Goal: Task Accomplishment & Management: Manage account settings

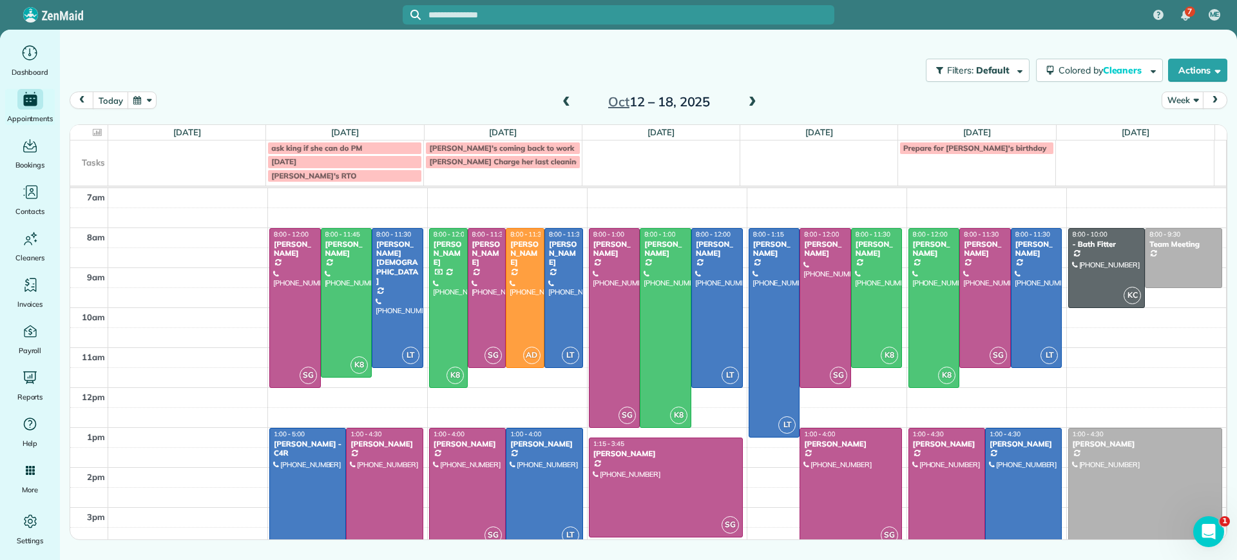
click at [566, 99] on span at bounding box center [566, 103] width 14 height 12
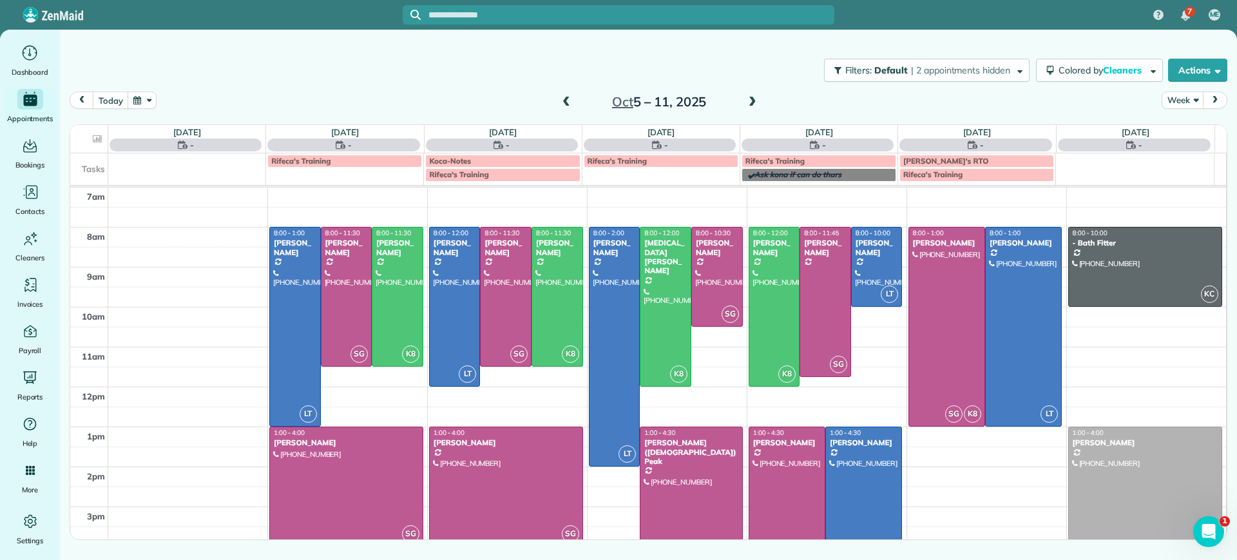
click at [567, 99] on span at bounding box center [566, 103] width 14 height 12
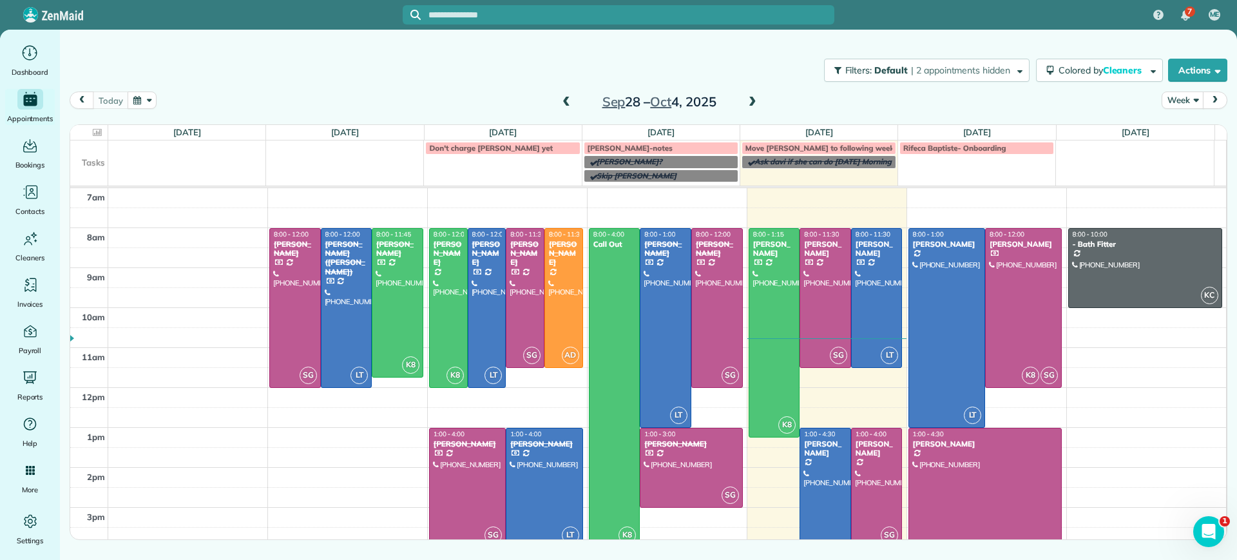
click at [754, 100] on span at bounding box center [752, 103] width 14 height 12
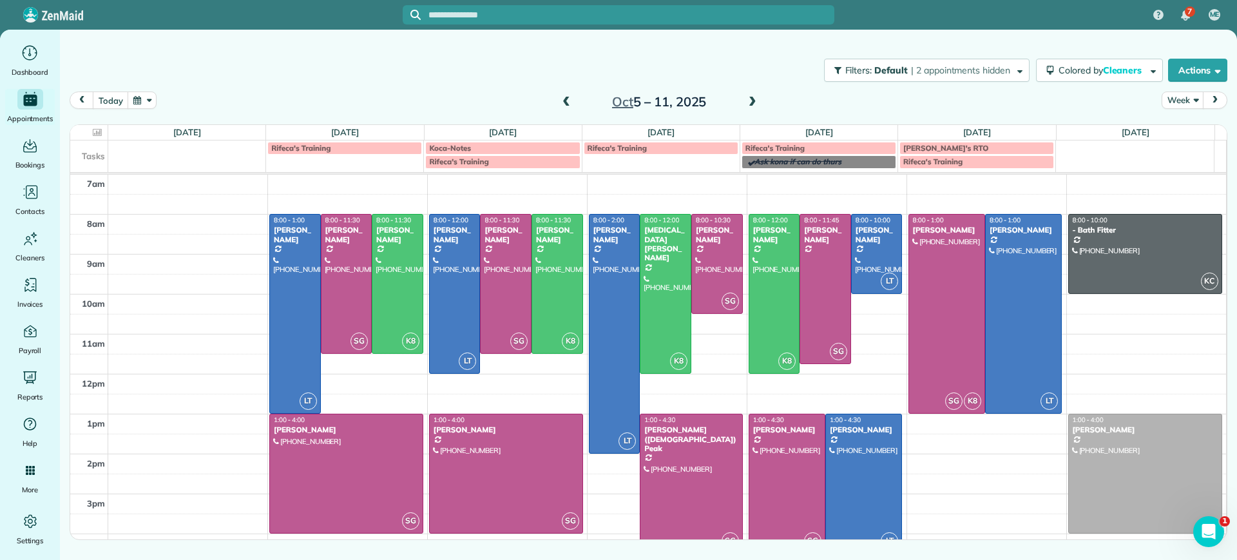
click at [754, 101] on span at bounding box center [752, 103] width 14 height 12
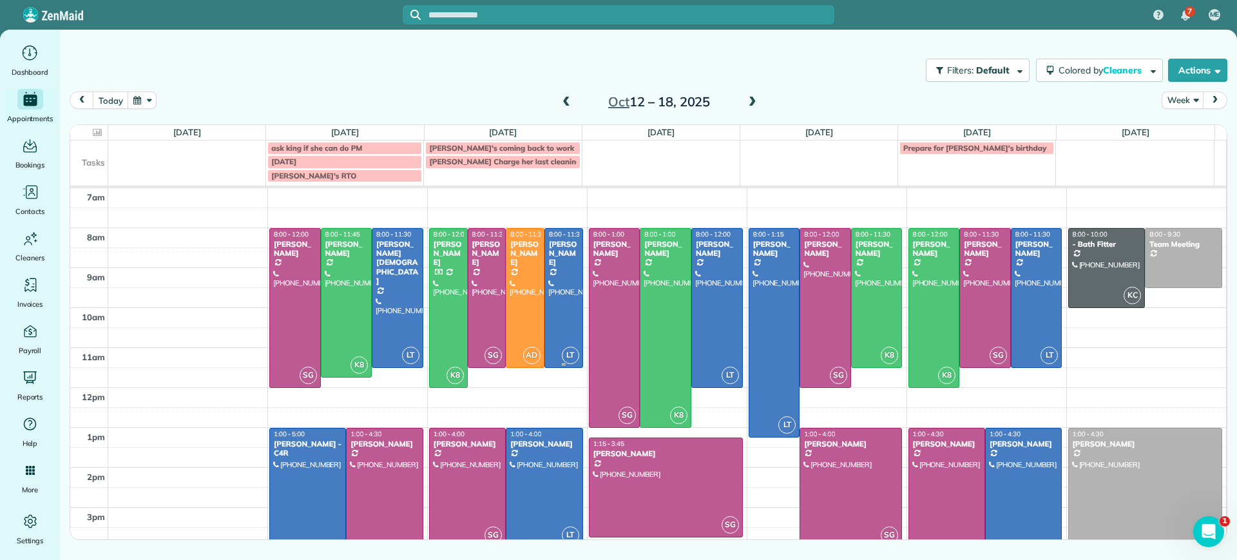
click at [558, 272] on div at bounding box center [563, 298] width 37 height 138
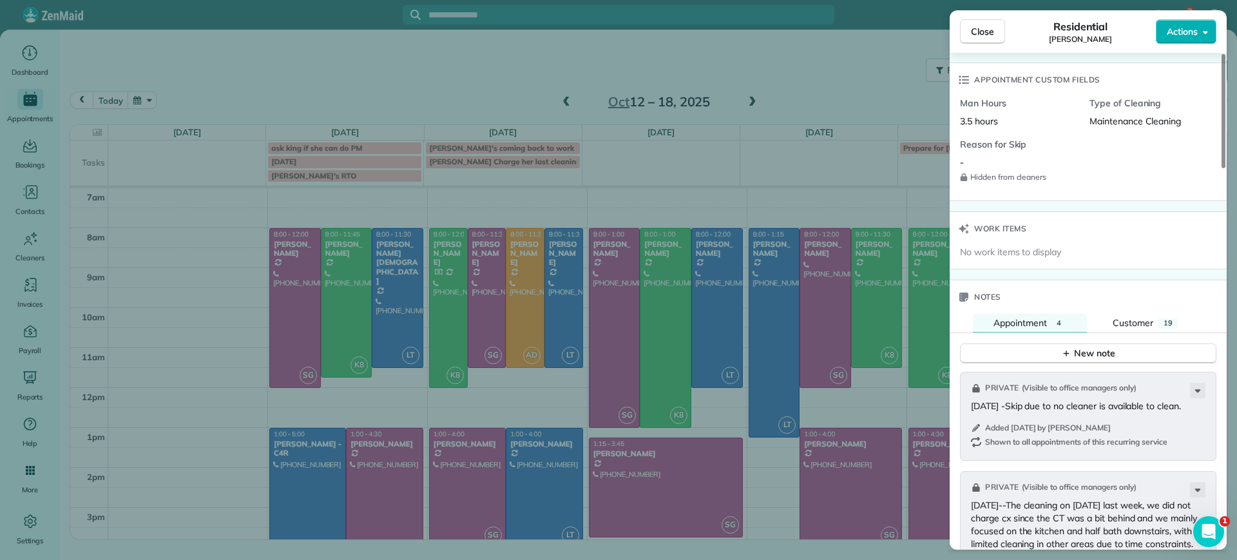
scroll to position [968, 0]
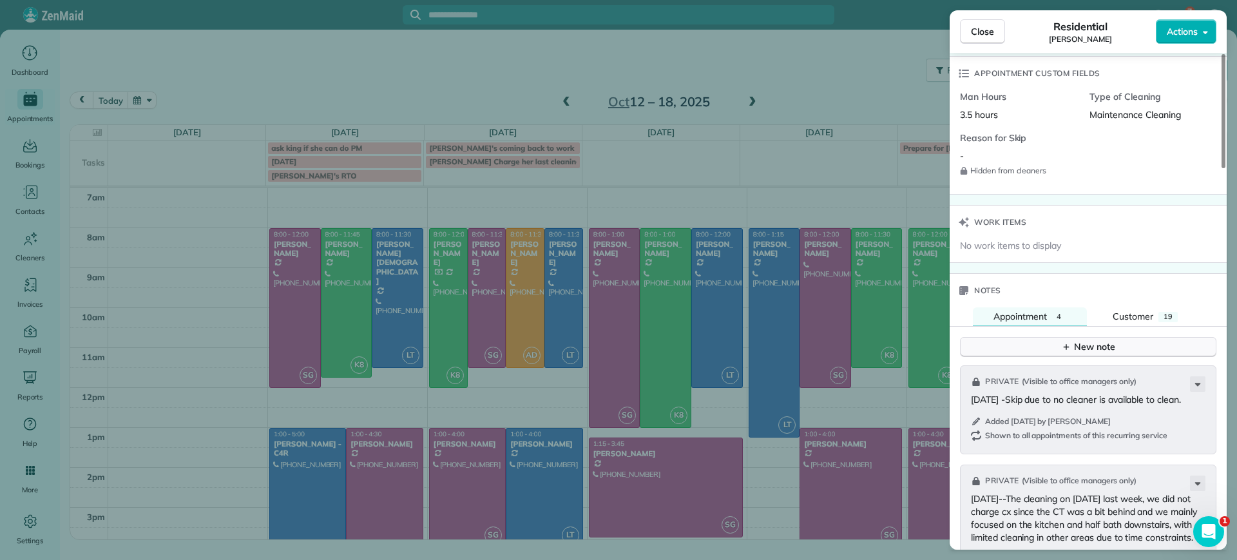
click at [1094, 340] on div "New note" at bounding box center [1088, 347] width 54 height 14
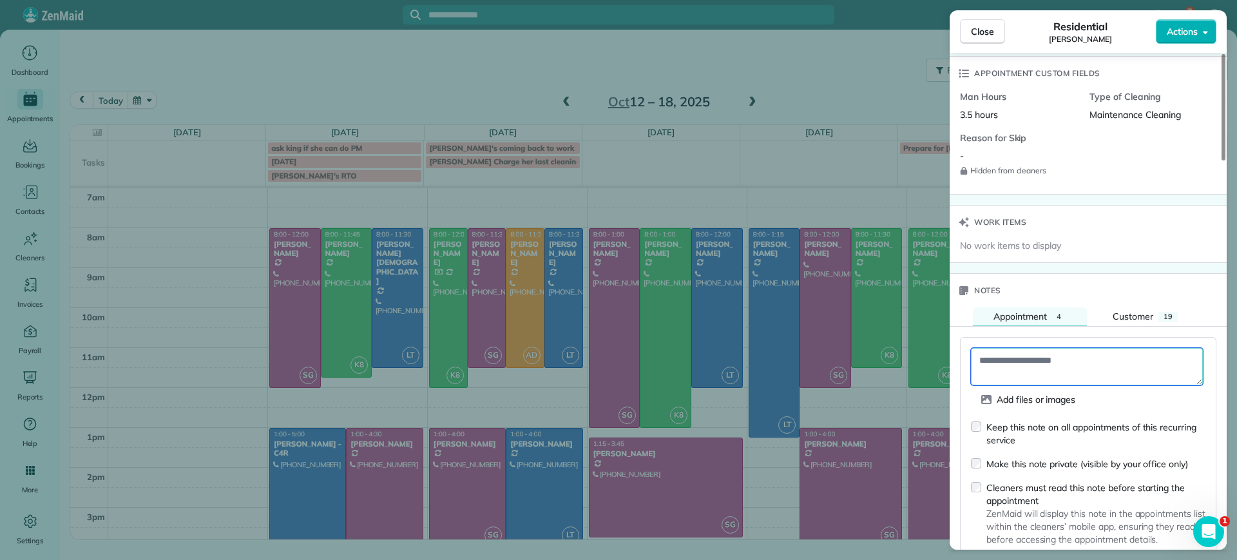
click at [1056, 352] on textarea at bounding box center [1087, 366] width 232 height 37
click at [982, 457] on div "Make this note private (visible by your office only)" at bounding box center [1079, 464] width 217 height 14
click at [1004, 363] on textarea at bounding box center [1087, 366] width 232 height 37
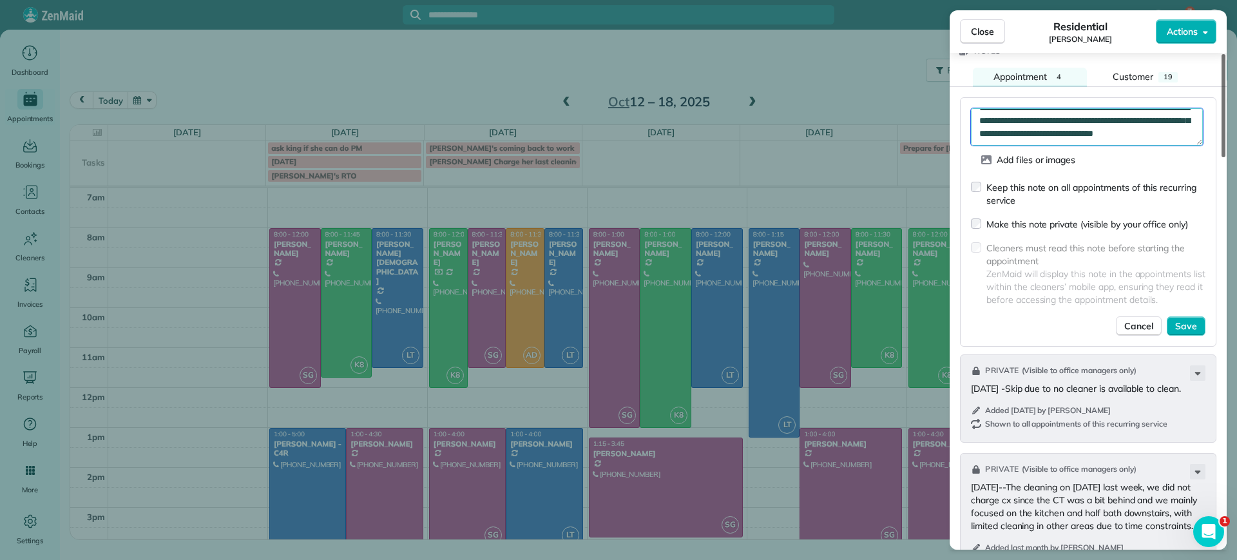
scroll to position [1211, 0]
type textarea "**********"
click at [1198, 316] on button "Save" at bounding box center [1186, 322] width 39 height 19
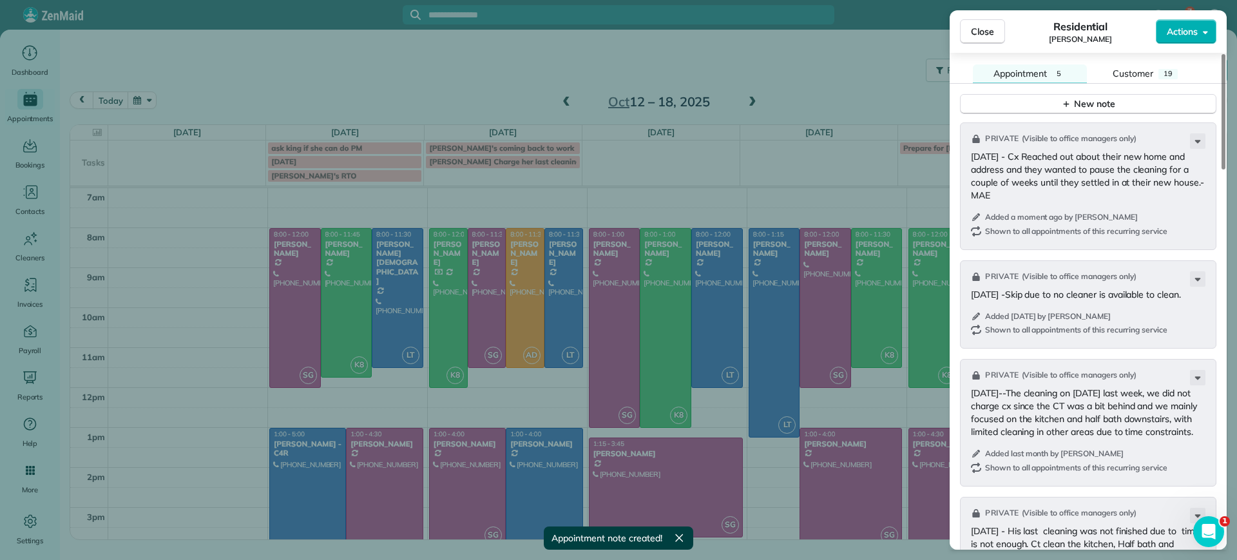
click at [740, 178] on div "Close Residential James Crenshaw Actions Status Active James Crenshaw · Open pr…" at bounding box center [618, 280] width 1237 height 560
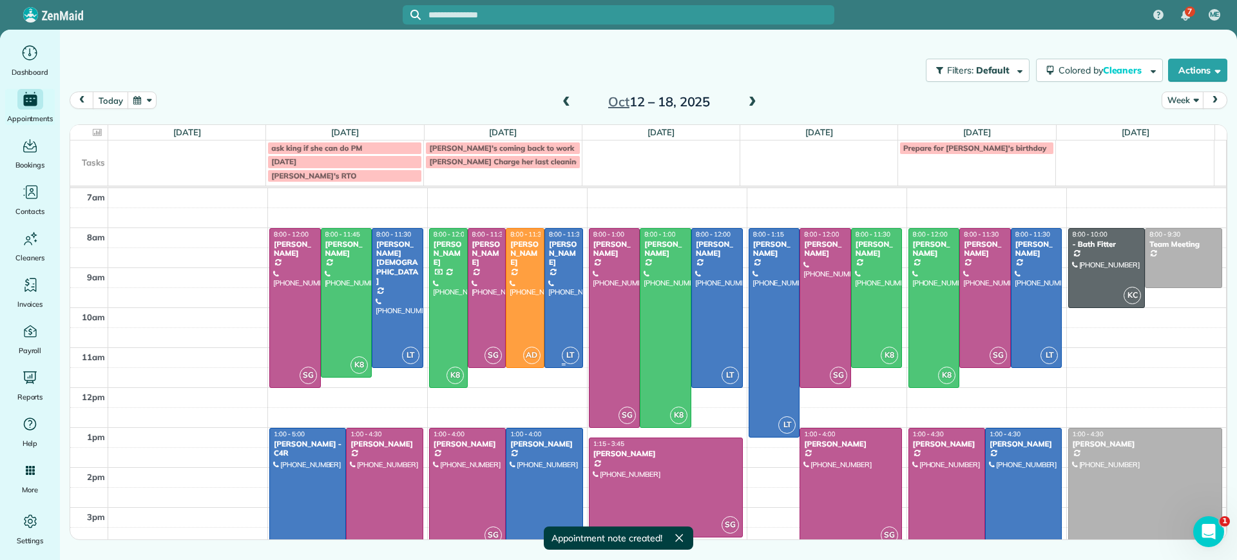
click at [549, 276] on div at bounding box center [563, 298] width 37 height 138
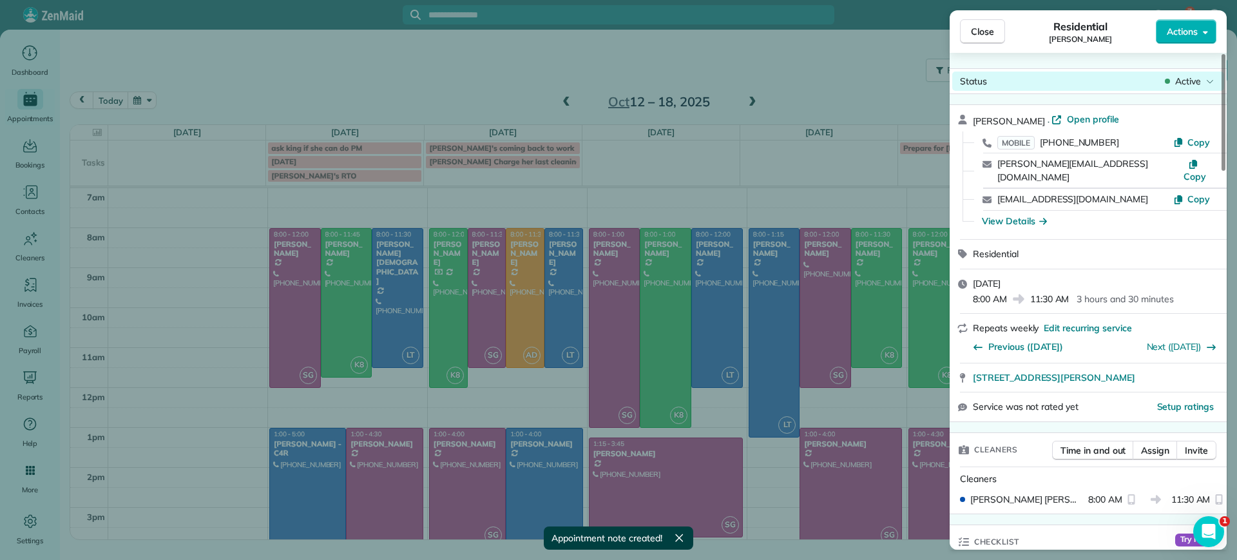
click at [1187, 86] on span "Active" at bounding box center [1188, 81] width 26 height 13
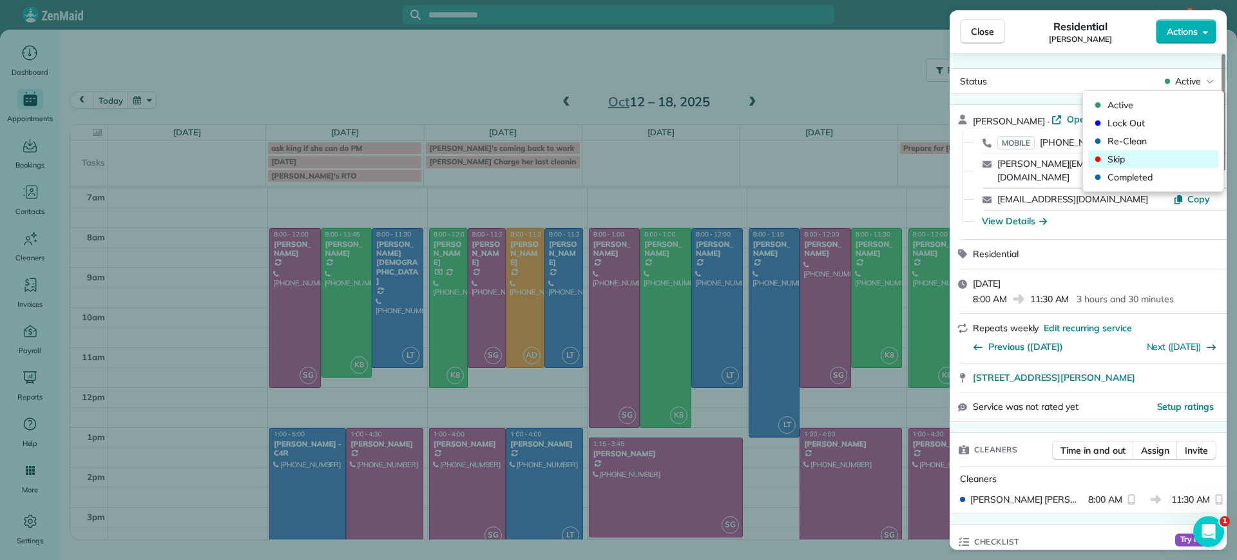
click at [1134, 161] on span "Skip" at bounding box center [1161, 159] width 108 height 13
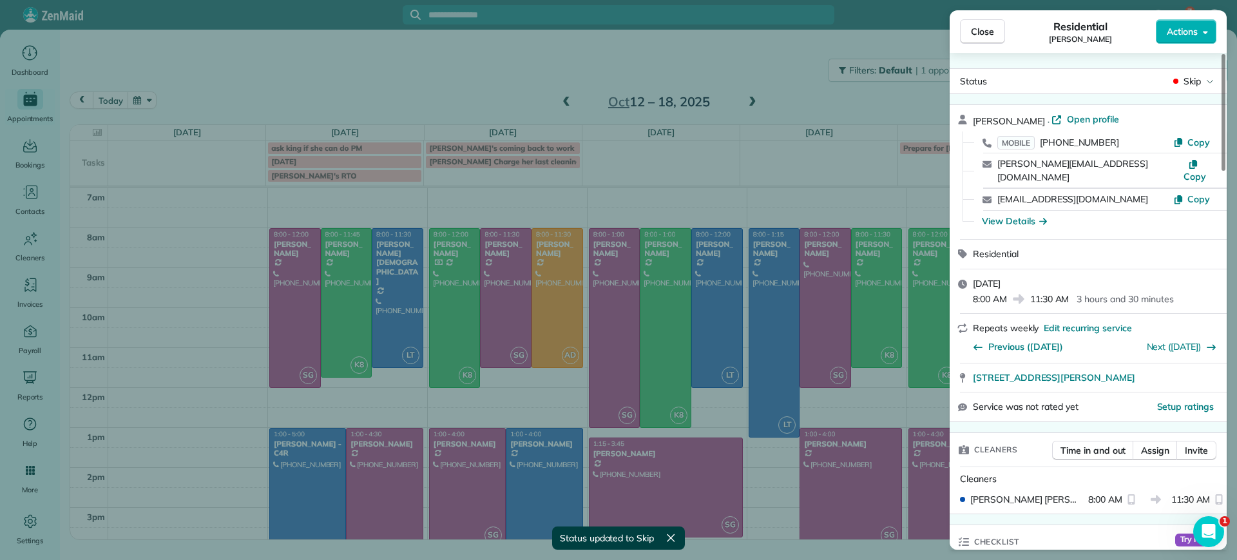
click at [744, 183] on div "Close Residential James Crenshaw Actions Status Skip James Crenshaw · Open prof…" at bounding box center [618, 280] width 1237 height 560
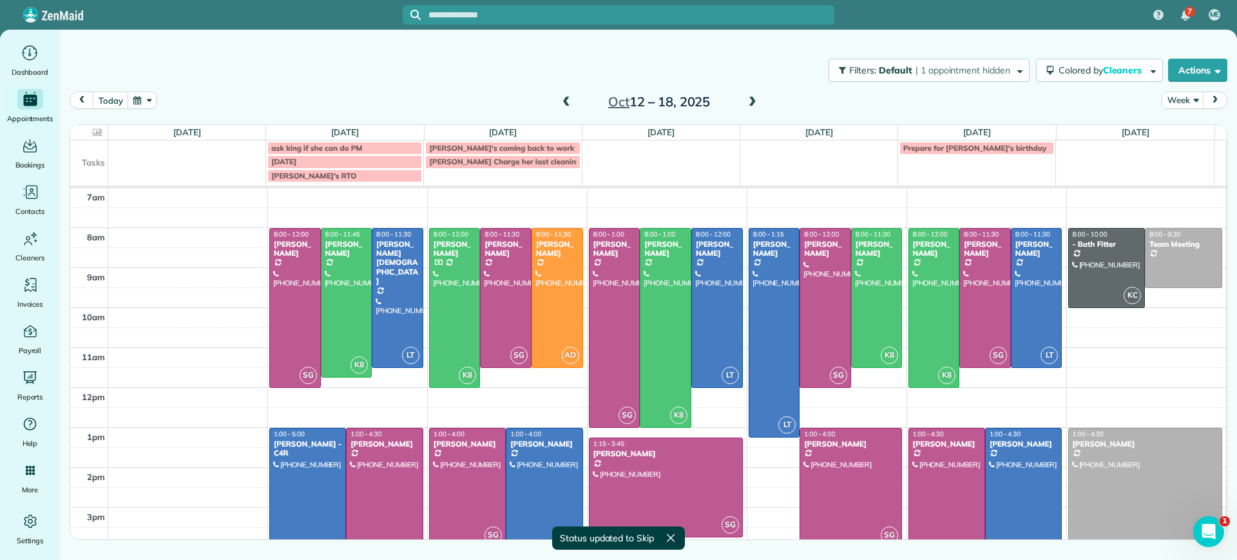
click at [754, 104] on span at bounding box center [752, 103] width 14 height 12
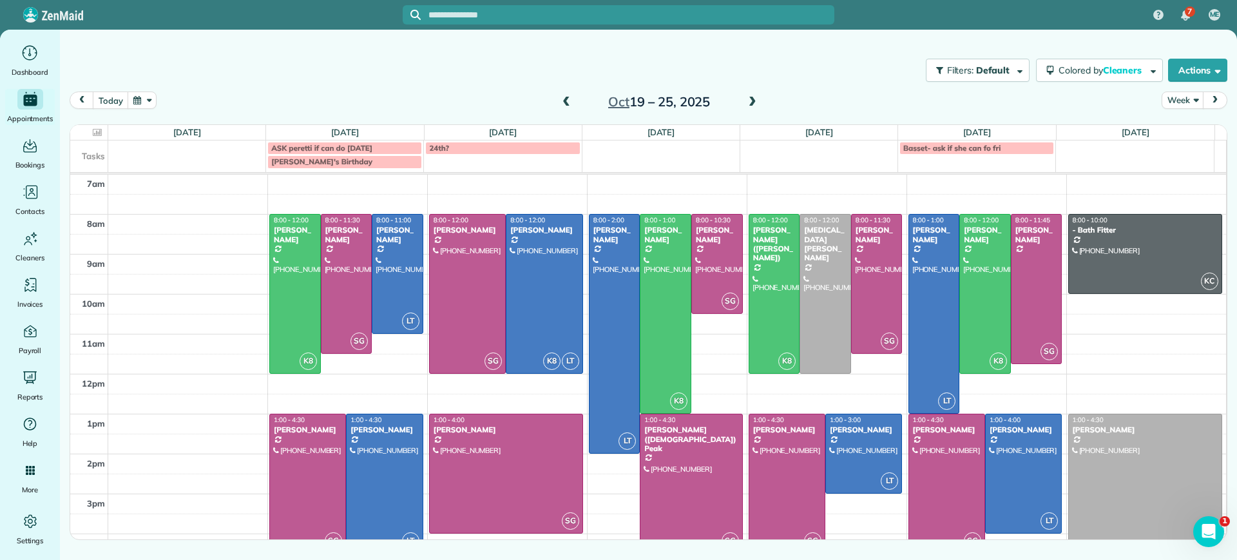
click at [386, 480] on div at bounding box center [384, 483] width 75 height 138
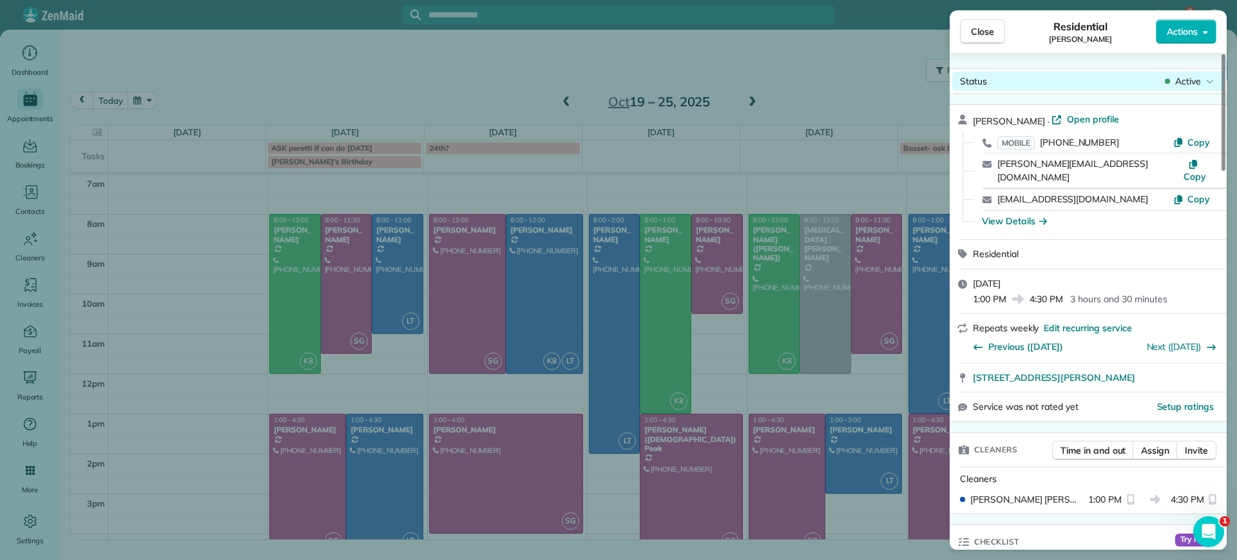
click at [1179, 83] on span "Active" at bounding box center [1188, 81] width 26 height 13
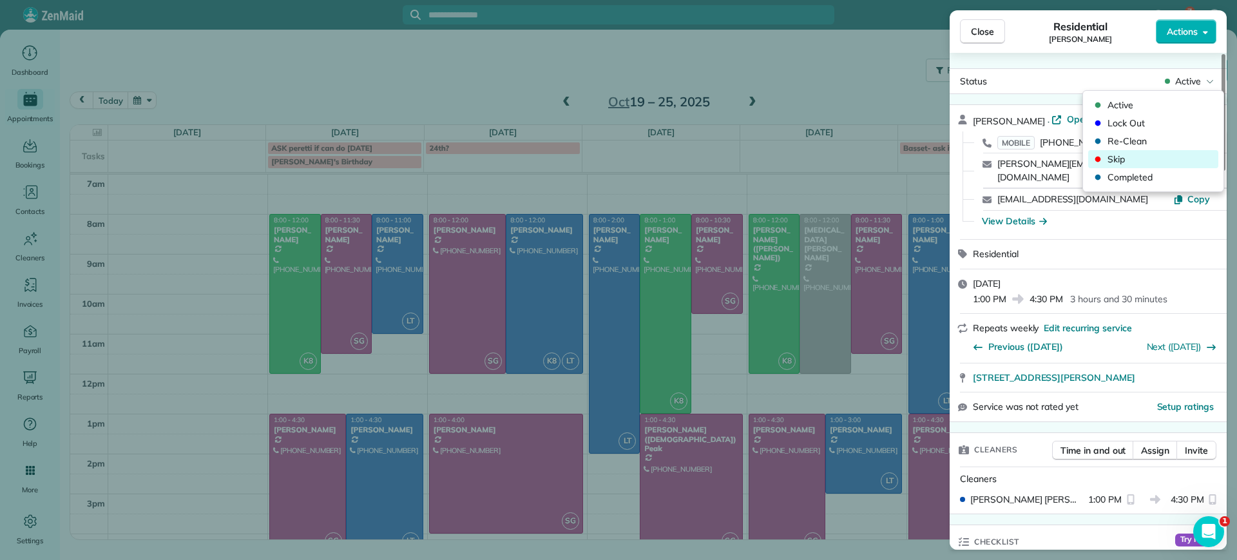
click at [1118, 157] on span "Skip" at bounding box center [1161, 159] width 108 height 13
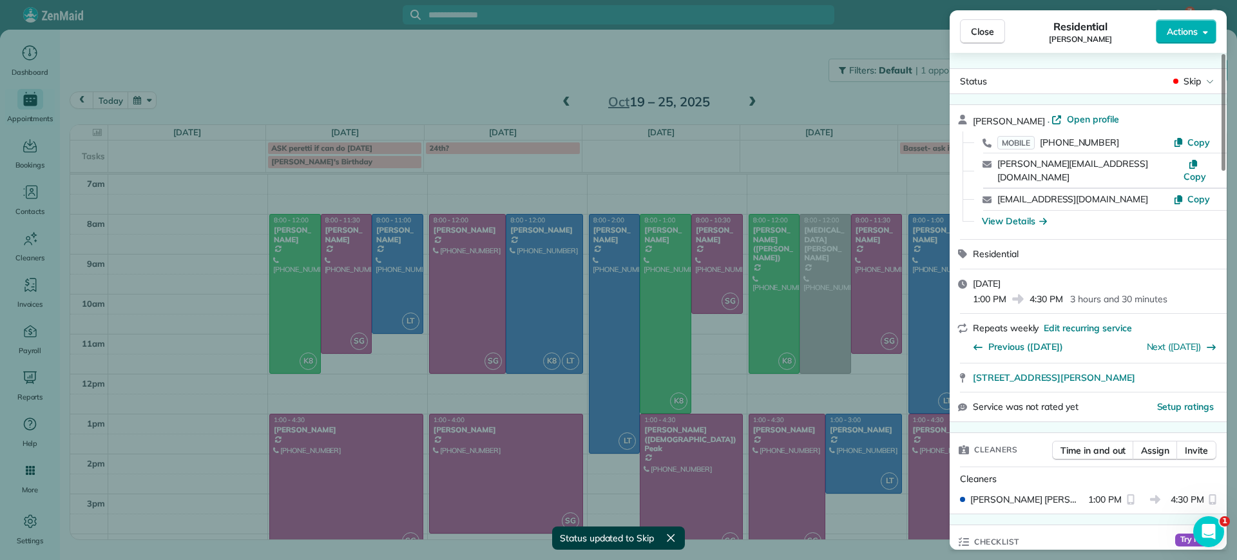
click at [725, 102] on div "Close Residential James Crenshaw Actions Status Skip James Crenshaw · Open prof…" at bounding box center [618, 280] width 1237 height 560
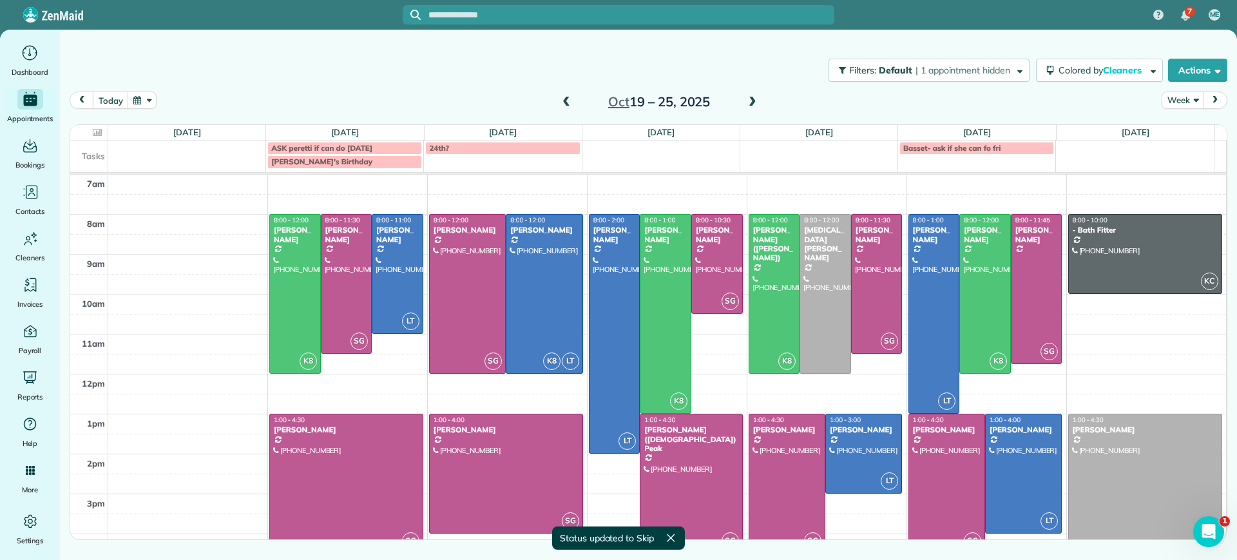
click at [577, 104] on div "Oct 19 – 25, 2025" at bounding box center [659, 101] width 206 height 21
click at [577, 88] on div "Filters: Default | 1 appointment hidden Colored by Cleaners Color by Cleaner Co…" at bounding box center [648, 70] width 1177 height 43
click at [568, 100] on span at bounding box center [566, 103] width 14 height 12
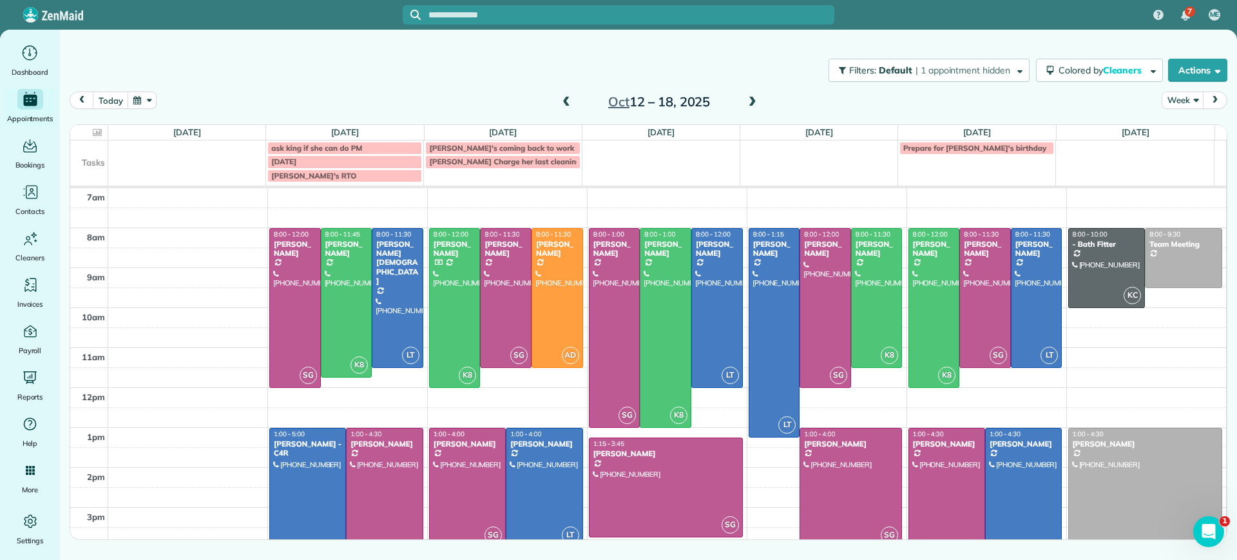
click at [566, 101] on span at bounding box center [566, 103] width 14 height 12
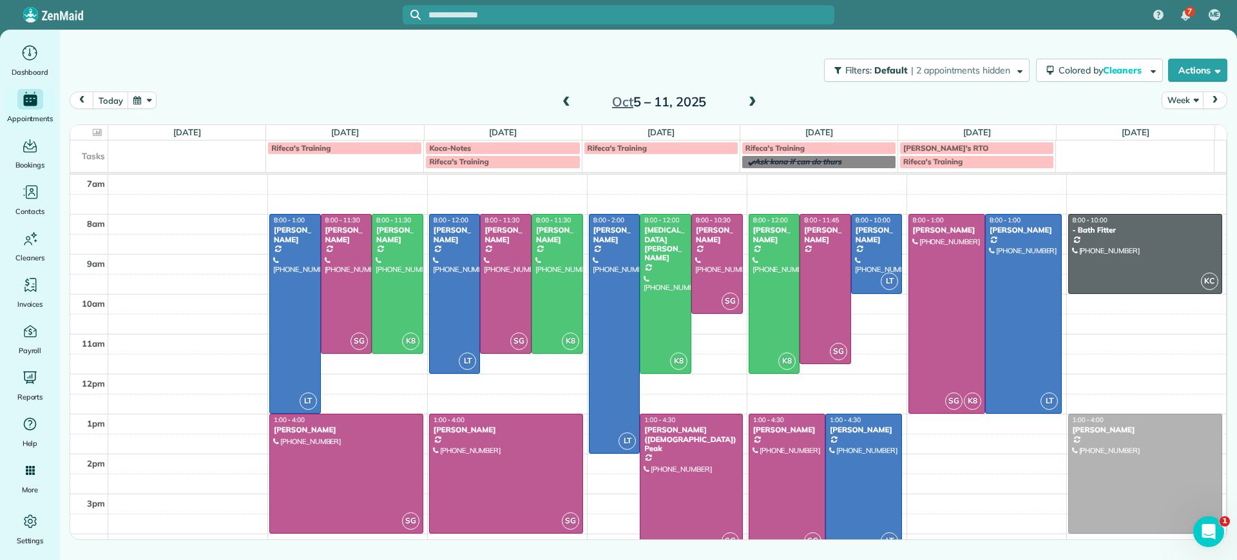
click at [578, 414] on td at bounding box center [667, 424] width 1118 height 20
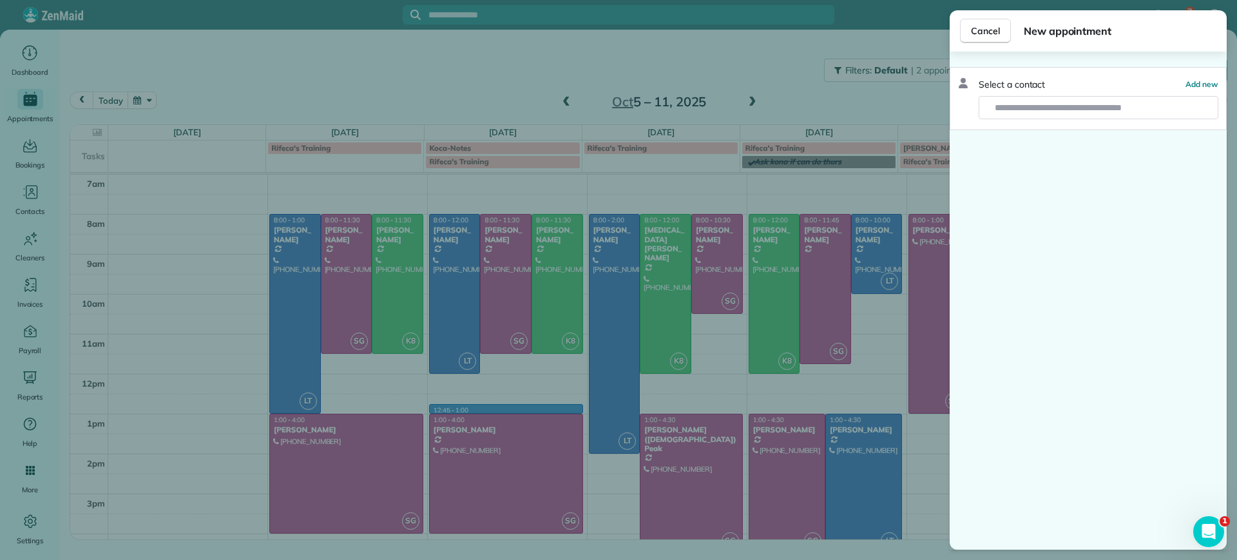
click at [578, 413] on div "Cancel New appointment Select a contact Add new" at bounding box center [618, 280] width 1237 height 560
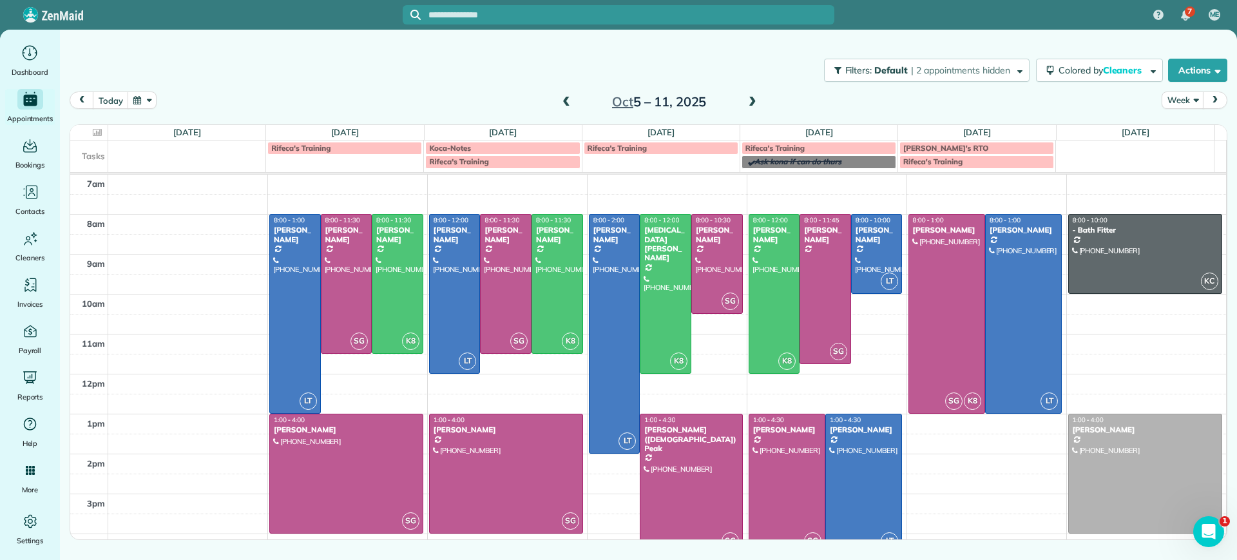
click at [747, 104] on span at bounding box center [752, 103] width 14 height 12
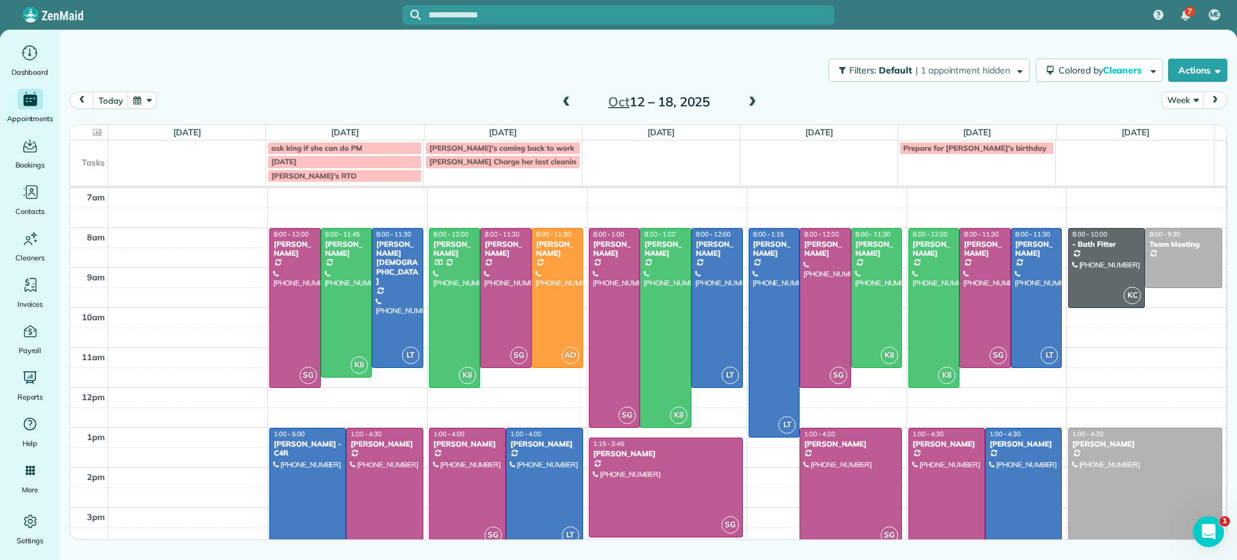
click at [564, 102] on span at bounding box center [566, 103] width 14 height 12
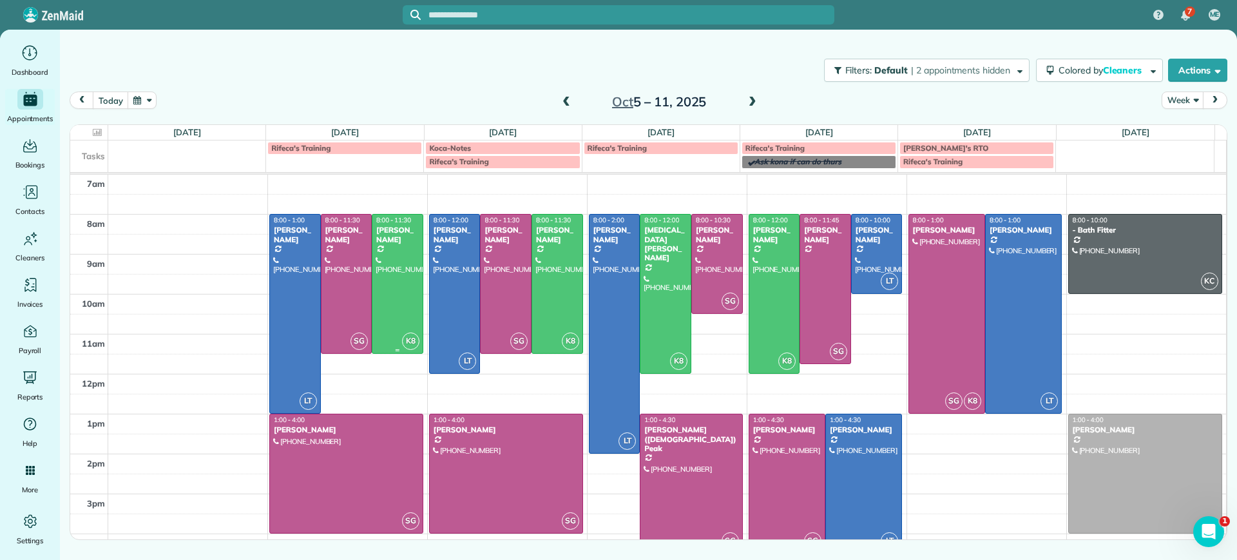
click at [388, 287] on div at bounding box center [397, 284] width 50 height 138
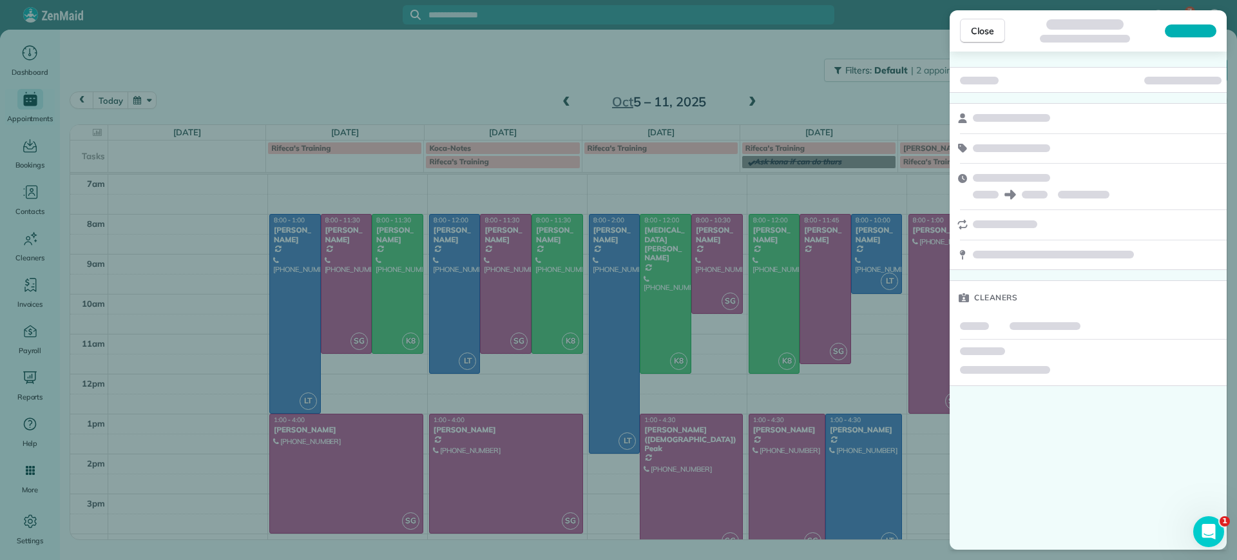
click at [388, 287] on div "Close Cleaners" at bounding box center [618, 280] width 1237 height 560
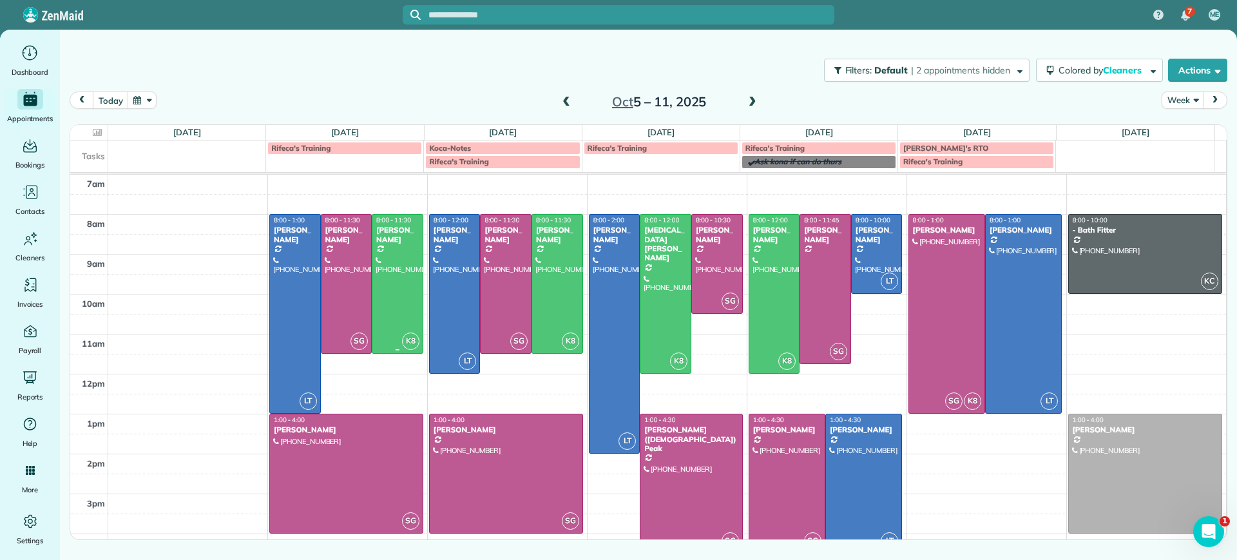
click at [388, 287] on div at bounding box center [397, 284] width 50 height 138
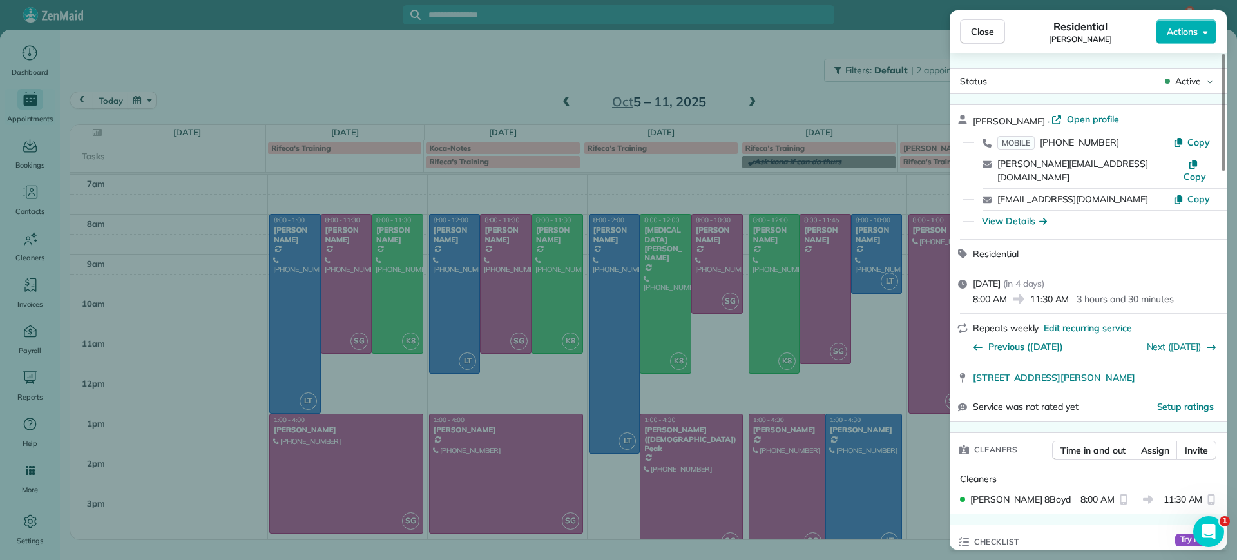
click at [632, 444] on div "Close Residential James Crenshaw Actions Status Active James Crenshaw · Open pr…" at bounding box center [618, 280] width 1237 height 560
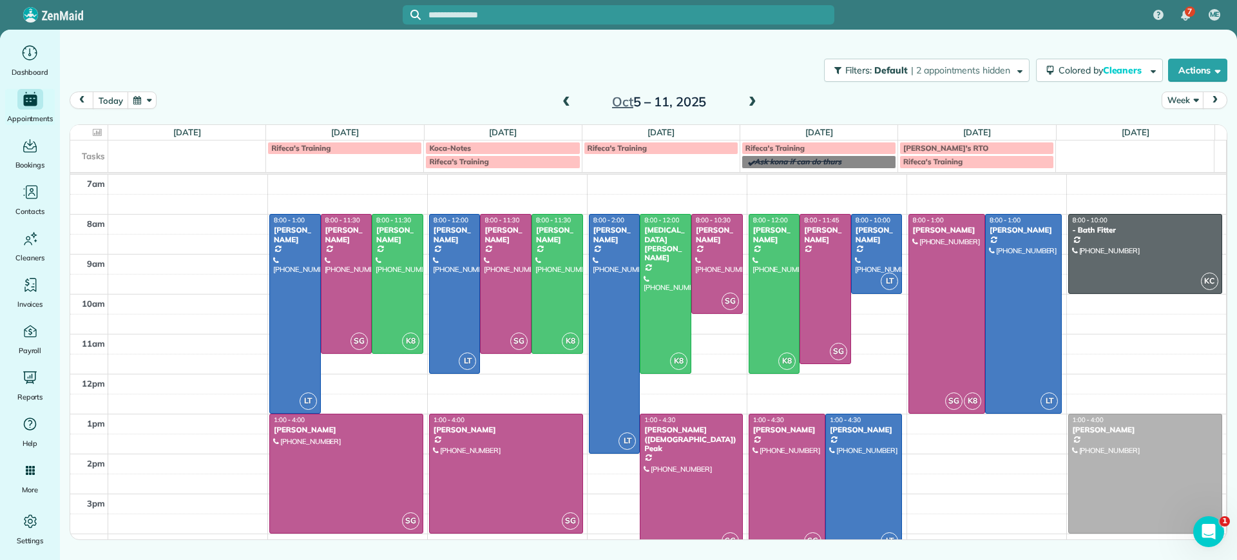
click at [747, 99] on span at bounding box center [752, 103] width 14 height 12
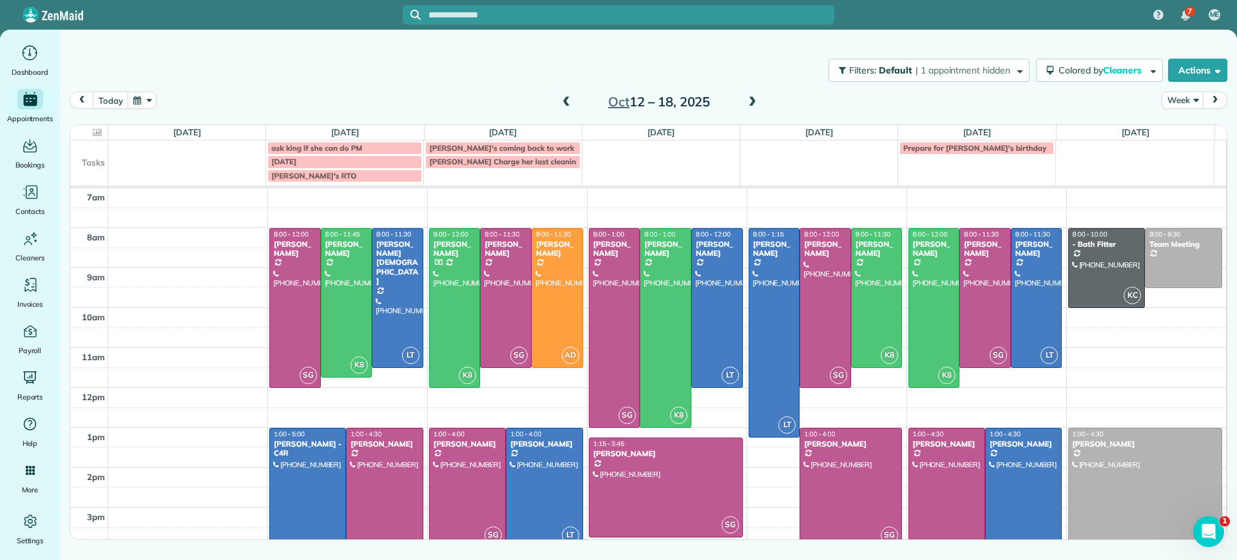
click at [567, 100] on span at bounding box center [566, 103] width 14 height 12
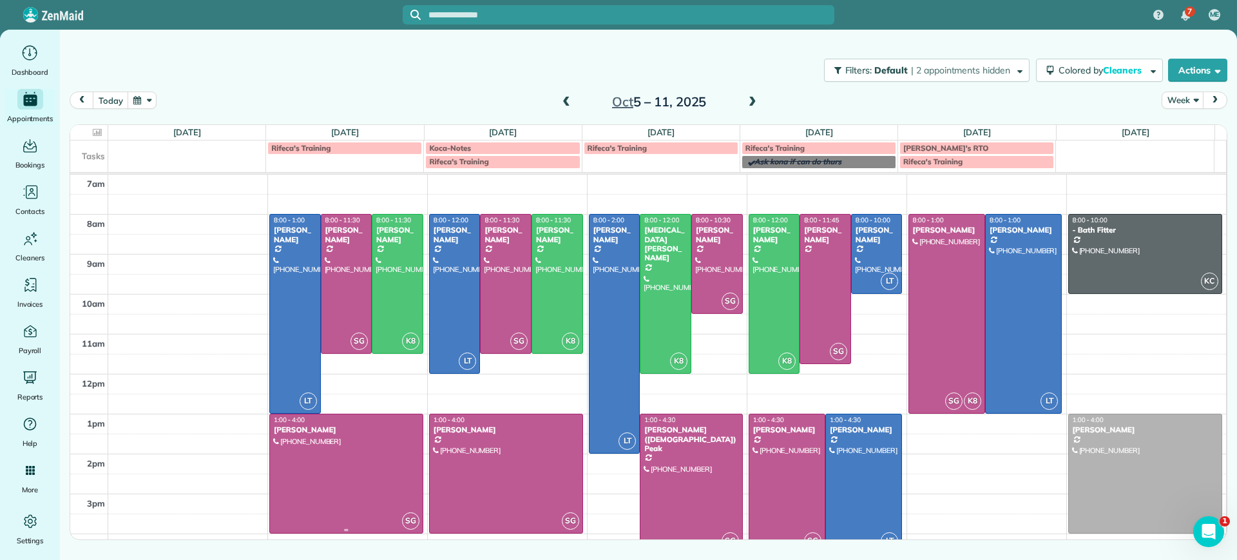
click at [358, 475] on div at bounding box center [346, 473] width 153 height 119
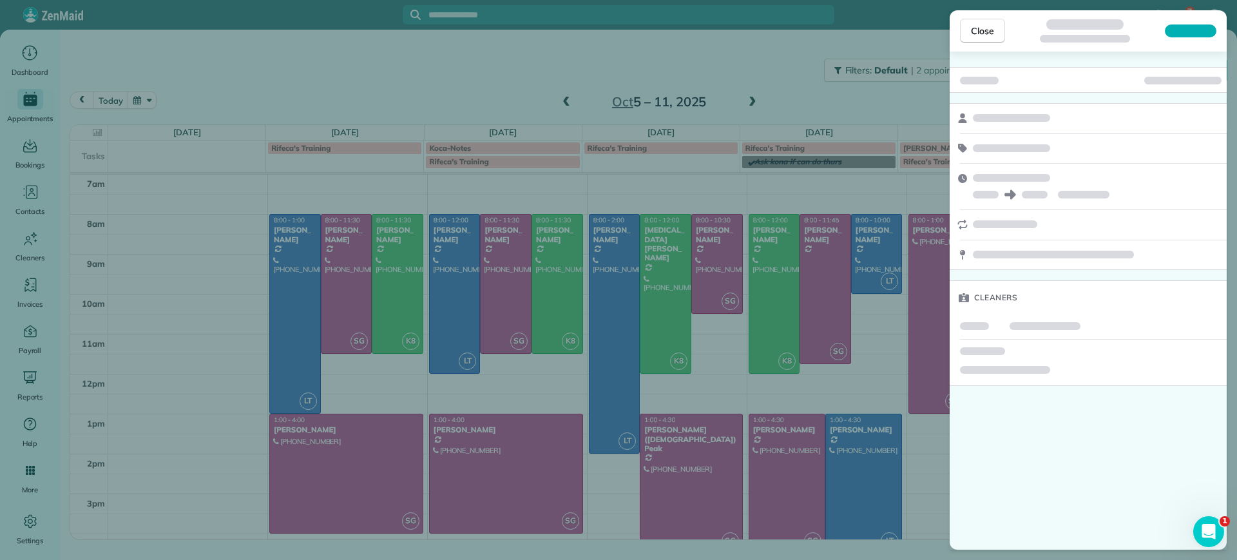
click at [383, 310] on div "Close Cleaners" at bounding box center [618, 280] width 1237 height 560
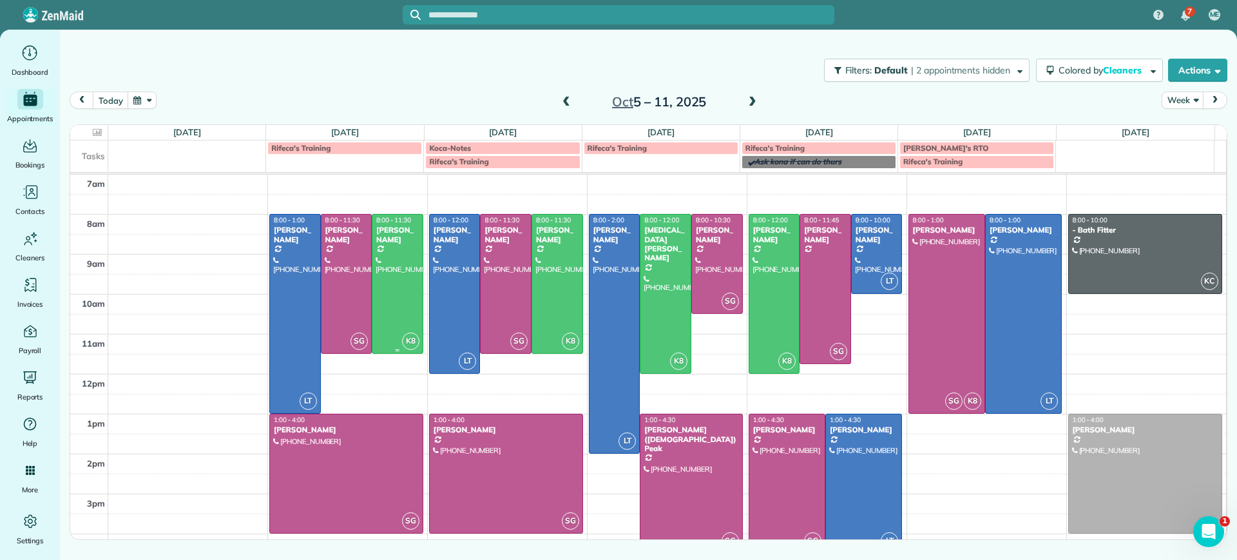
click at [389, 304] on div at bounding box center [397, 284] width 50 height 138
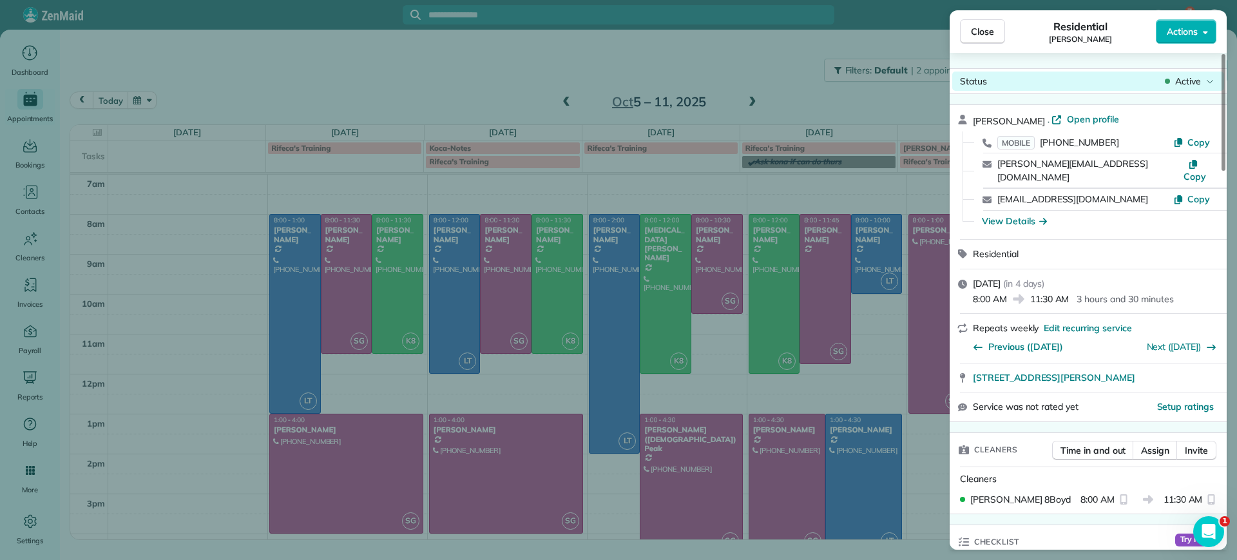
click at [1195, 75] on span "Active" at bounding box center [1188, 81] width 26 height 13
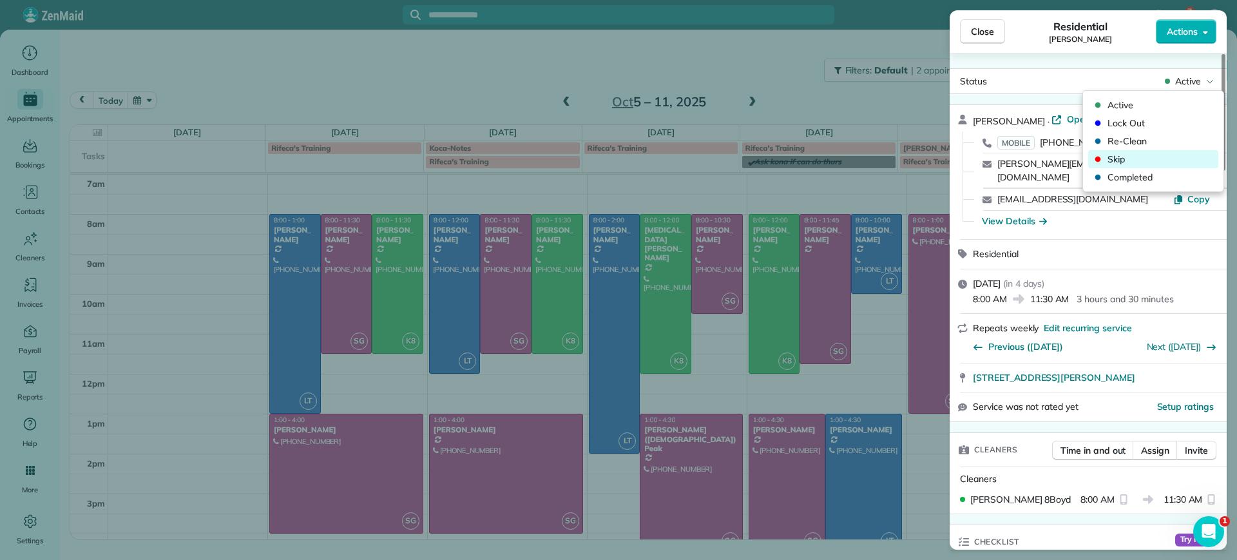
click at [1110, 155] on span "Skip" at bounding box center [1161, 159] width 108 height 13
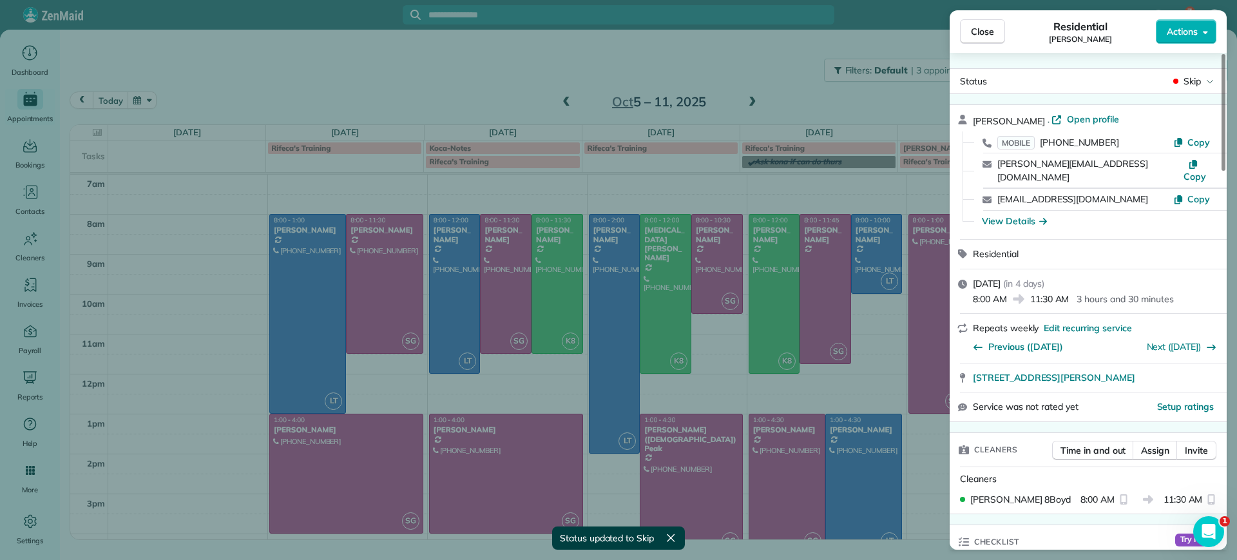
drag, startPoint x: 358, startPoint y: 456, endPoint x: 367, endPoint y: 256, distance: 199.9
click at [368, 255] on div "Close Residential James Crenshaw Actions Status Skip James Crenshaw · Open prof…" at bounding box center [618, 280] width 1237 height 560
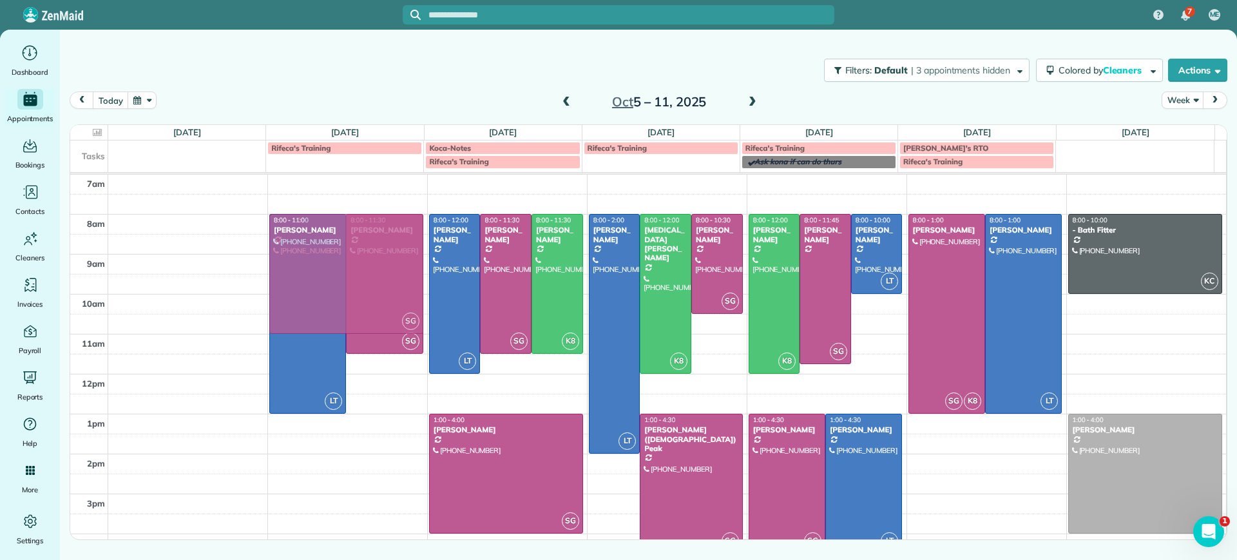
drag, startPoint x: 365, startPoint y: 475, endPoint x: 388, endPoint y: 272, distance: 205.0
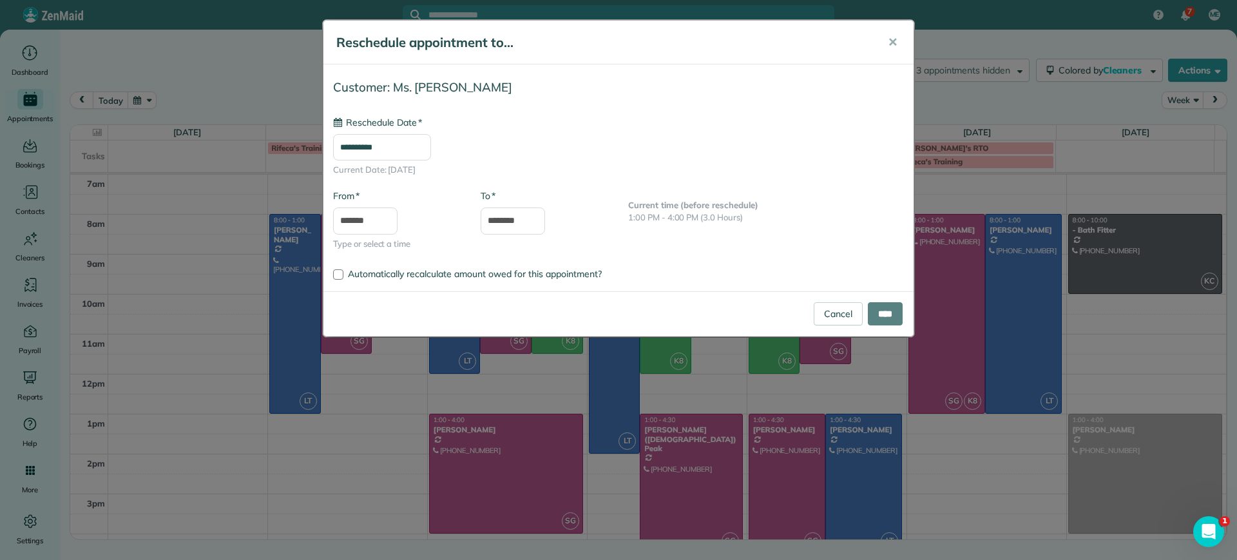
type input "**********"
click at [892, 316] on input "****" at bounding box center [885, 313] width 35 height 23
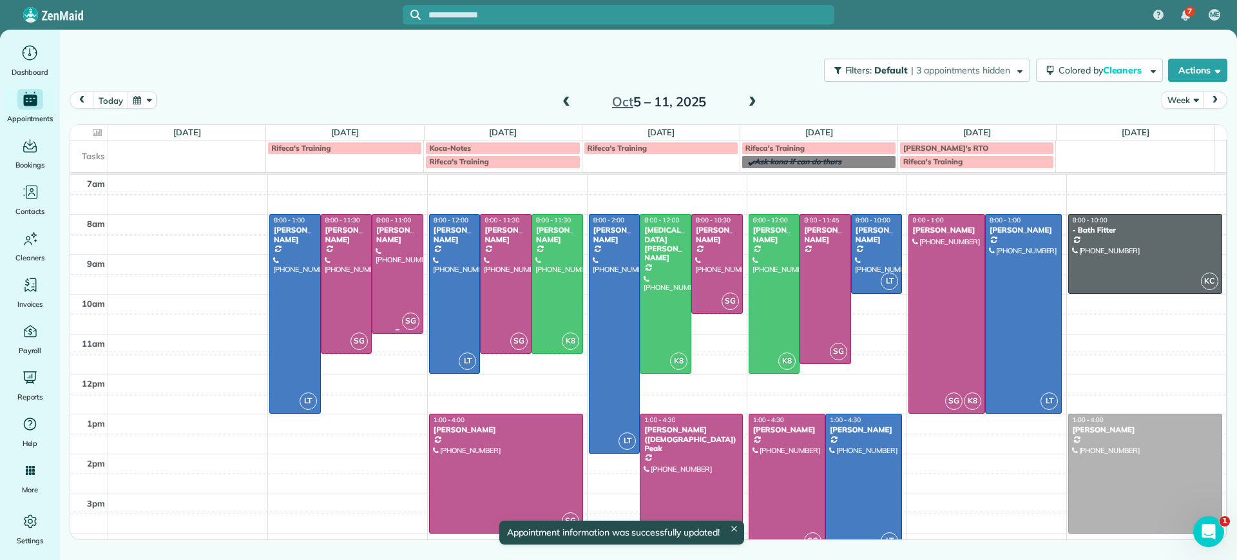
click at [405, 302] on div at bounding box center [397, 274] width 50 height 119
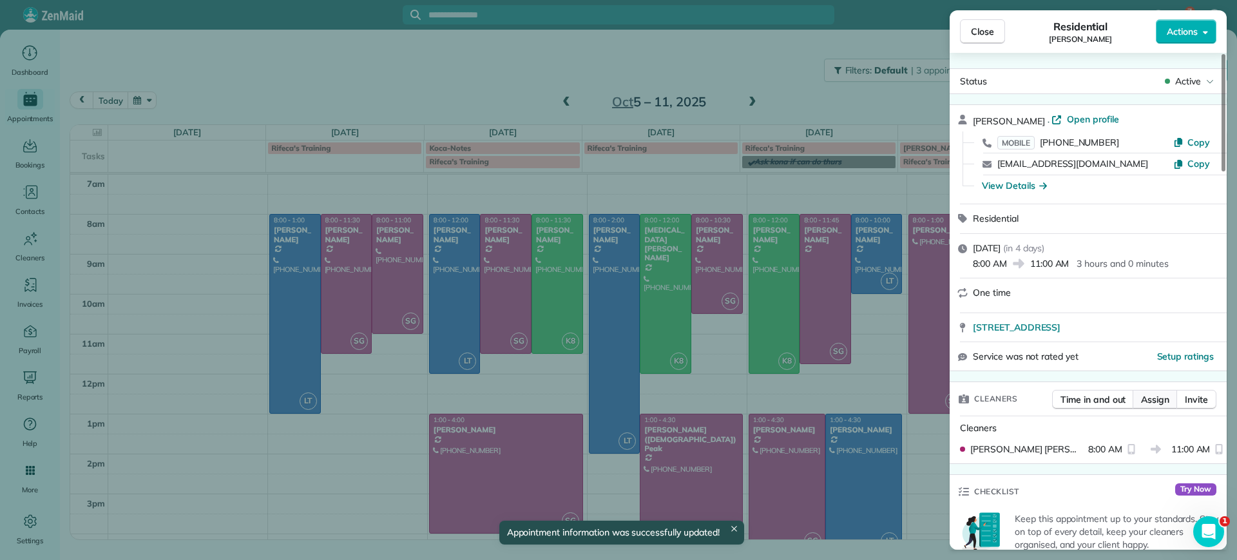
click at [1151, 403] on span "Assign" at bounding box center [1155, 399] width 28 height 13
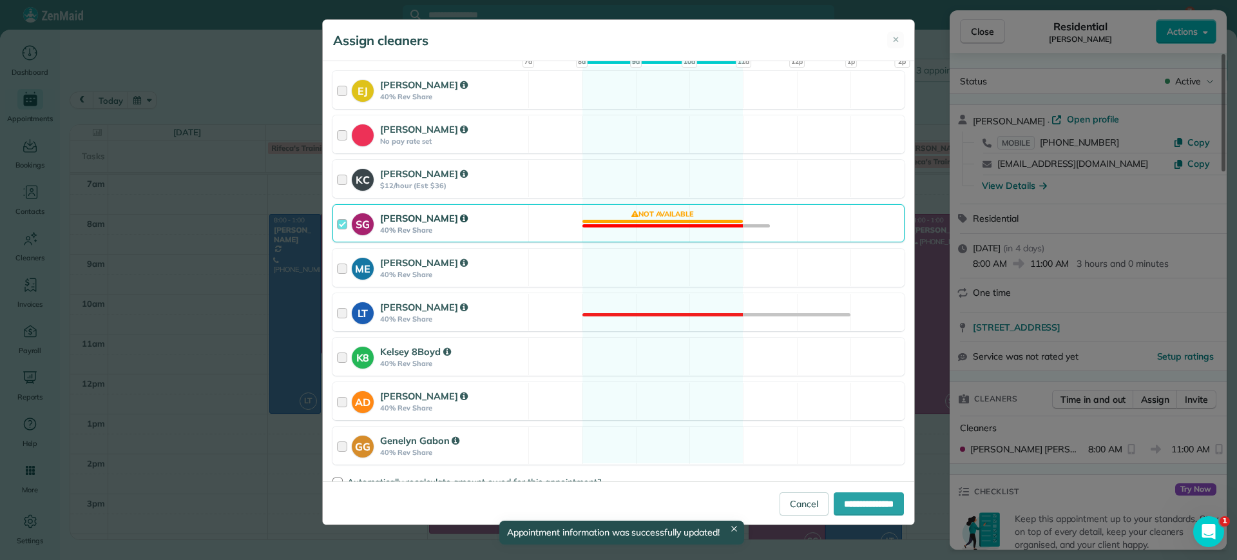
scroll to position [168, 0]
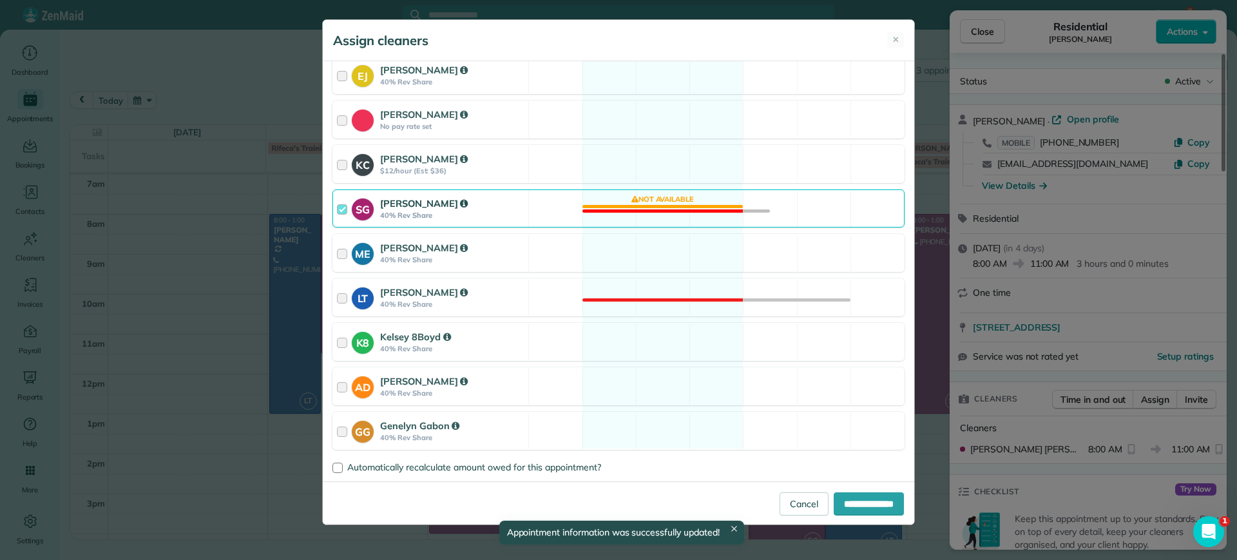
click at [674, 219] on div "SG Sophie Gibbs 40% Rev Share Not available" at bounding box center [618, 208] width 572 height 38
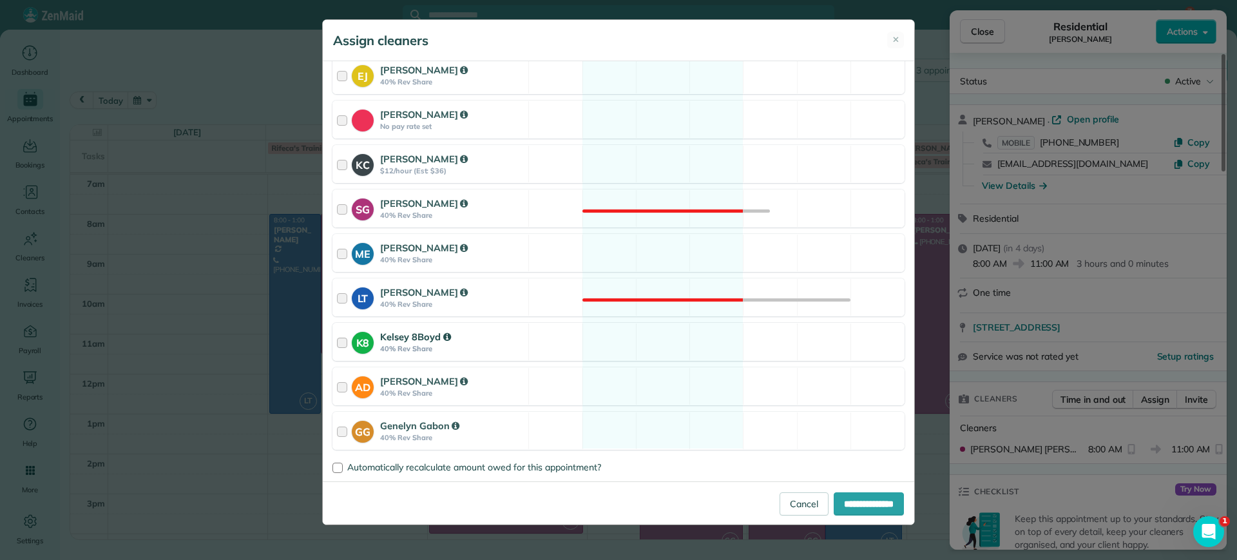
click at [640, 352] on div "K8 Kelsey 8Boyd 40% Rev Share Available" at bounding box center [618, 342] width 572 height 38
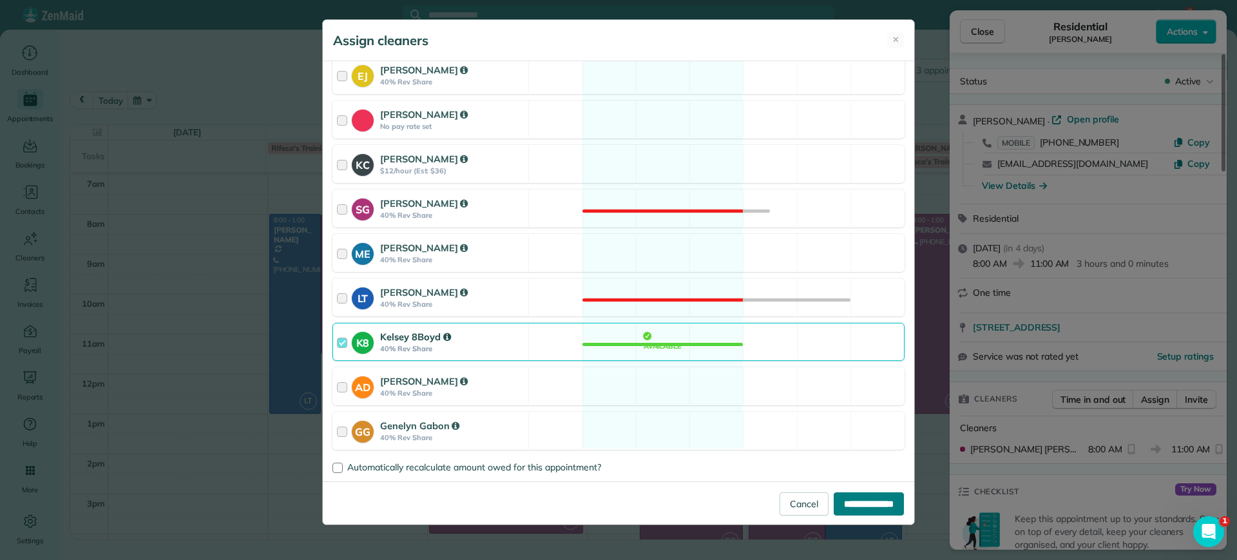
click at [855, 498] on input "**********" at bounding box center [869, 503] width 70 height 23
type input "**********"
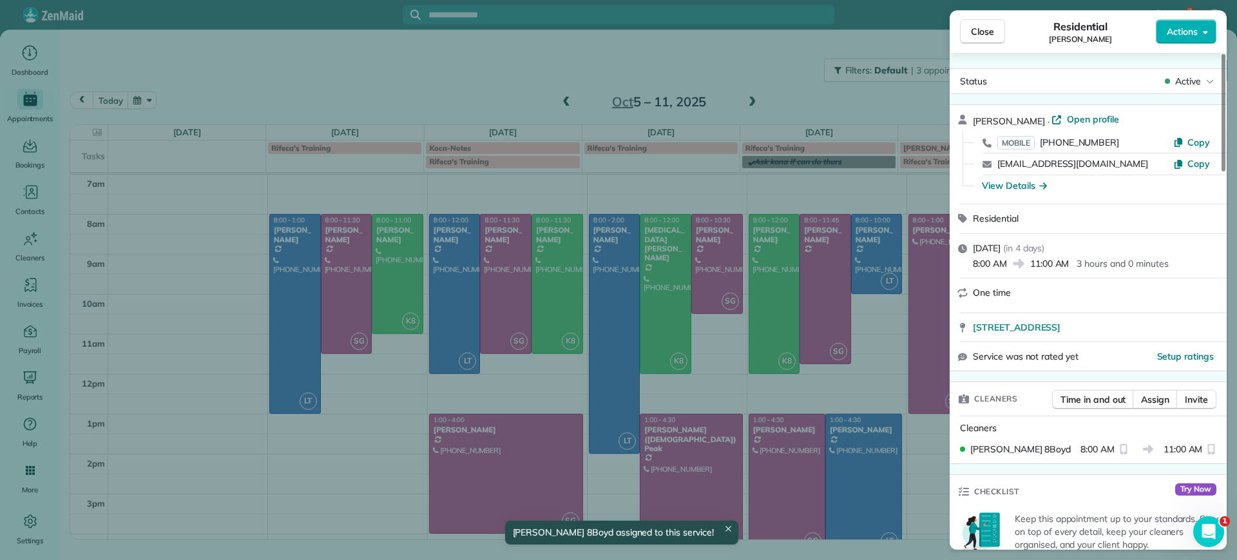
click at [402, 284] on div "Close Residential Michelle Welch Actions Status Active Michelle Welch · Open pr…" at bounding box center [618, 280] width 1237 height 560
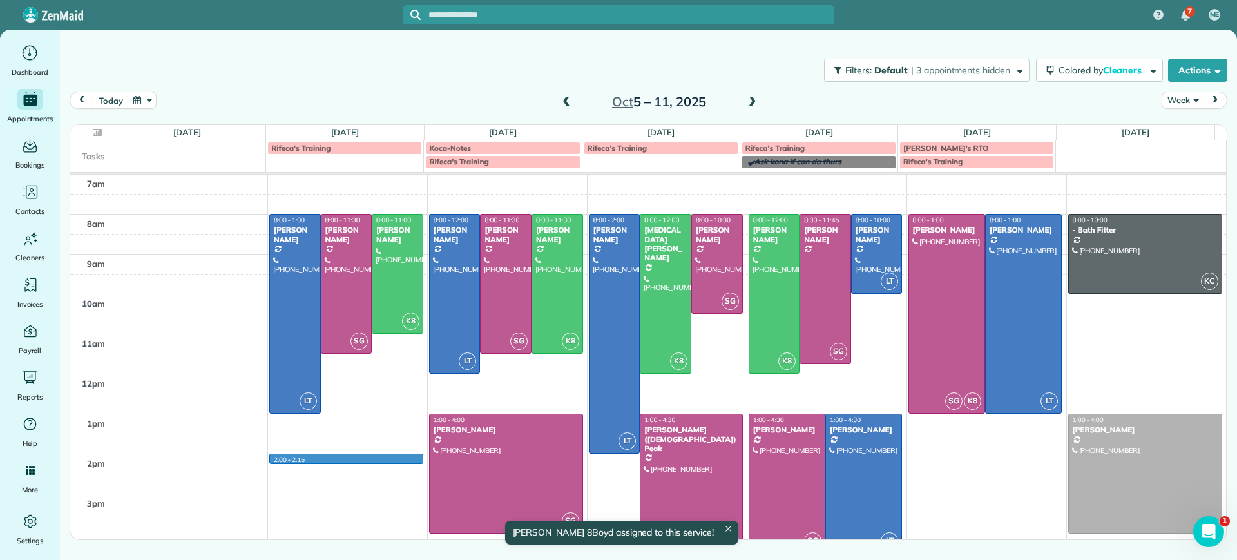
click at [401, 457] on div "7am 8am 9am 10am 11am 12pm 1pm 2pm 3pm 4pm 5pm 2:00 - 2:15 LT 8:00 - 1:00 Danie…" at bounding box center [648, 394] width 1156 height 439
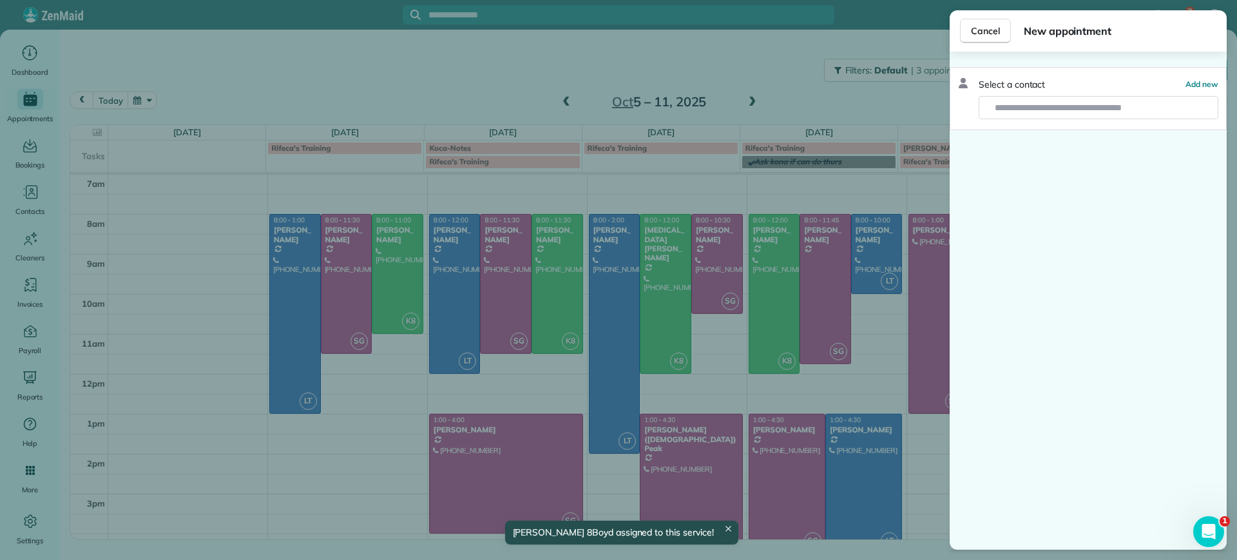
click at [406, 274] on div "Cancel New appointment Select a contact Add new" at bounding box center [618, 280] width 1237 height 560
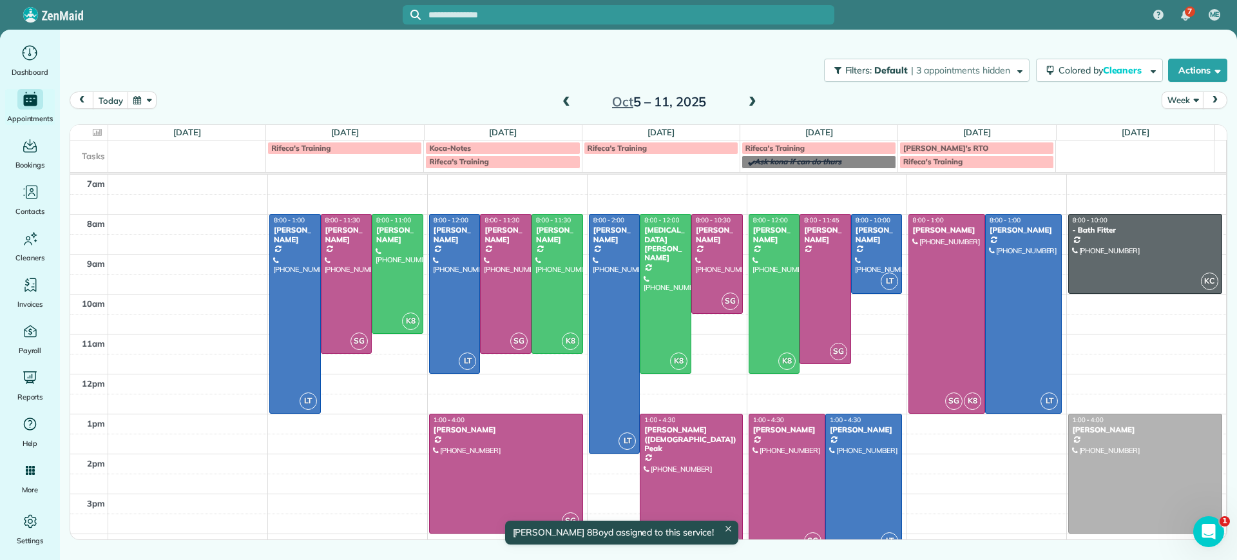
click at [406, 278] on div at bounding box center [397, 274] width 50 height 119
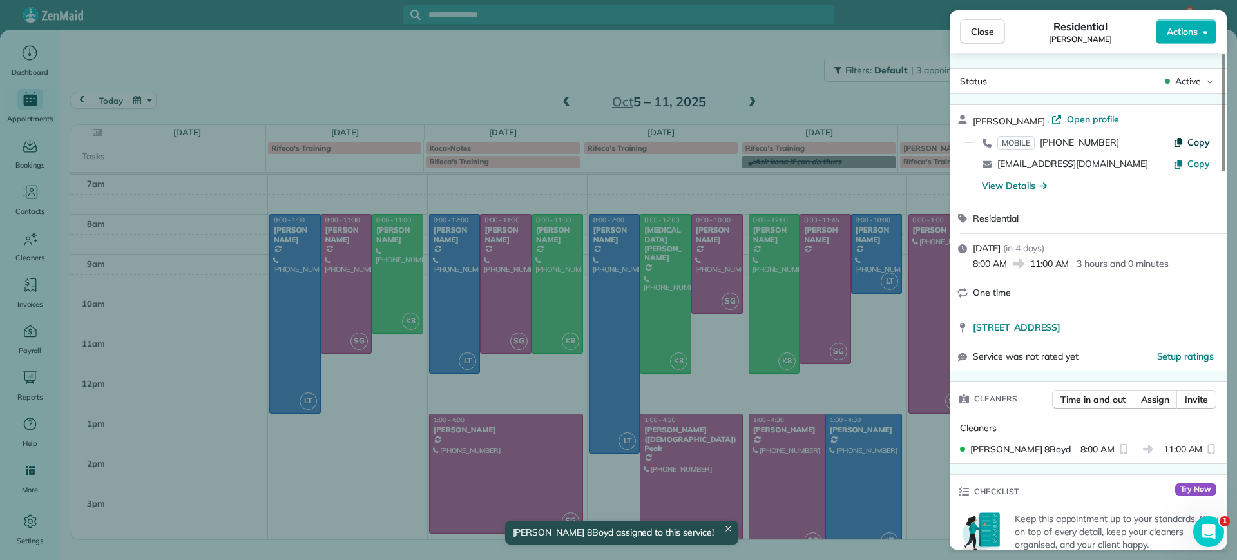
click at [1201, 146] on span "Copy" at bounding box center [1198, 143] width 23 height 12
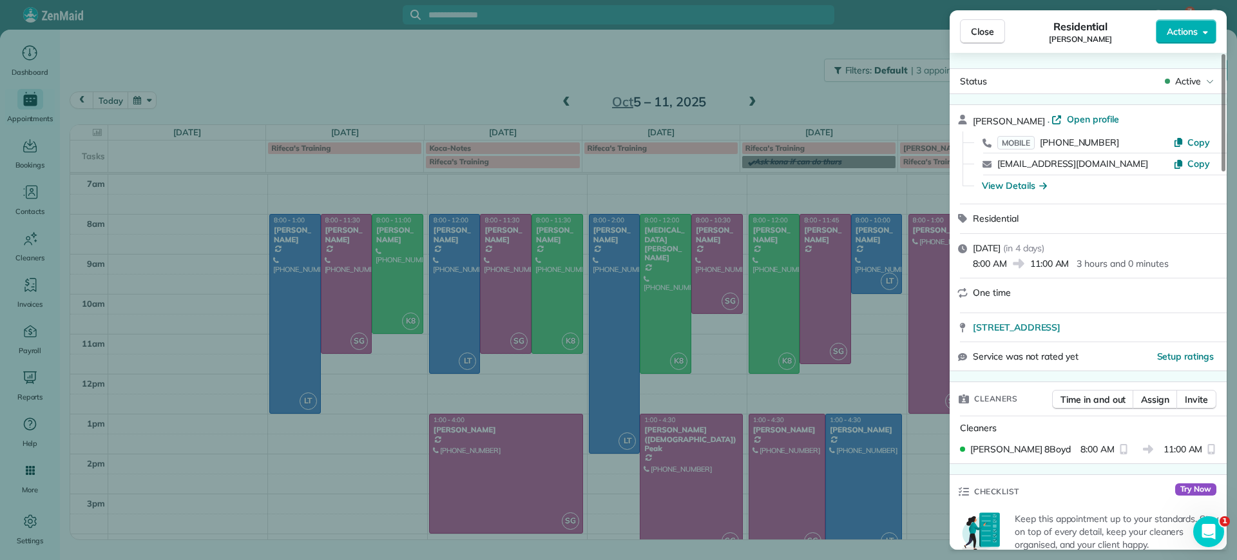
click at [339, 501] on div "Close Residential Michelle Welch Actions Status Active Michelle Welch · Open pr…" at bounding box center [618, 280] width 1237 height 560
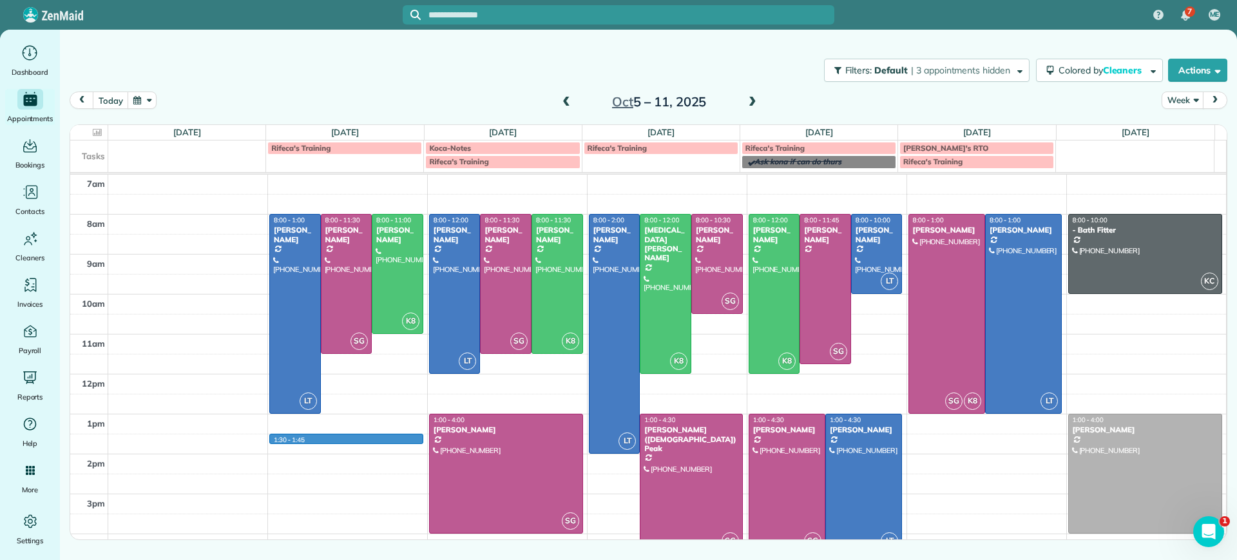
click at [299, 442] on div "7am 8am 9am 10am 11am 12pm 1pm 2pm 3pm 4pm 5pm 1:30 - 1:45 LT 8:00 - 1:00 Danie…" at bounding box center [648, 394] width 1156 height 439
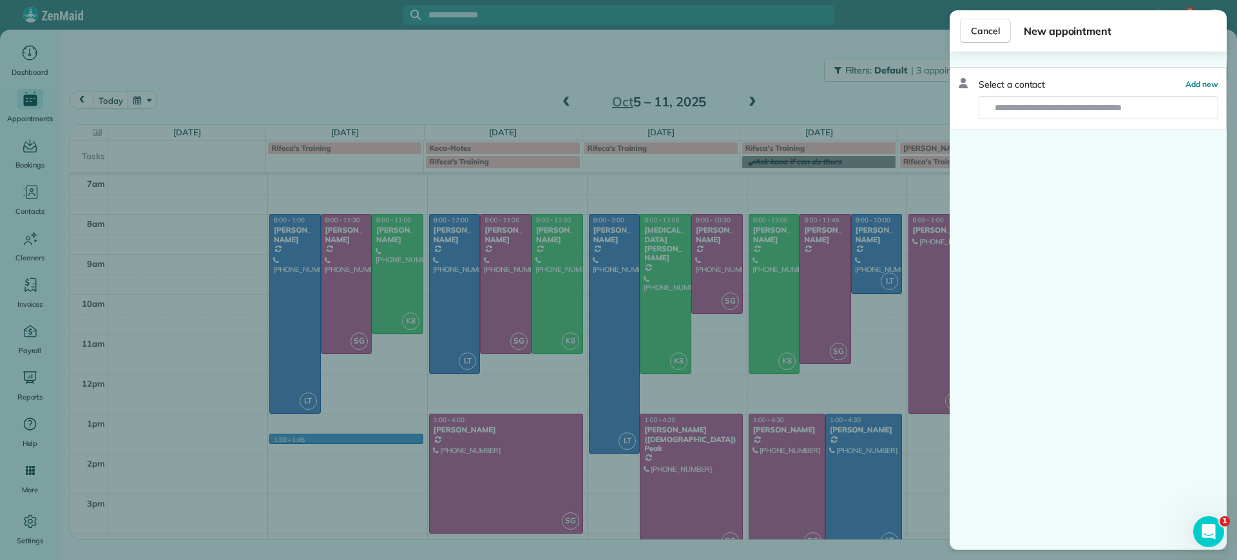
click at [310, 439] on div "Cancel New appointment Select a contact Add new" at bounding box center [618, 280] width 1237 height 560
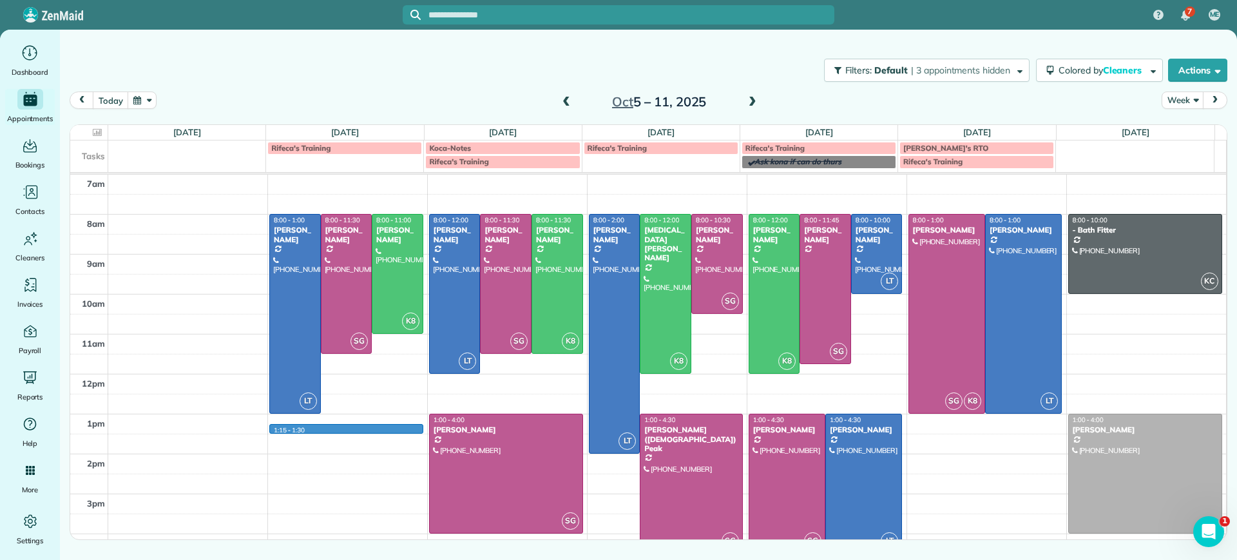
click at [307, 432] on div "7am 8am 9am 10am 11am 12pm 1pm 2pm 3pm 4pm 5pm 1:15 - 1:30 LT 8:00 - 1:00 Danie…" at bounding box center [648, 394] width 1156 height 439
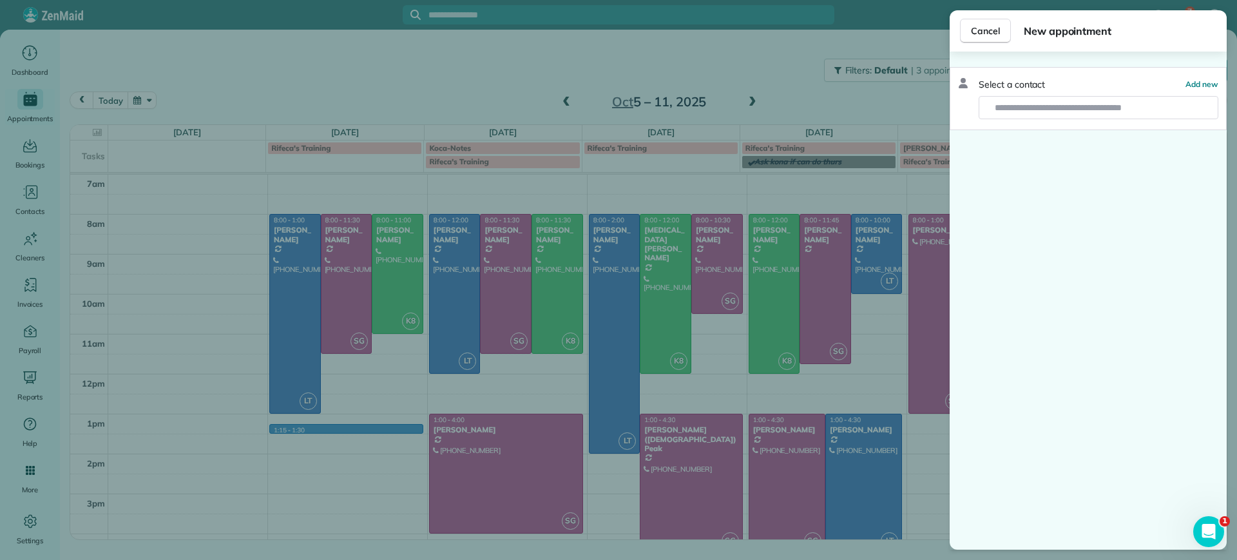
click at [307, 454] on div "Cancel New appointment Select a contact Add new" at bounding box center [618, 280] width 1237 height 560
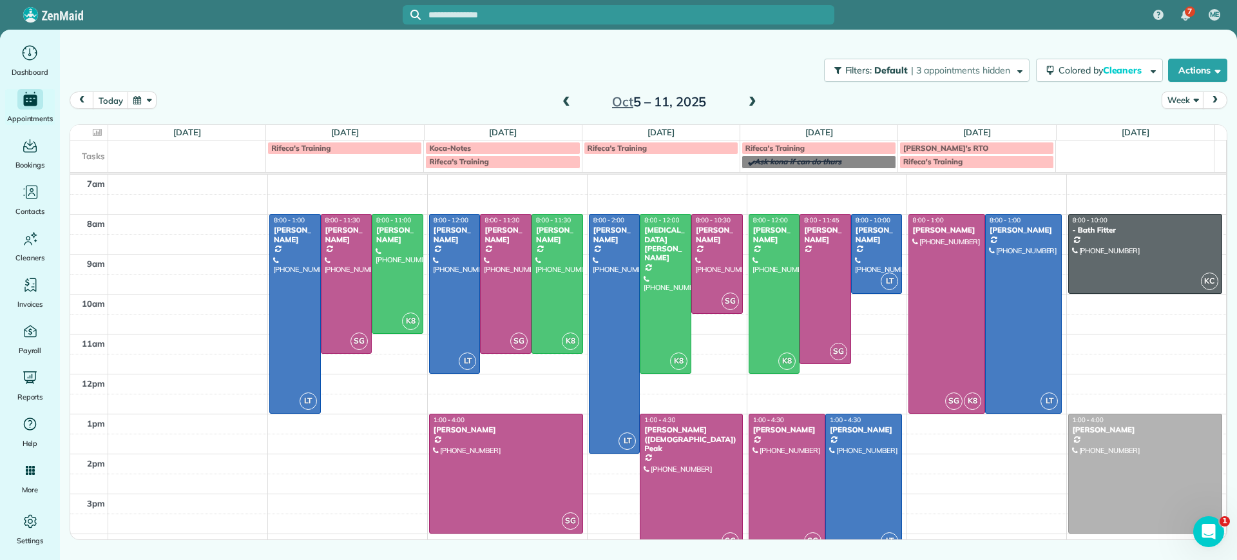
click at [267, 76] on div "Filters: Default | 3 appointments hidden Colored by Cleaners Color by Cleaner C…" at bounding box center [648, 70] width 1177 height 43
click at [912, 335] on div at bounding box center [946, 314] width 75 height 198
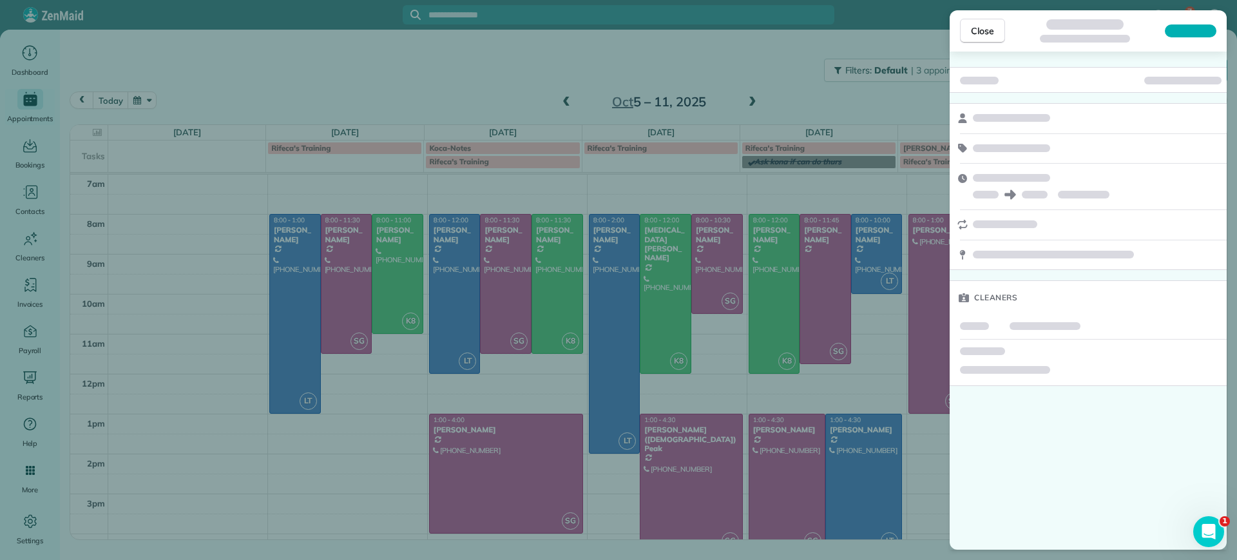
click at [864, 472] on div "Close Cleaners" at bounding box center [618, 280] width 1237 height 560
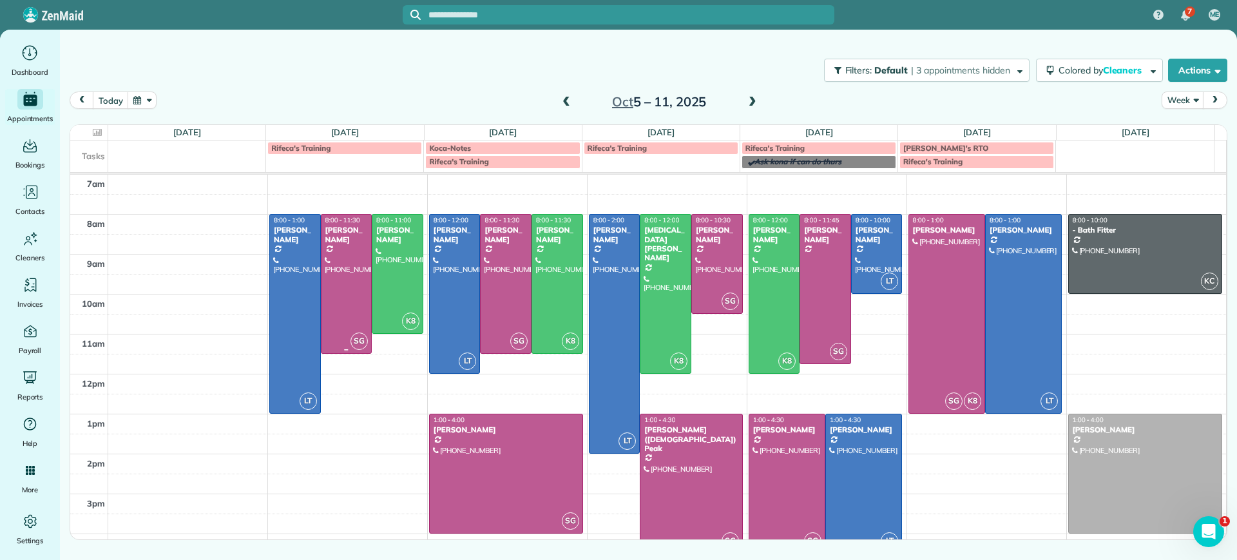
click at [363, 272] on div at bounding box center [346, 284] width 50 height 138
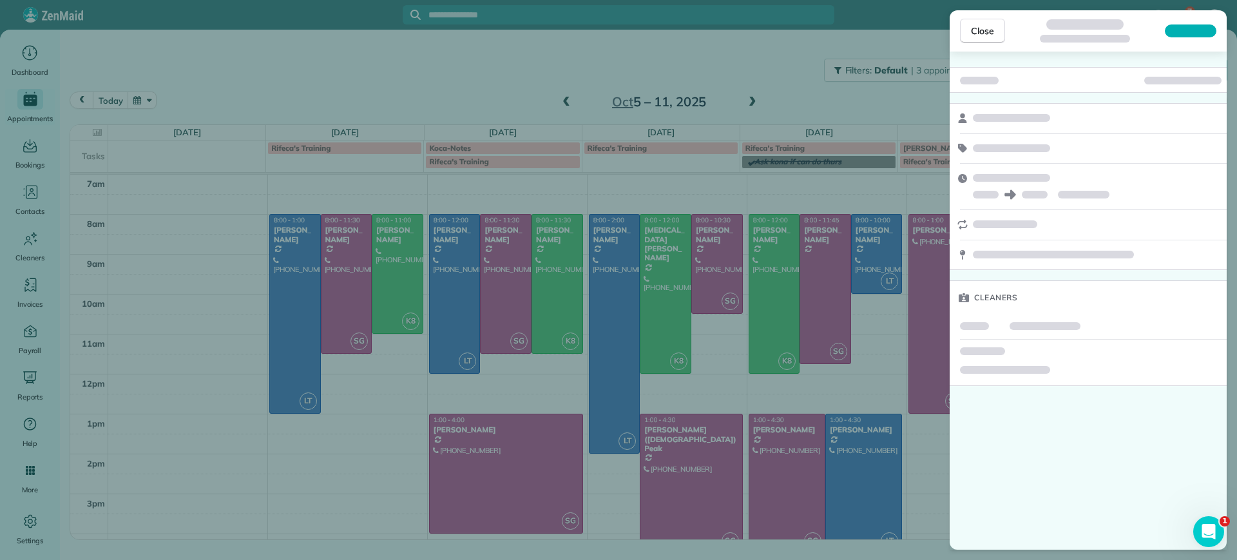
click at [332, 428] on div "Close Cleaners" at bounding box center [618, 280] width 1237 height 560
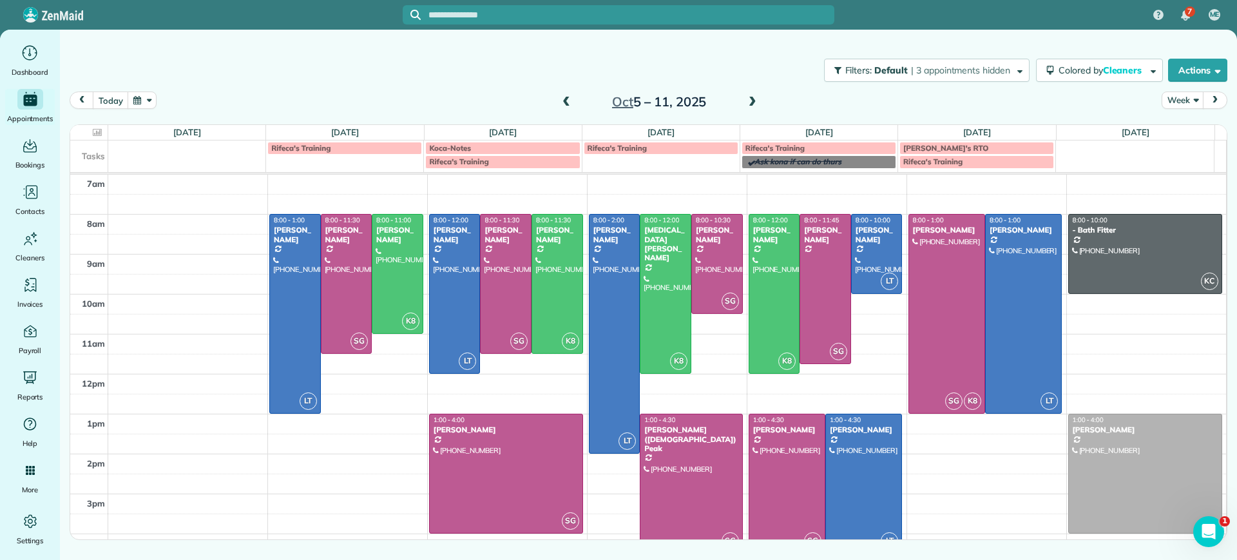
click at [333, 415] on div "7am 8am 9am 10am 11am 12pm 1pm 2pm 3pm 4pm 5pm LT 8:00 - 1:00 Danielle Leek (61…" at bounding box center [648, 394] width 1156 height 439
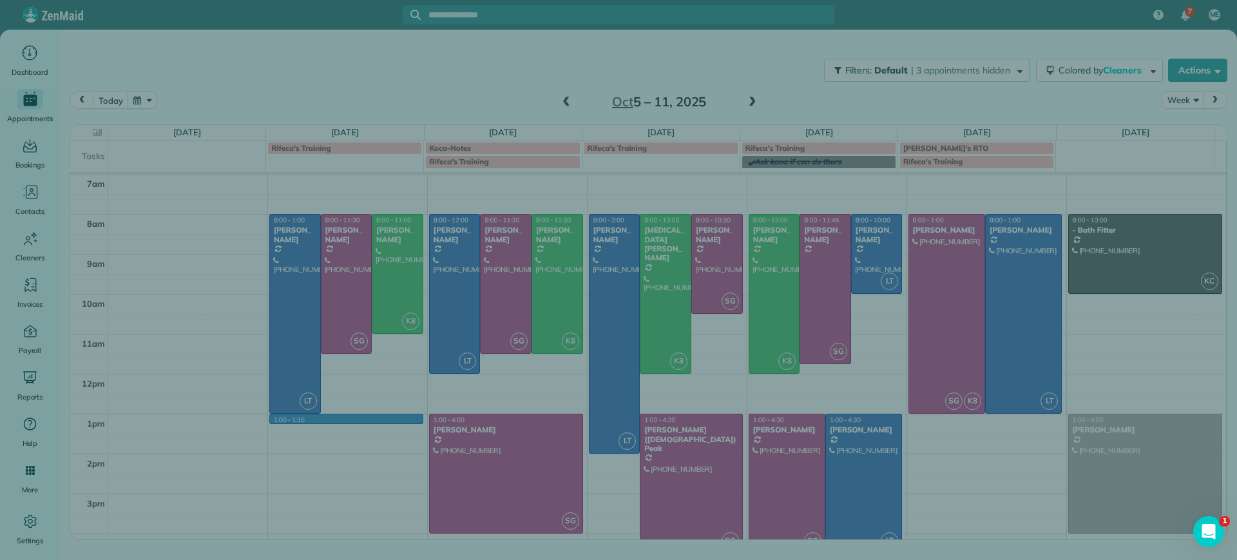
click at [349, 423] on div "Cancel New appointment Select a contact Add new" at bounding box center [618, 280] width 1237 height 560
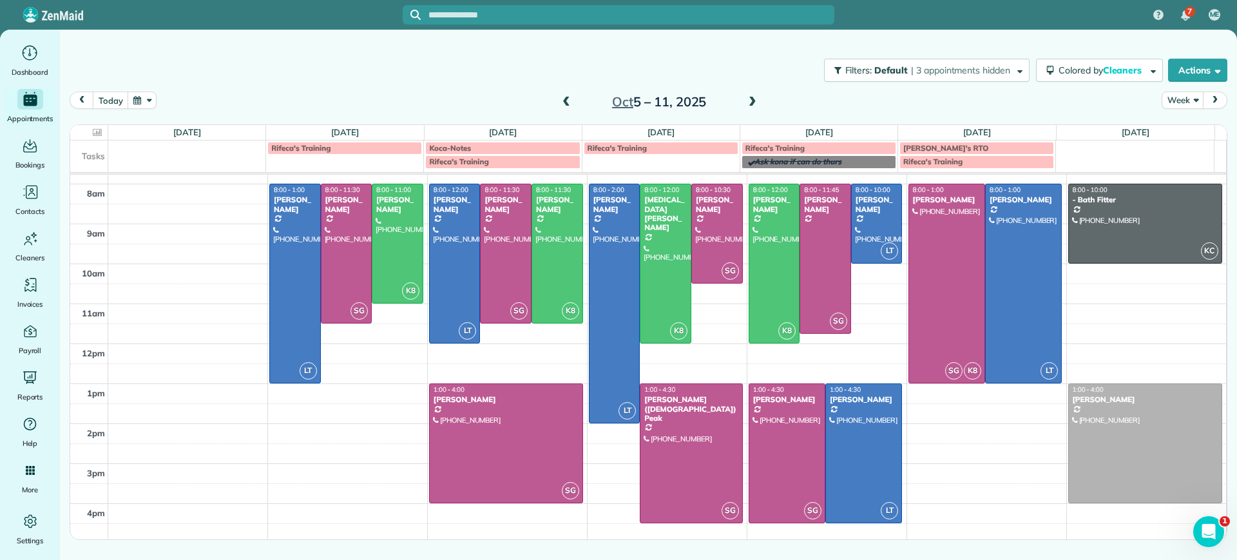
scroll to position [55, 0]
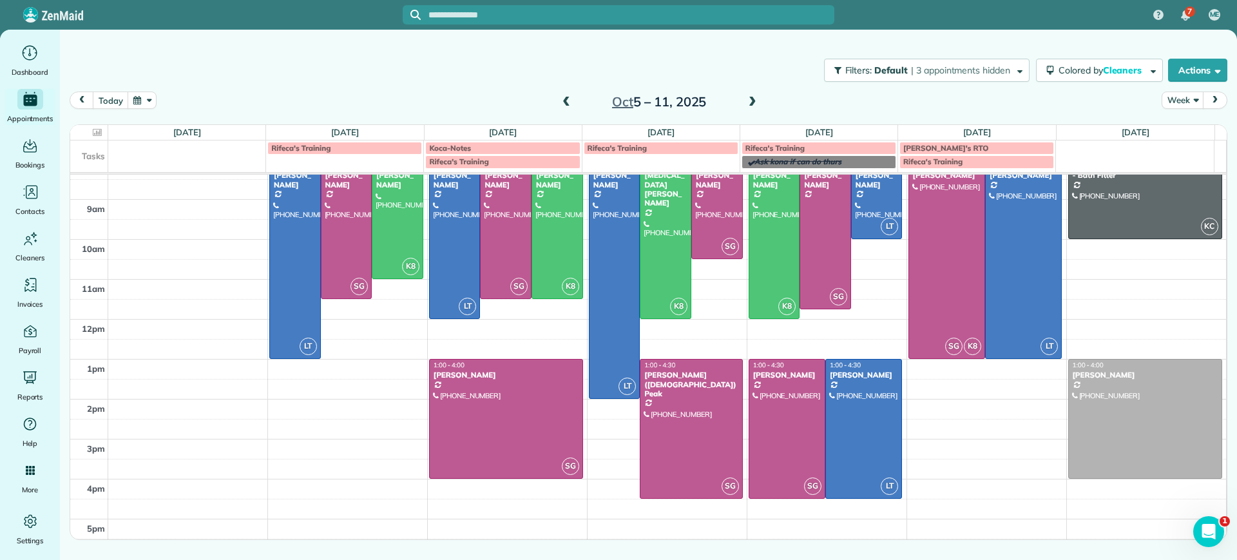
click at [750, 104] on span at bounding box center [752, 103] width 14 height 12
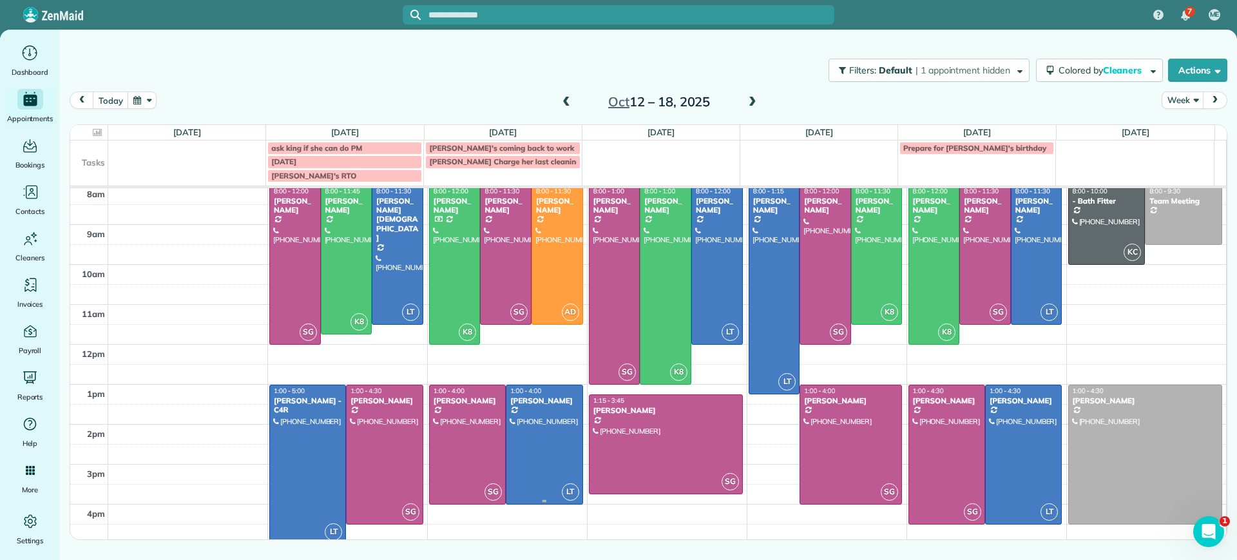
scroll to position [1, 0]
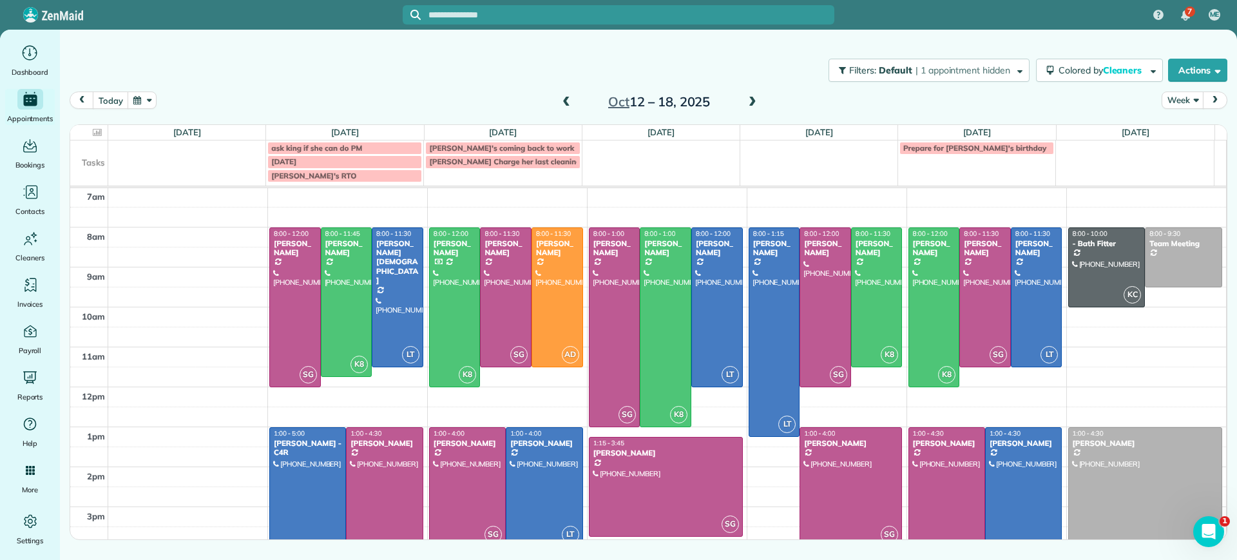
click at [561, 108] on span at bounding box center [566, 103] width 14 height 12
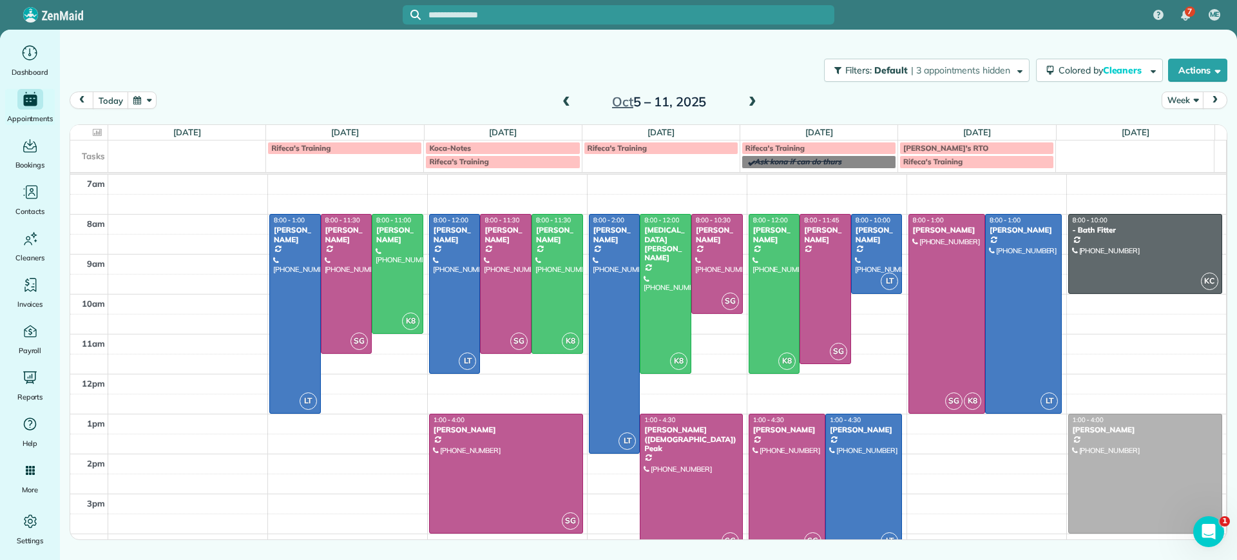
click at [329, 150] on span "Rifeca's Training" at bounding box center [300, 148] width 59 height 10
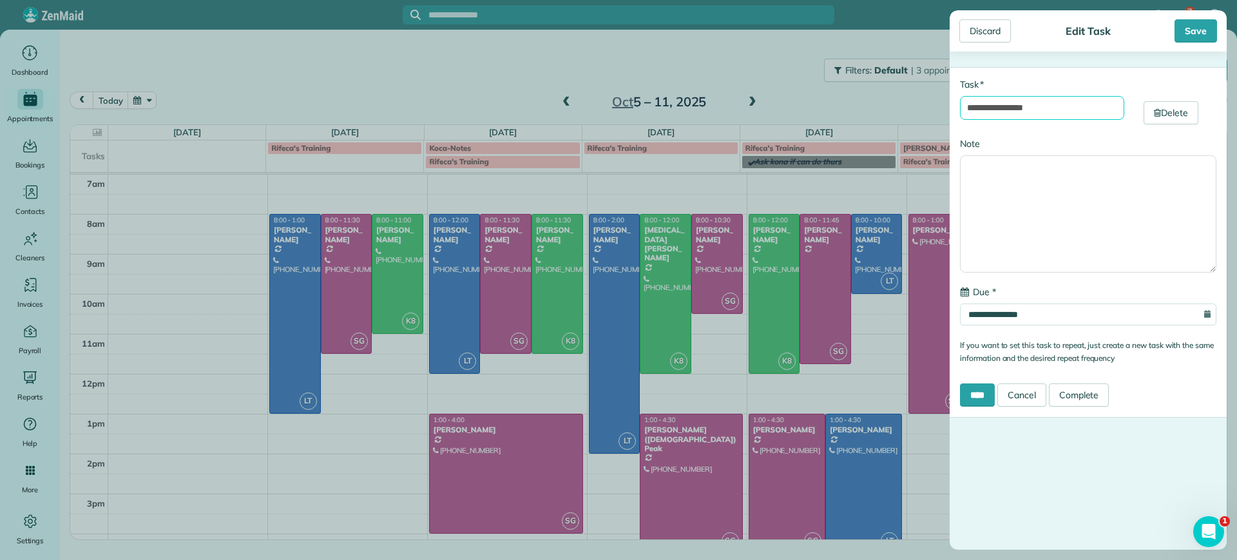
click at [1033, 108] on input "**********" at bounding box center [1042, 108] width 164 height 24
click at [988, 33] on div "Discard" at bounding box center [985, 30] width 52 height 23
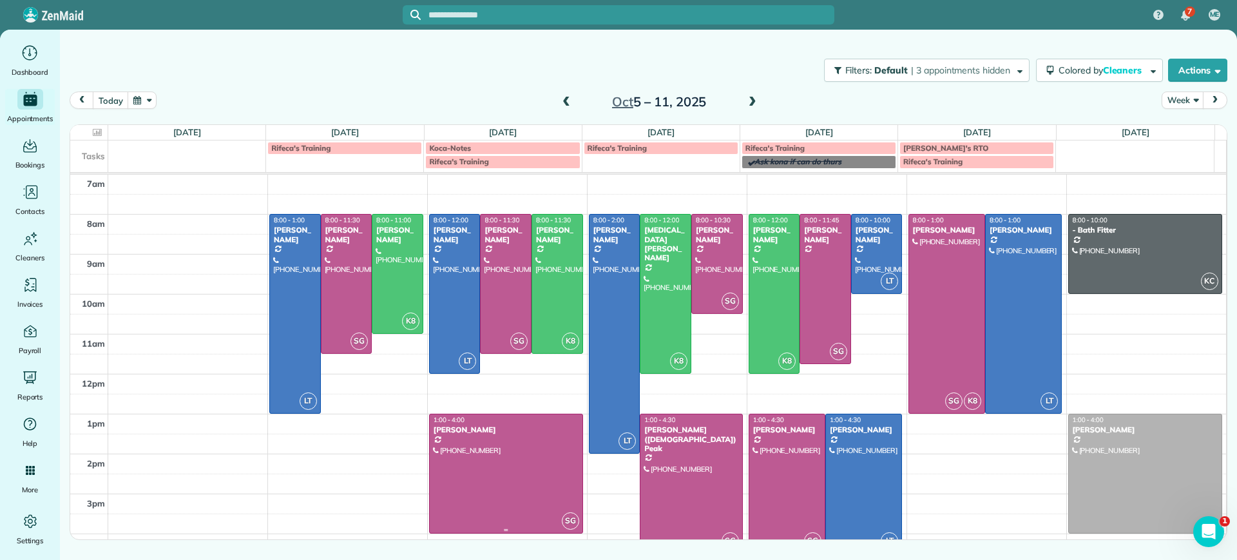
click at [417, 433] on div "7am 8am 9am 10am 11am 12pm 1pm 2pm 3pm 4pm 5pm LT 8:00 - 1:00 Danielle Leek (61…" at bounding box center [648, 394] width 1156 height 439
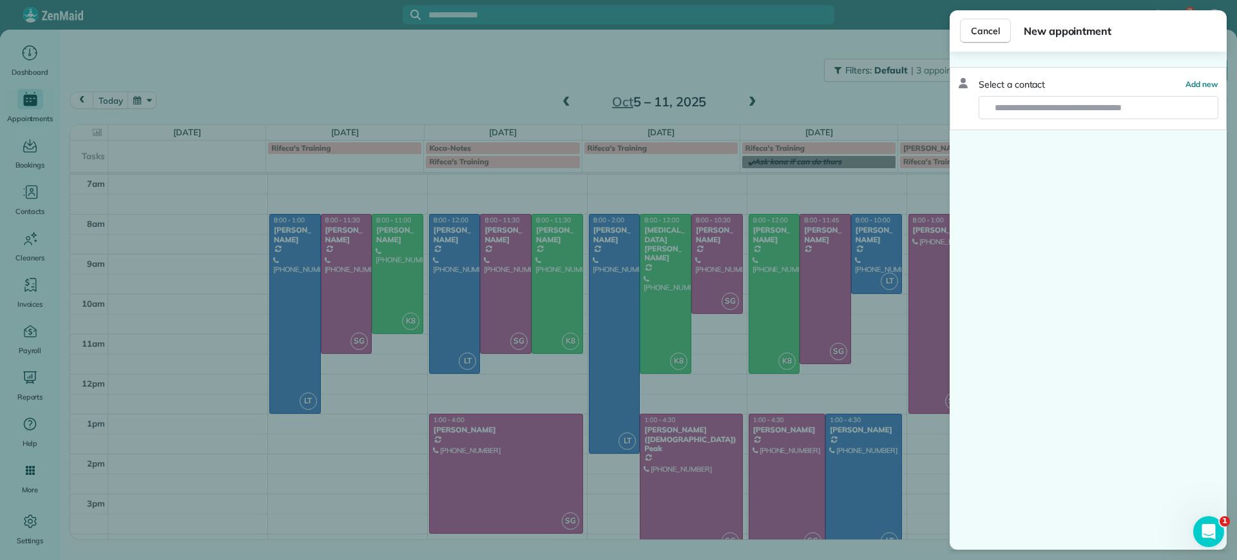
click at [330, 164] on div "Cancel New appointment Select a contact Add new" at bounding box center [618, 280] width 1237 height 560
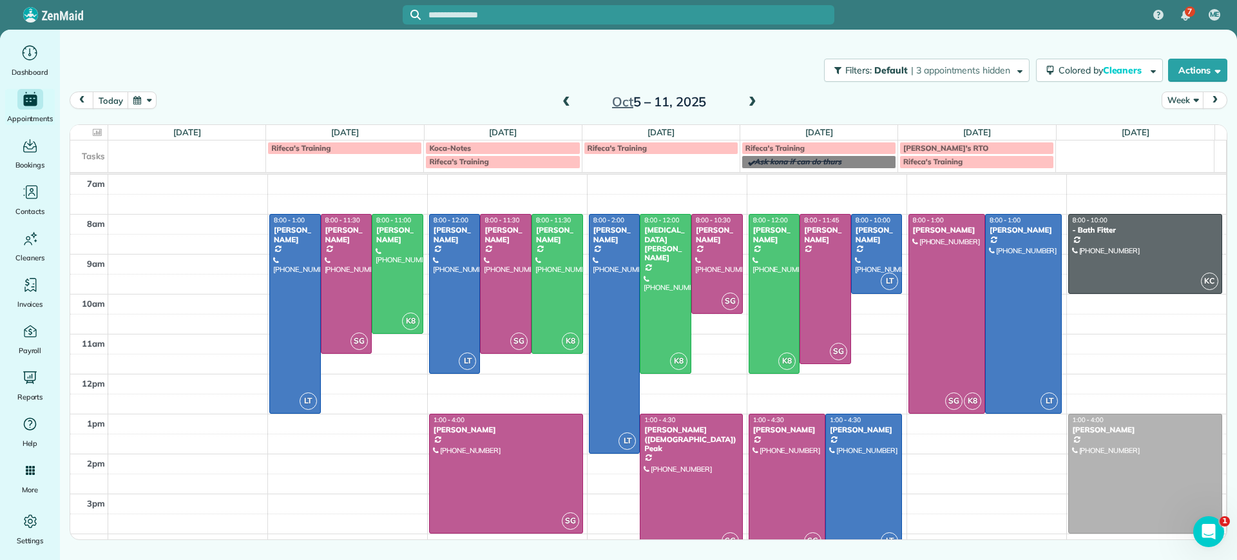
click at [330, 164] on div "7 ME Dashboard Appointments Bookings Contacts Cleaners Invoices Payroll Reports…" at bounding box center [618, 280] width 1237 height 560
click at [331, 164] on td "Rifeca's Training" at bounding box center [345, 154] width 158 height 28
click at [406, 39] on div "**********" at bounding box center [618, 280] width 1237 height 560
click at [354, 161] on td "Rifeca's Training" at bounding box center [345, 154] width 158 height 28
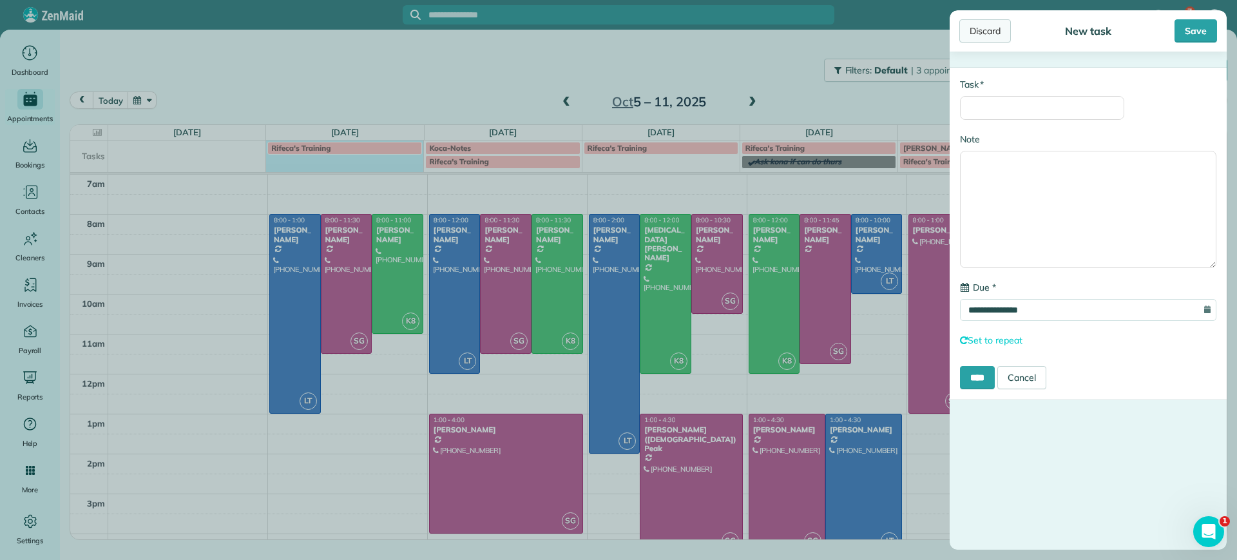
click at [1002, 36] on div "Discard" at bounding box center [985, 30] width 52 height 23
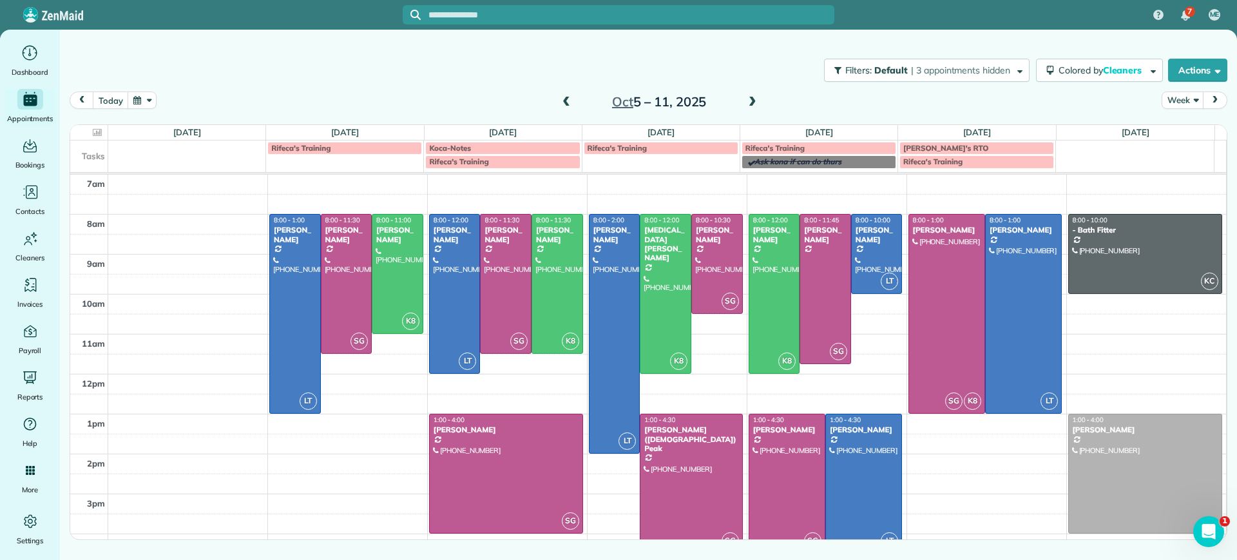
click at [272, 441] on div "7am 8am 9am 10am 11am 12pm 1pm 2pm 3pm 4pm 5pm LT 8:00 - 1:00 Danielle Leek (61…" at bounding box center [648, 394] width 1156 height 439
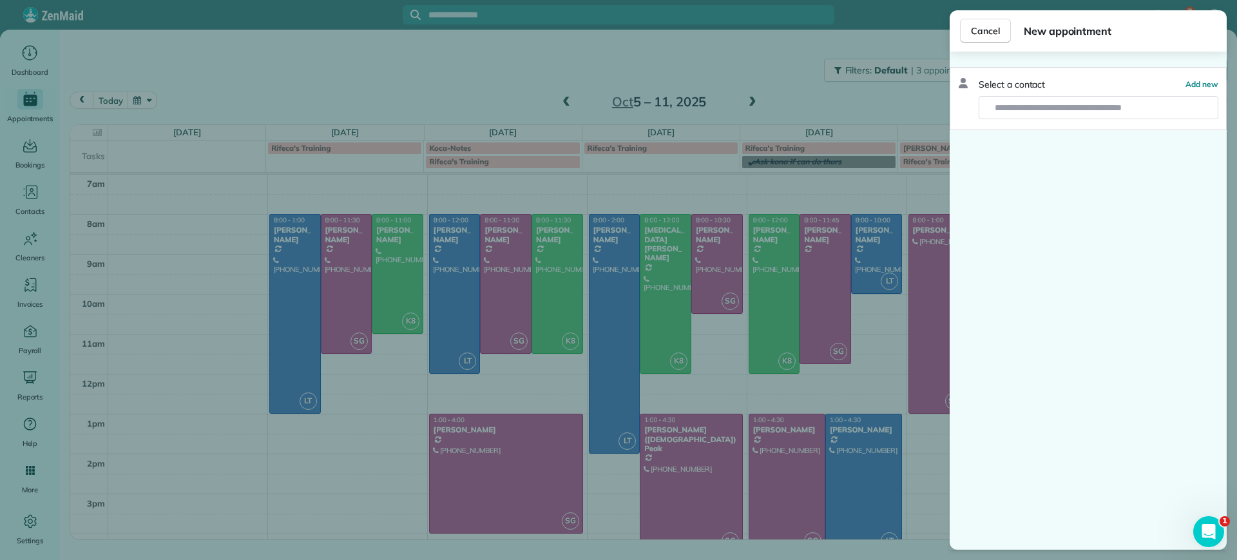
click at [292, 435] on div "Cancel New appointment Select a contact Add new" at bounding box center [618, 280] width 1237 height 560
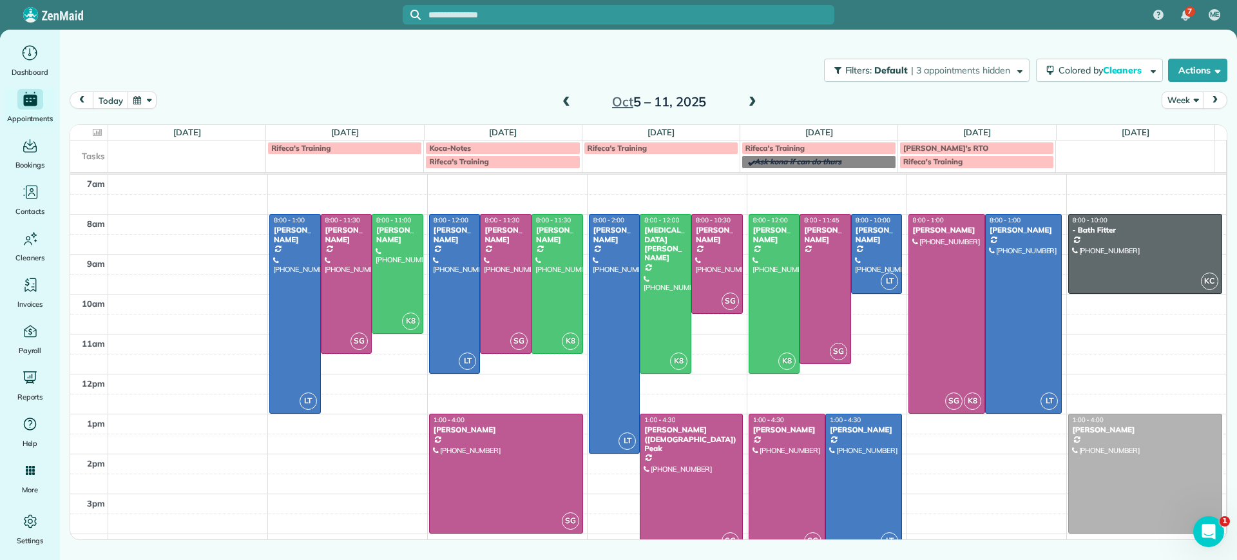
click at [292, 439] on div "7am 8am 9am 10am 11am 12pm 1pm 2pm 3pm 4pm 5pm LT 8:00 - 1:00 Danielle Leek (61…" at bounding box center [648, 394] width 1156 height 439
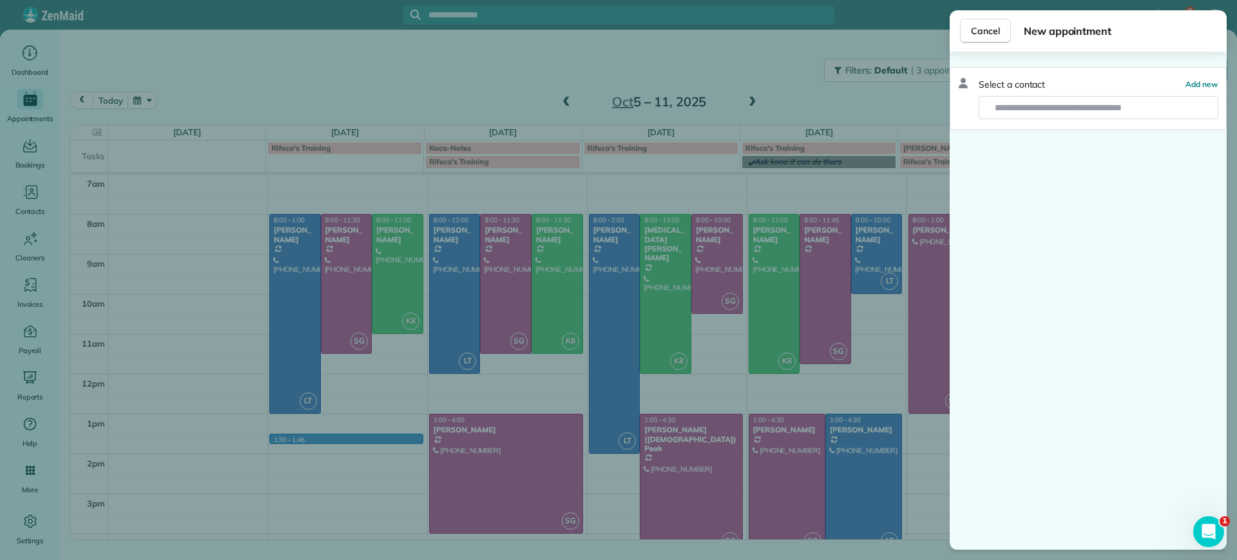
click at [294, 433] on div "Cancel New appointment Select a contact Add new" at bounding box center [618, 280] width 1237 height 560
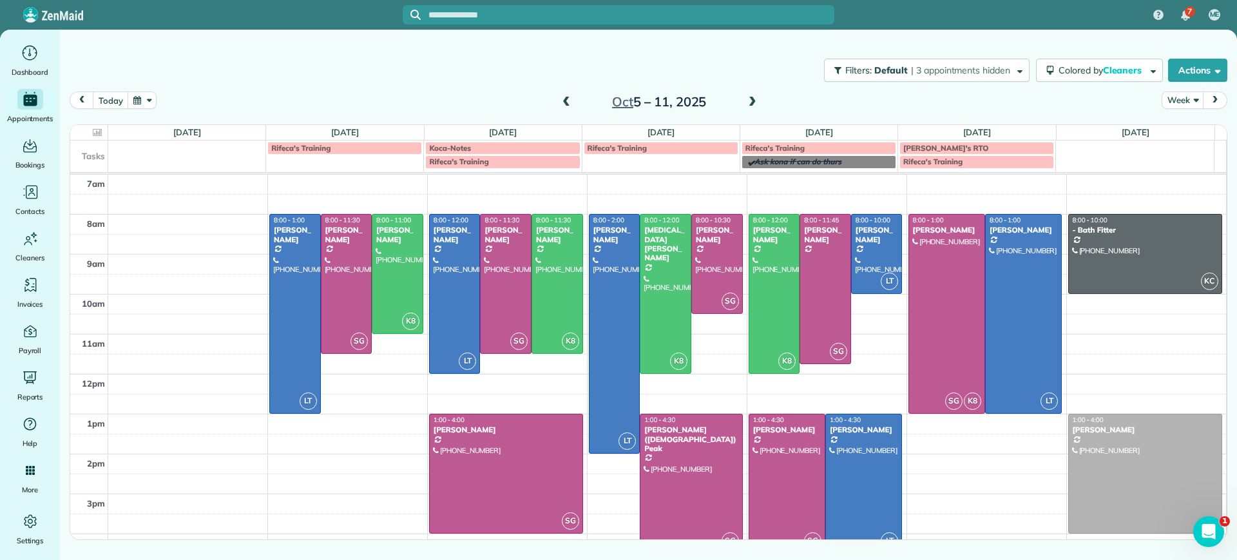
click at [292, 443] on div "7am 8am 9am 10am 11am 12pm 1pm 2pm 3pm 4pm 5pm LT 8:00 - 1:00 Danielle Leek (61…" at bounding box center [648, 394] width 1156 height 439
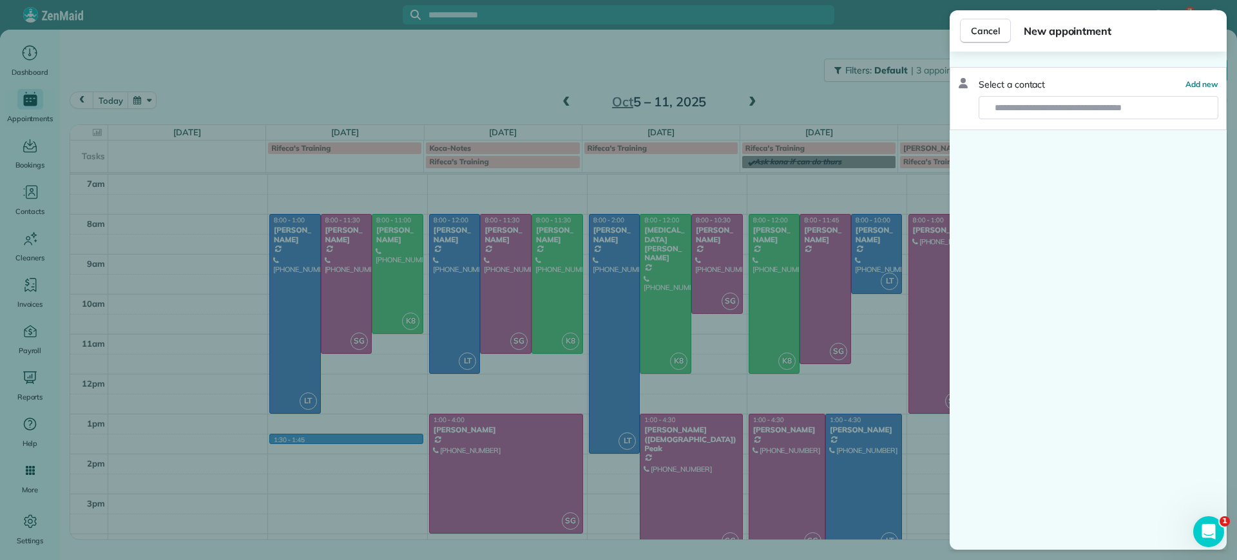
click at [292, 443] on div "Cancel New appointment Select a contact Add new" at bounding box center [618, 280] width 1237 height 560
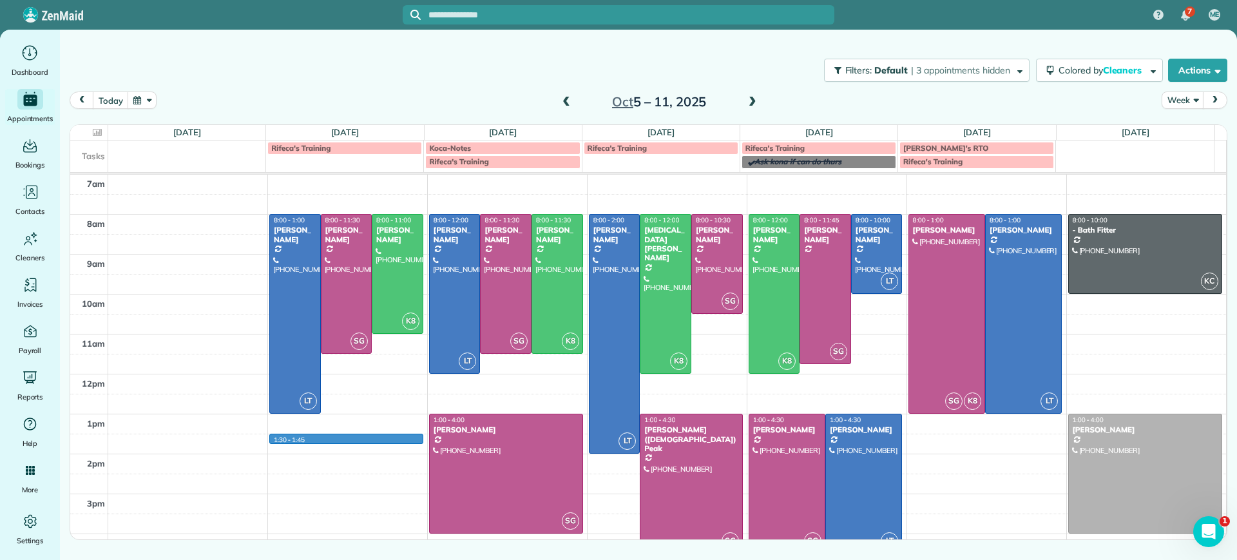
click at [284, 434] on div "7am 8am 9am 10am 11am 12pm 1pm 2pm 3pm 4pm 5pm 1:30 - 1:45 LT 8:00 - 1:00 Danie…" at bounding box center [648, 394] width 1156 height 439
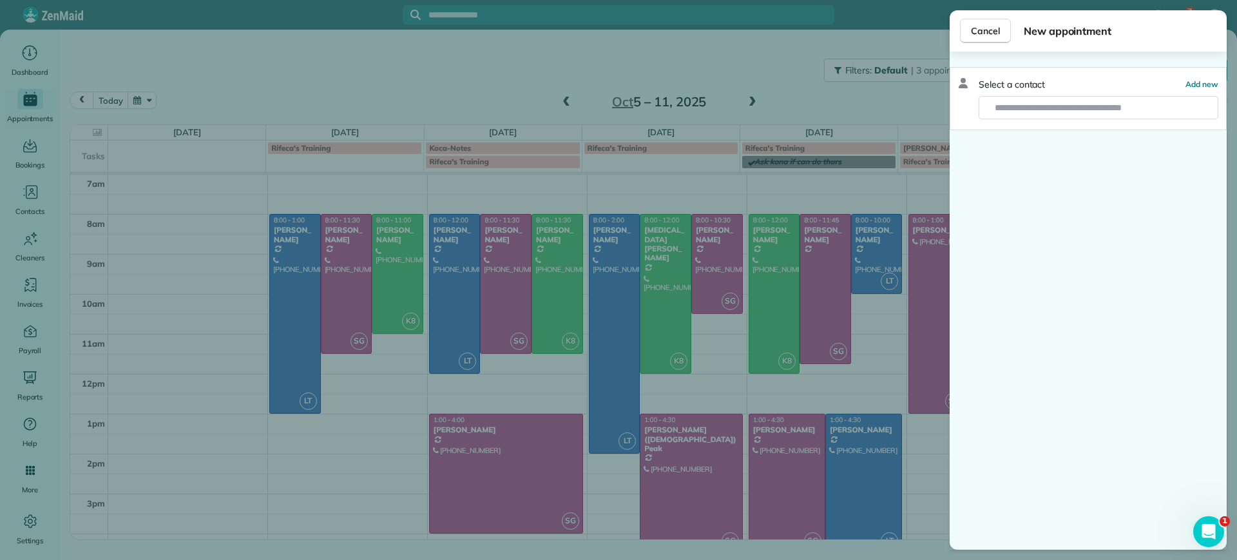
click at [244, 388] on div "Cancel New appointment Select a contact Add new" at bounding box center [618, 280] width 1237 height 560
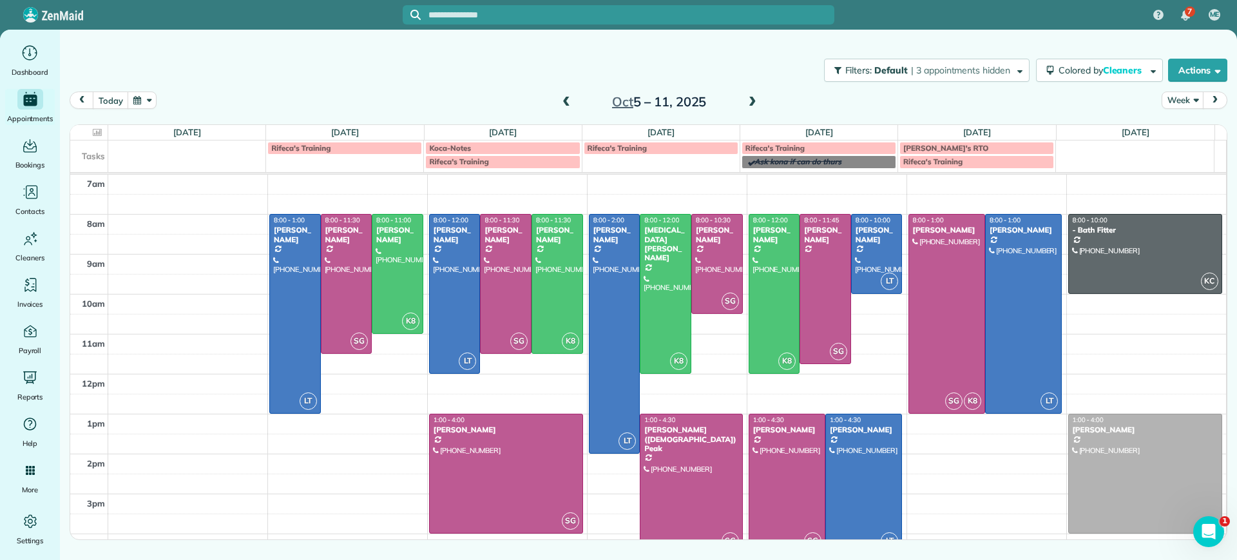
click at [289, 434] on div "7am 8am 9am 10am 11am 12pm 1pm 2pm 3pm 4pm 5pm LT 8:00 - 1:00 Danielle Leek (61…" at bounding box center [648, 394] width 1156 height 439
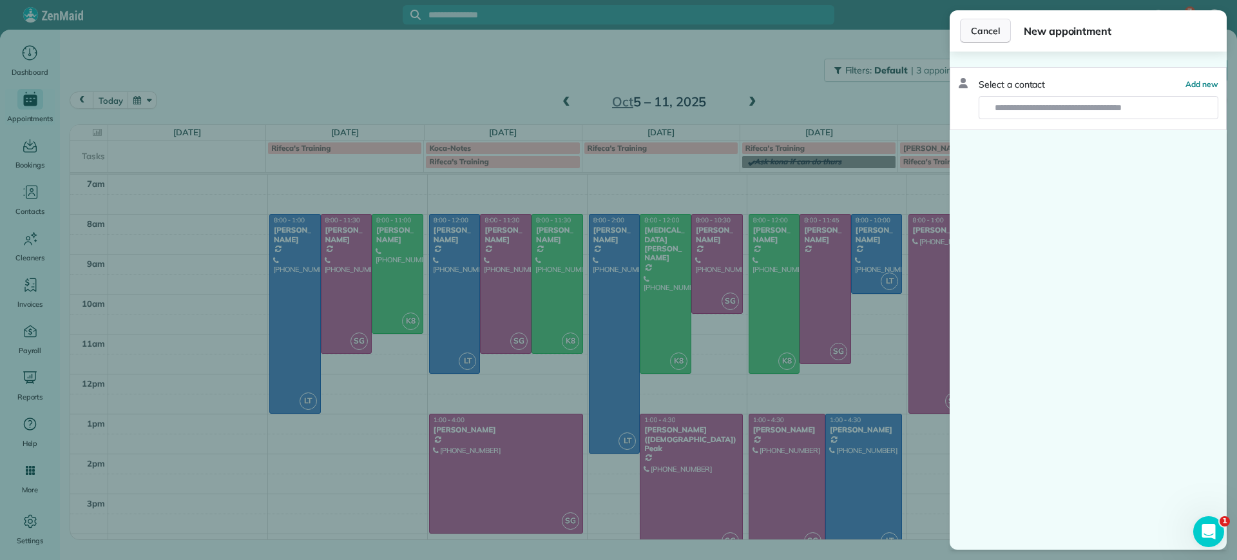
click at [986, 34] on span "Cancel" at bounding box center [985, 30] width 29 height 13
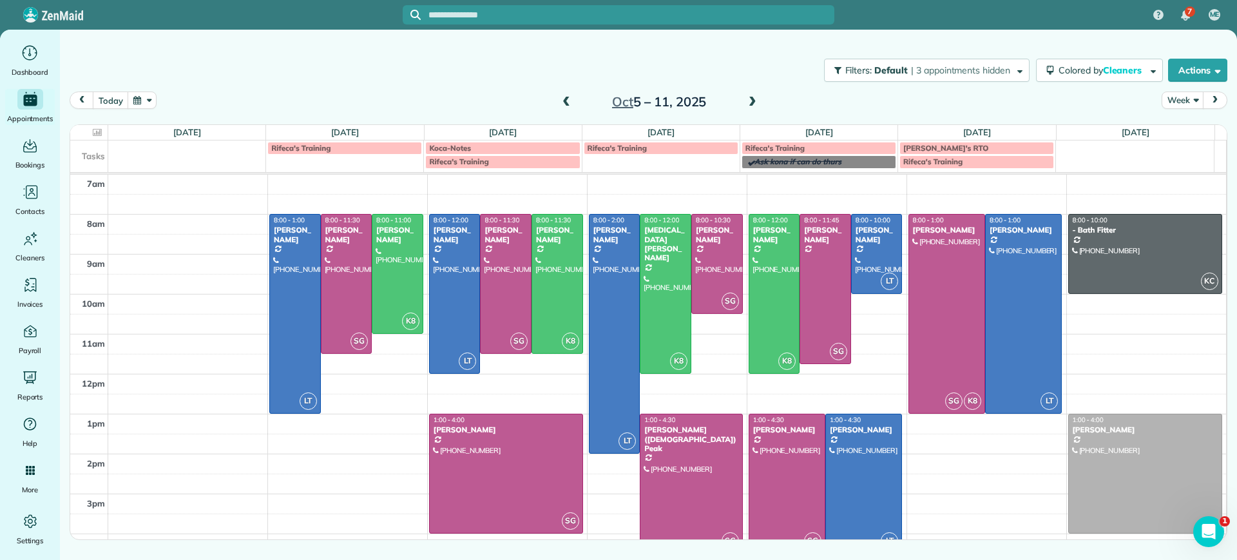
click at [347, 145] on div "Rifeca's Training" at bounding box center [344, 148] width 147 height 9
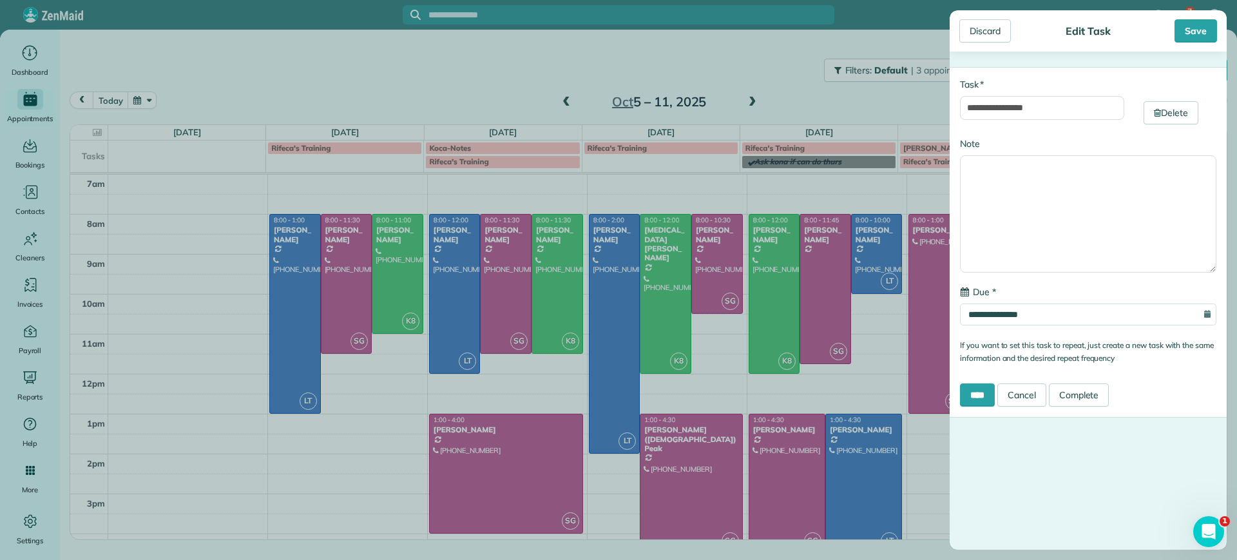
click at [553, 175] on div "**********" at bounding box center [618, 280] width 1237 height 560
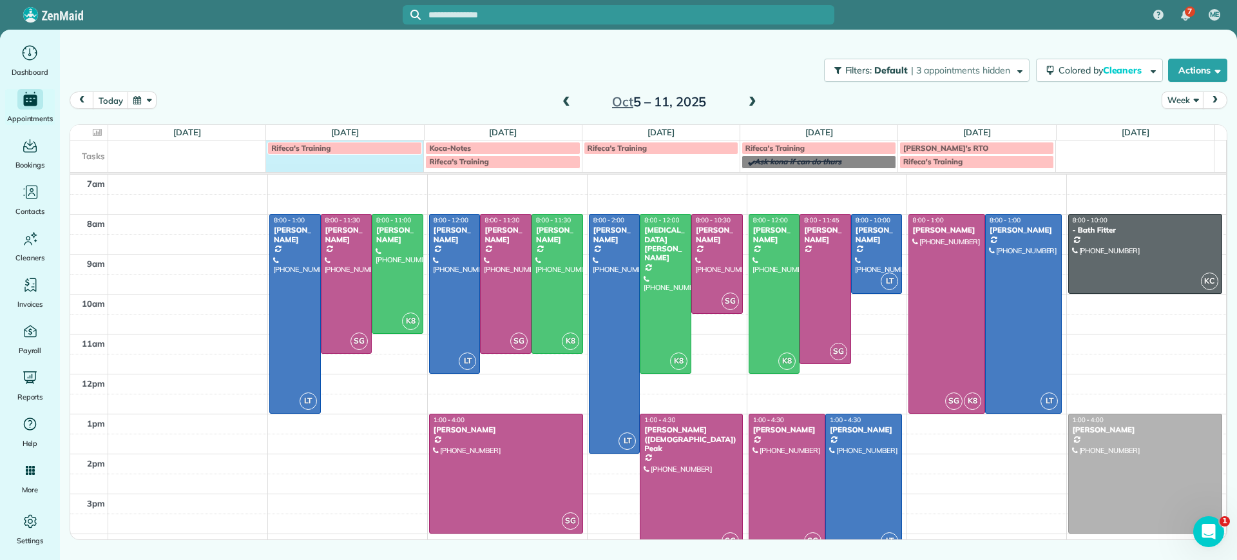
click at [340, 165] on td "Rifeca's Training" at bounding box center [345, 154] width 158 height 28
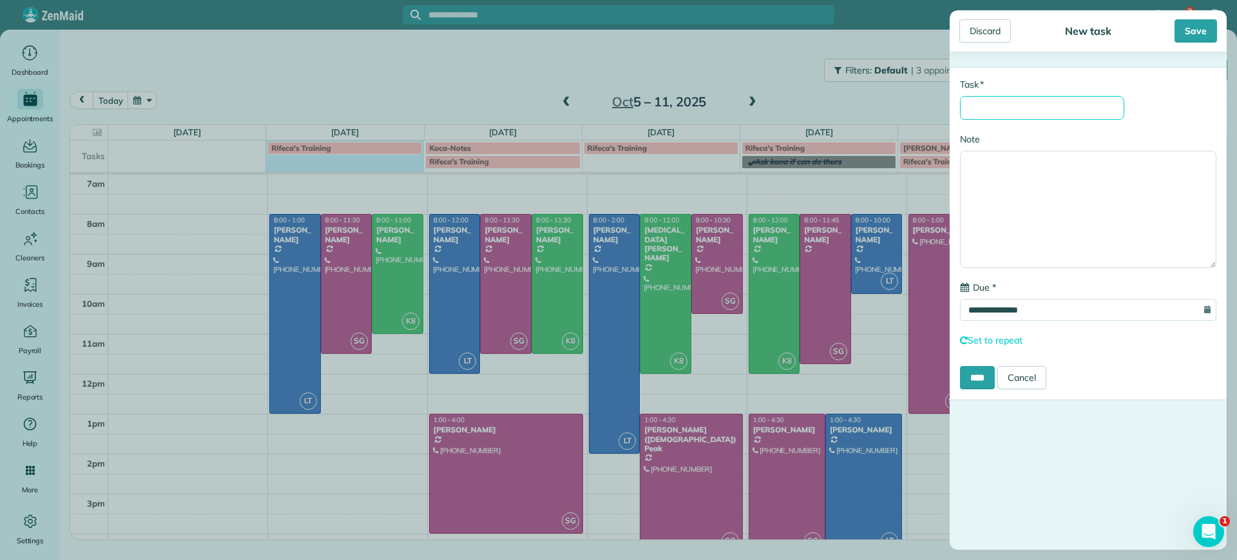
click at [961, 107] on input "* Task" at bounding box center [1042, 108] width 164 height 24
click at [986, 42] on div "Discard" at bounding box center [985, 30] width 52 height 23
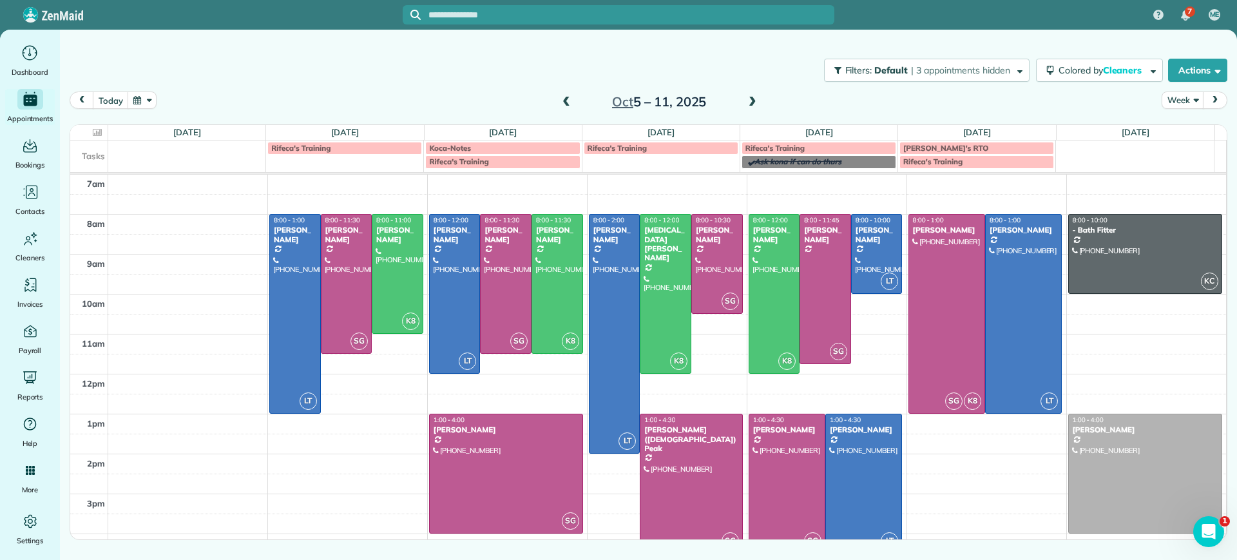
click at [401, 165] on td "Rifeca's Training" at bounding box center [345, 154] width 158 height 28
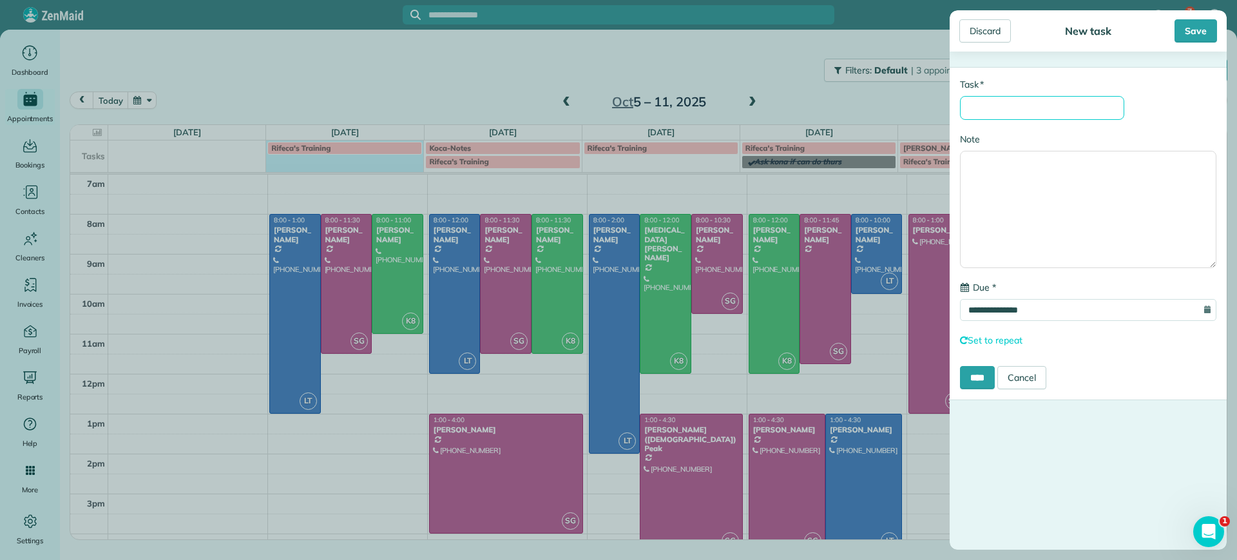
click at [1001, 106] on input "* Task" at bounding box center [1042, 108] width 164 height 24
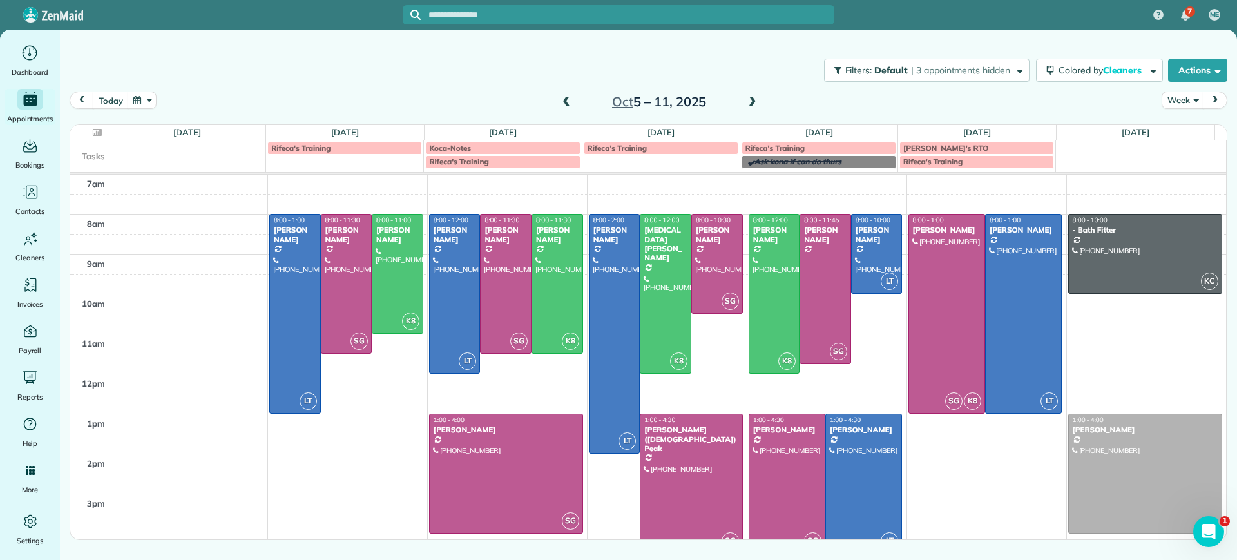
click at [300, 429] on div "**********" at bounding box center [618, 280] width 1237 height 560
click at [300, 429] on div "7am 8am 9am 10am 11am 12pm 1pm 2pm 3pm 4pm 5pm 1:15 - 1:30 LT 8:00 - 1:00 Danie…" at bounding box center [648, 394] width 1156 height 439
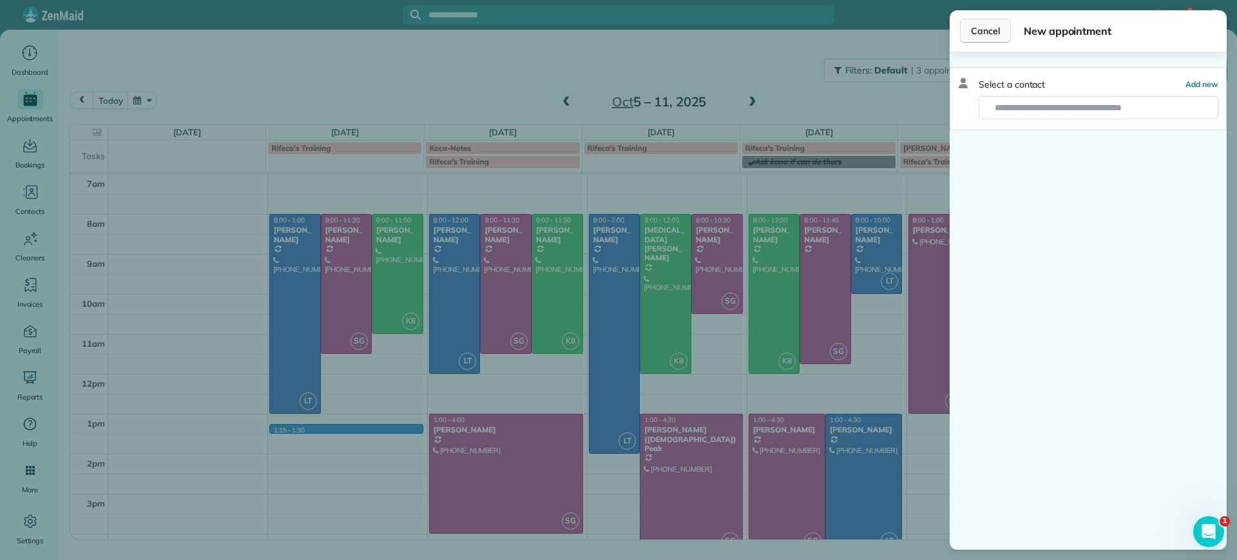
click at [985, 37] on span "Cancel" at bounding box center [985, 30] width 29 height 13
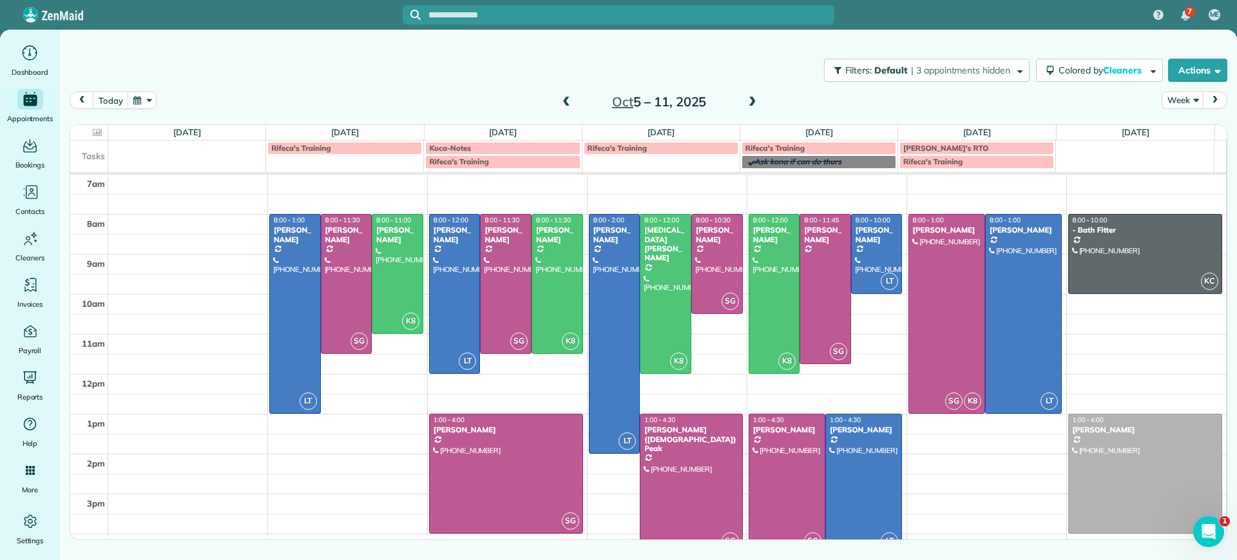
click at [280, 427] on div "7am 8am 9am 10am 11am 12pm 1pm 2pm 3pm 4pm 5pm LT 8:00 - 1:00 Danielle Leek (61…" at bounding box center [648, 394] width 1156 height 439
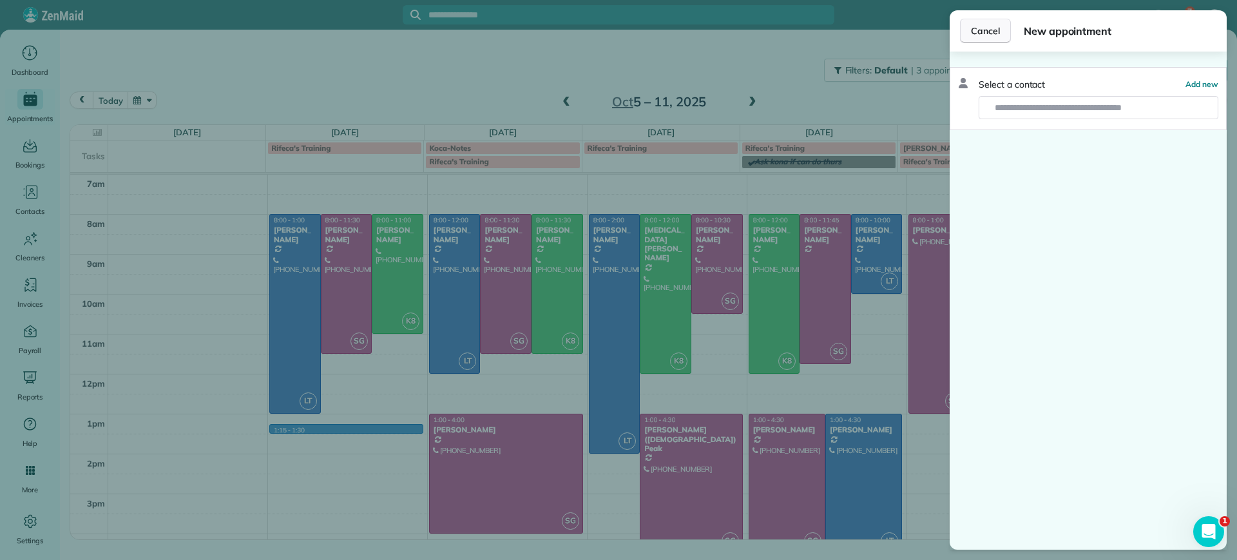
click at [983, 35] on span "Cancel" at bounding box center [985, 30] width 29 height 13
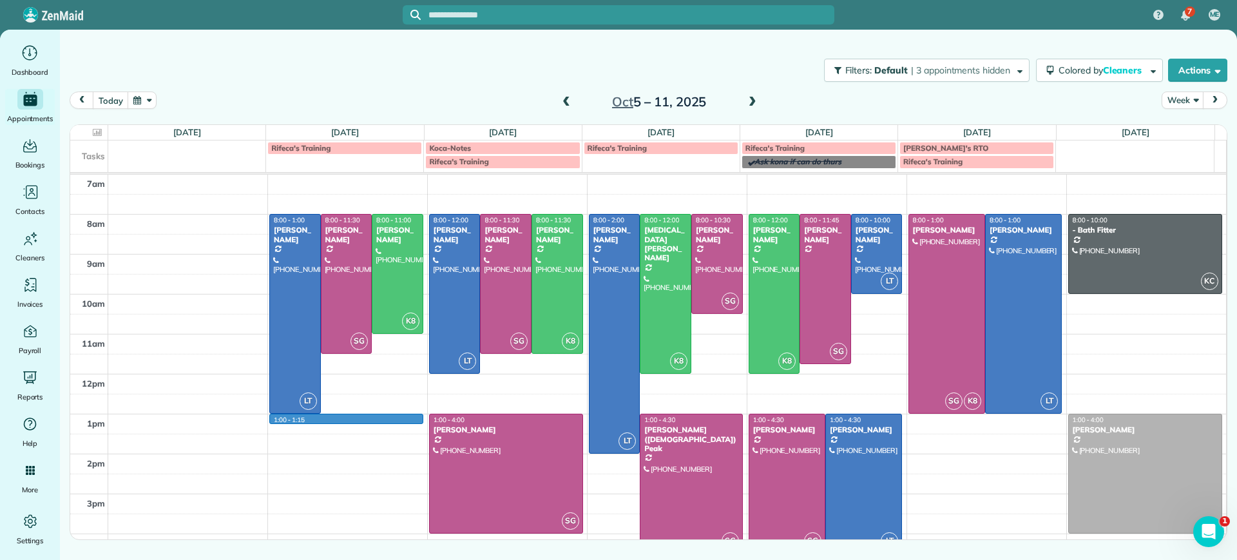
click at [376, 415] on div "7am 8am 9am 10am 11am 12pm 1pm 2pm 3pm 4pm 5pm 1:00 - 1:15 LT 8:00 - 1:00 Danie…" at bounding box center [648, 394] width 1156 height 439
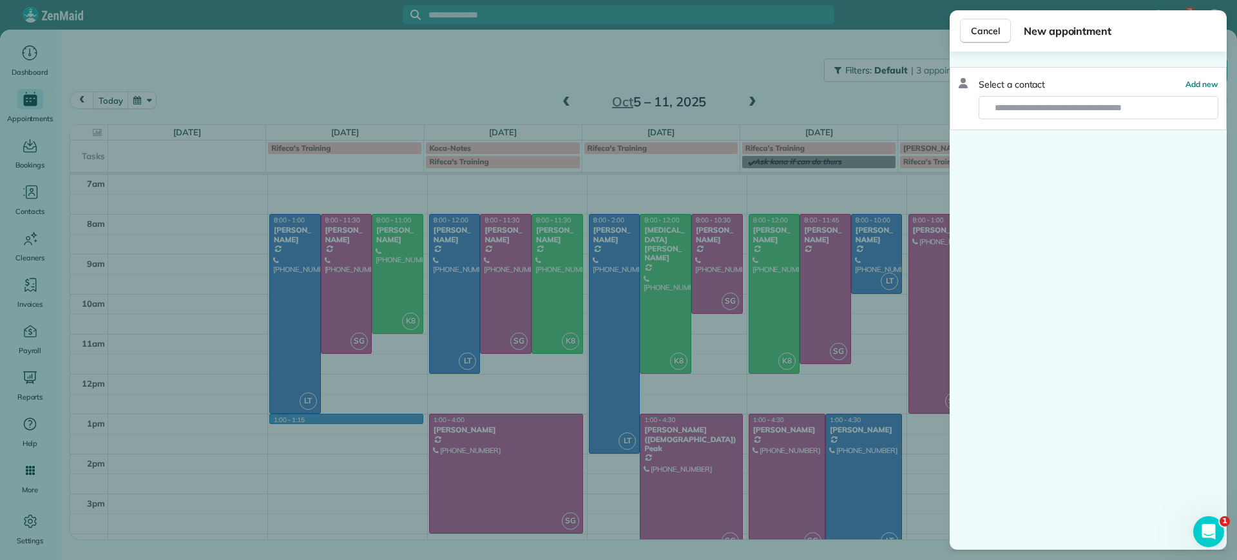
click at [376, 375] on div "Cancel New appointment Select a contact Add new" at bounding box center [618, 280] width 1237 height 560
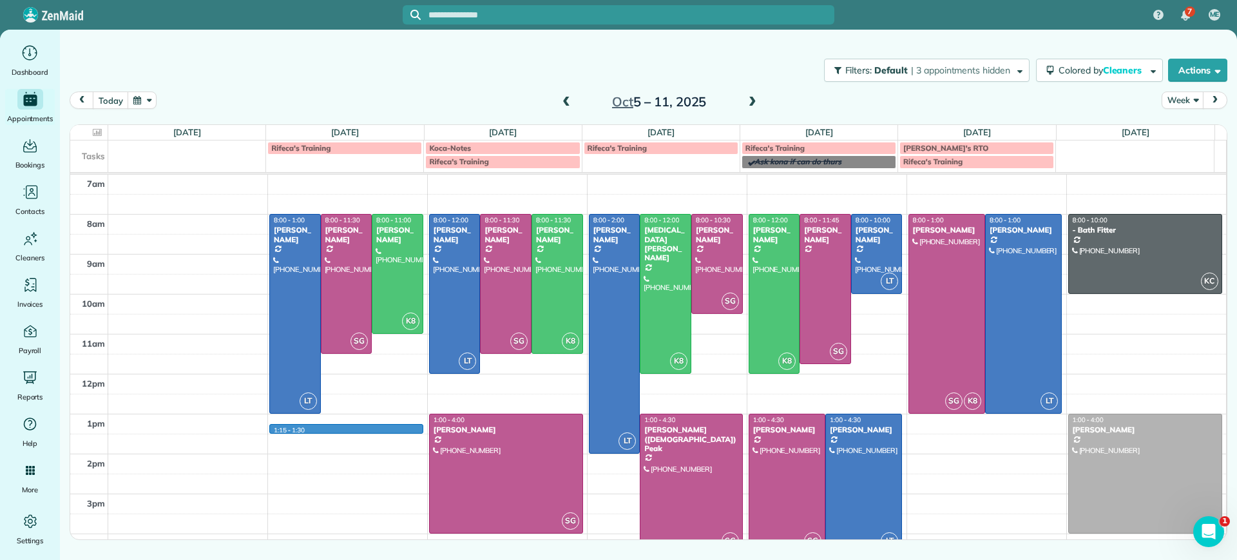
click at [371, 426] on div "7am 8am 9am 10am 11am 12pm 1pm 2pm 3pm 4pm 5pm 1:15 - 1:30 LT 8:00 - 1:00 Danie…" at bounding box center [648, 394] width 1156 height 439
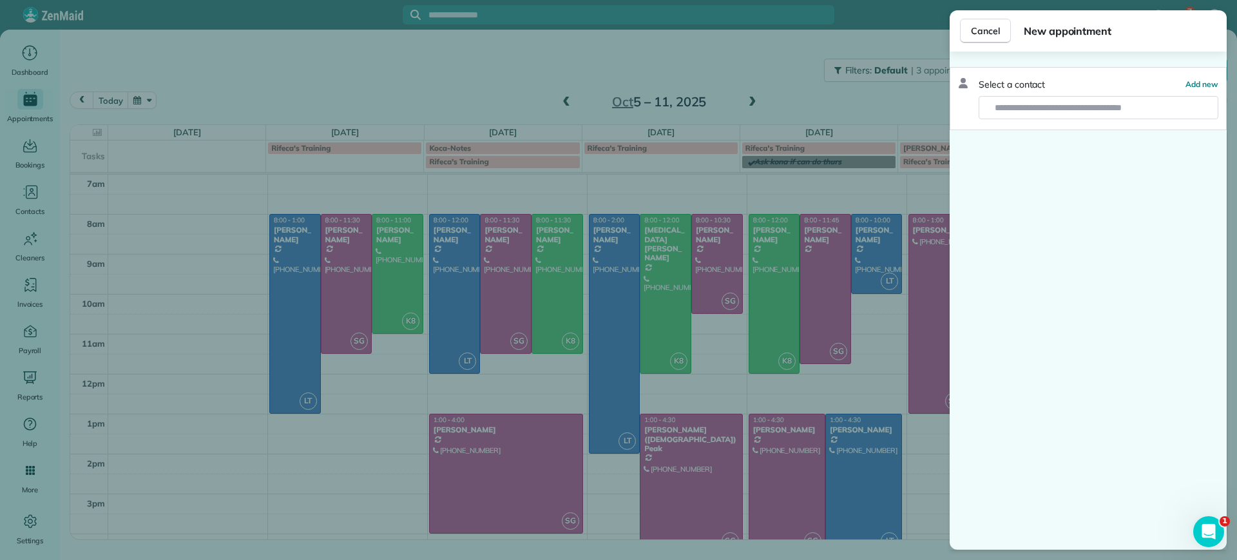
click at [351, 417] on div "Cancel New appointment Select a contact Add new" at bounding box center [618, 280] width 1237 height 560
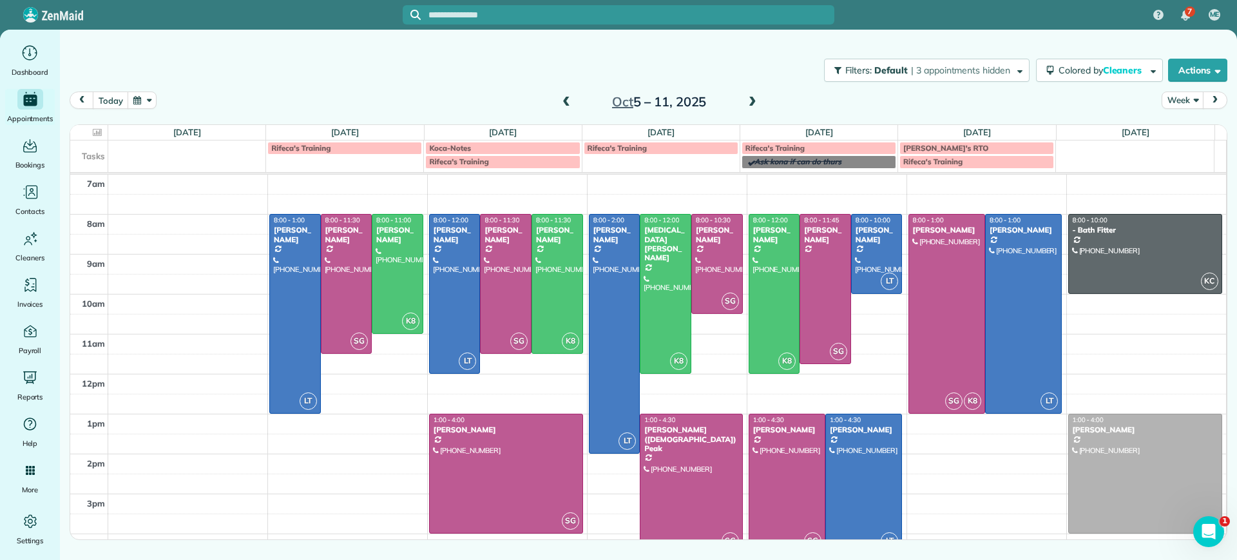
click at [351, 417] on div "7am 8am 9am 10am 11am 12pm 1pm 2pm 3pm 4pm 5pm LT 8:00 - 1:00 Danielle Leek (61…" at bounding box center [648, 394] width 1156 height 439
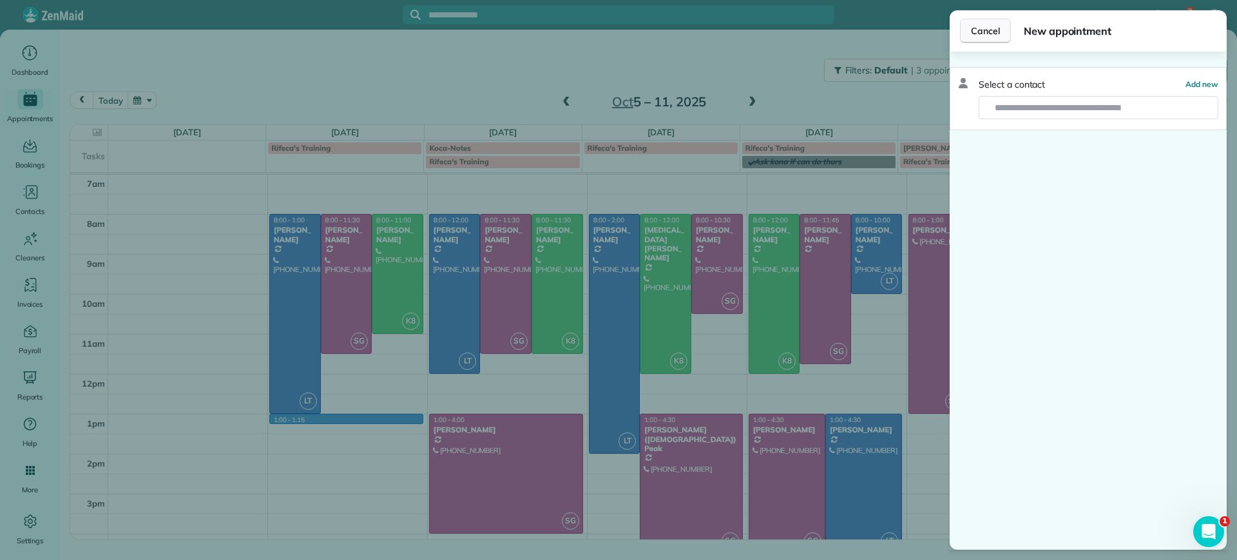
click at [975, 35] on span "Cancel" at bounding box center [985, 30] width 29 height 13
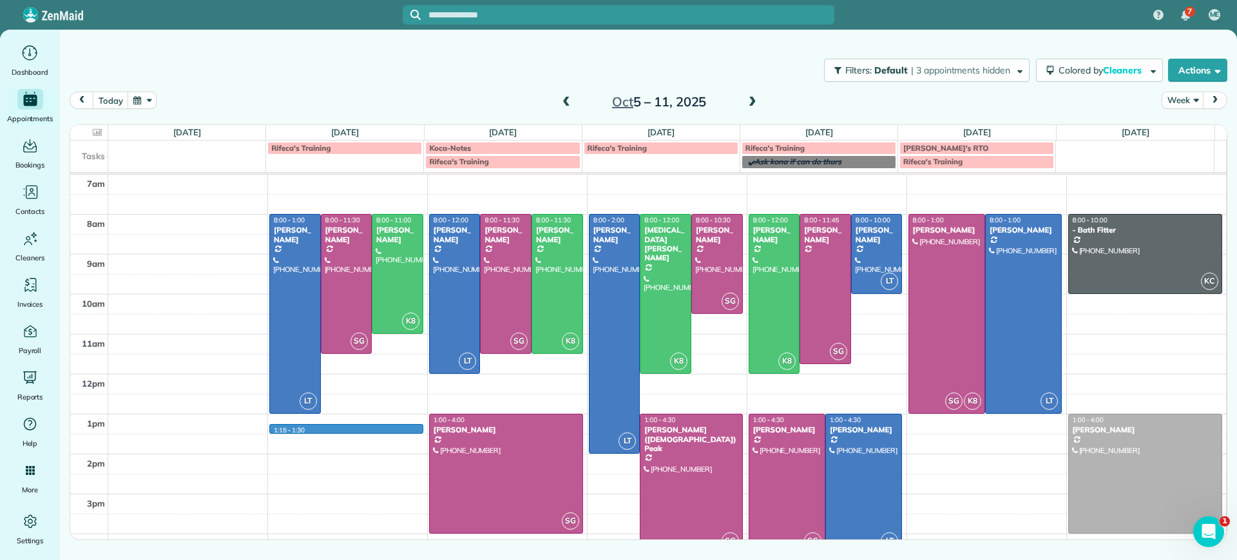
click at [319, 431] on div "7am 8am 9am 10am 11am 12pm 1pm 2pm 3pm 4pm 5pm 1:15 - 1:30 LT 8:00 - 1:00 Danie…" at bounding box center [648, 394] width 1156 height 439
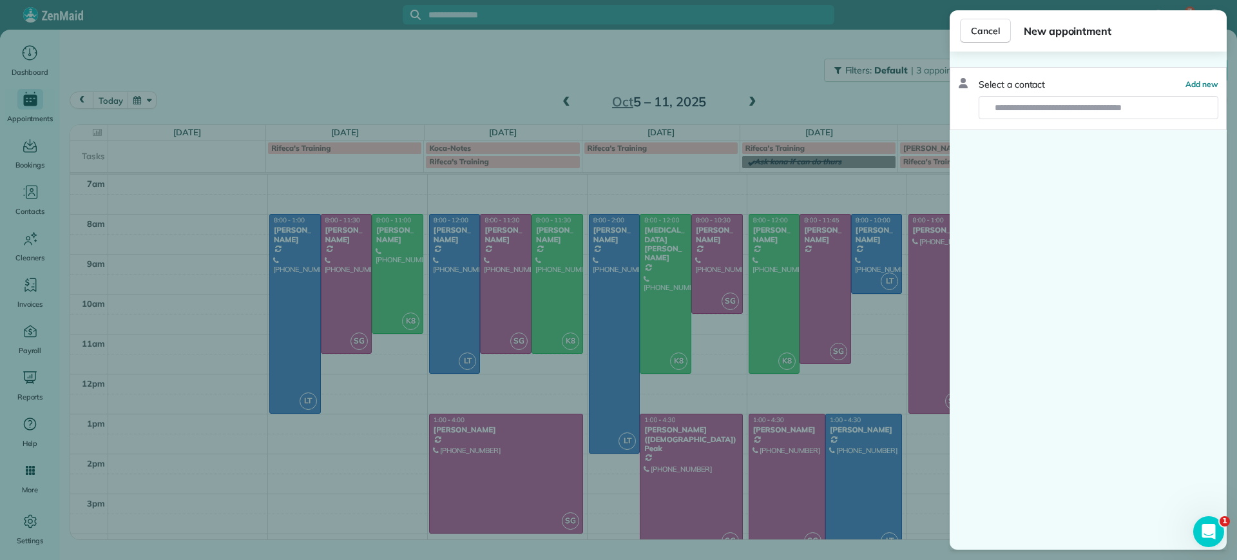
click at [316, 420] on div "Cancel New appointment Select a contact Add new" at bounding box center [618, 280] width 1237 height 560
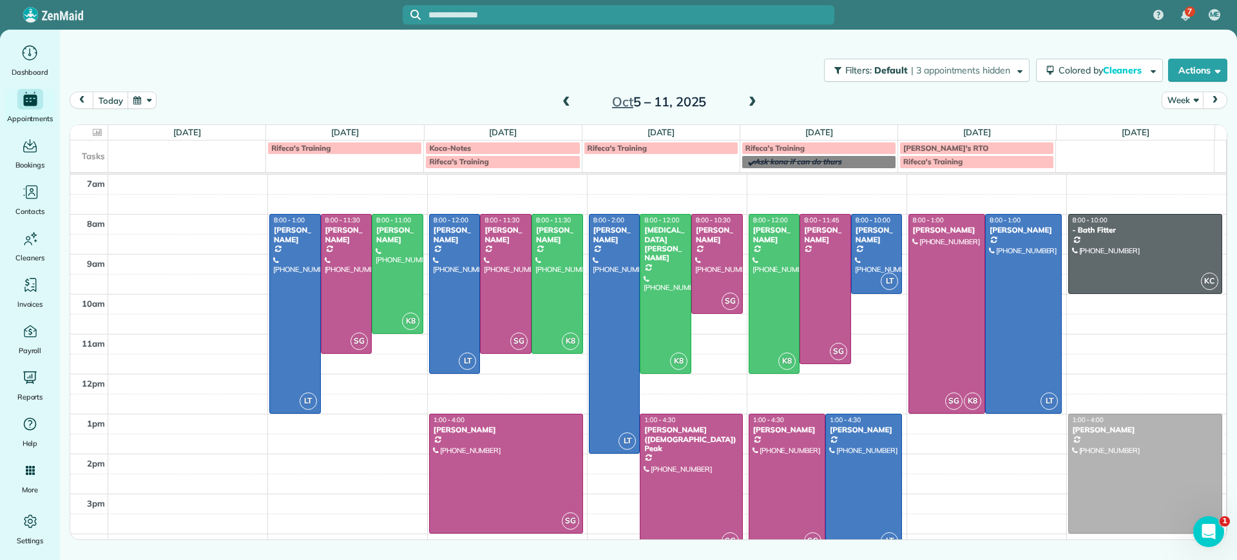
click at [316, 420] on div "7 ME Dashboard Appointments Bookings Contacts Cleaners Invoices Payroll Reports…" at bounding box center [618, 280] width 1237 height 560
click at [316, 420] on div "7am 8am 9am 10am 11am 12pm 1pm 2pm 3pm 4pm 5pm 1:00 - 1:15 LT 8:00 - 1:00 Danie…" at bounding box center [648, 394] width 1156 height 439
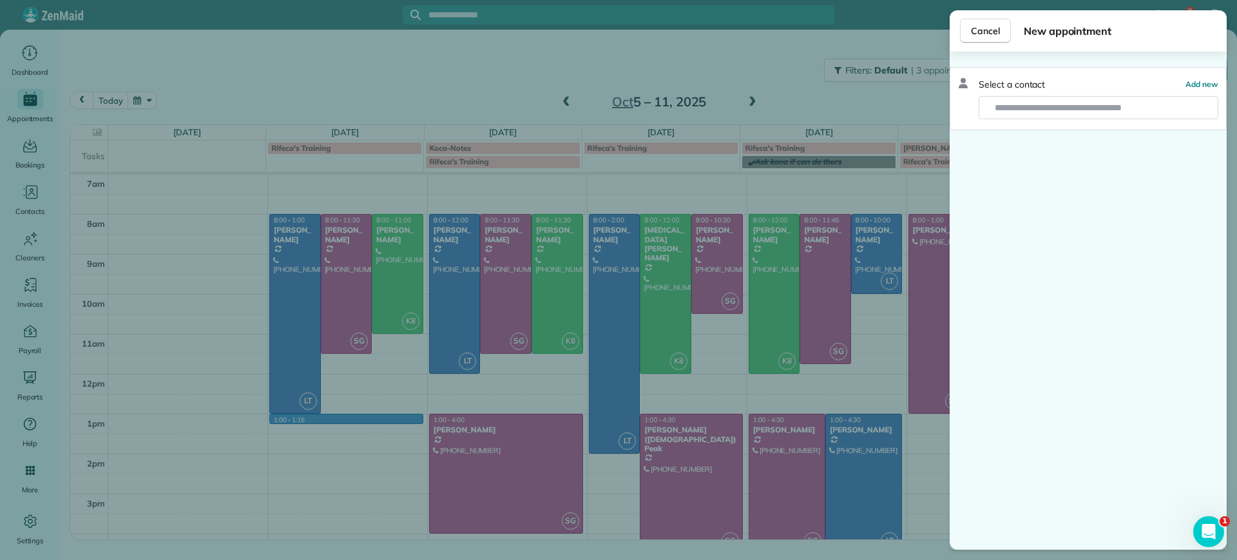
click at [364, 482] on div "Cancel New appointment Select a contact Add new" at bounding box center [618, 280] width 1237 height 560
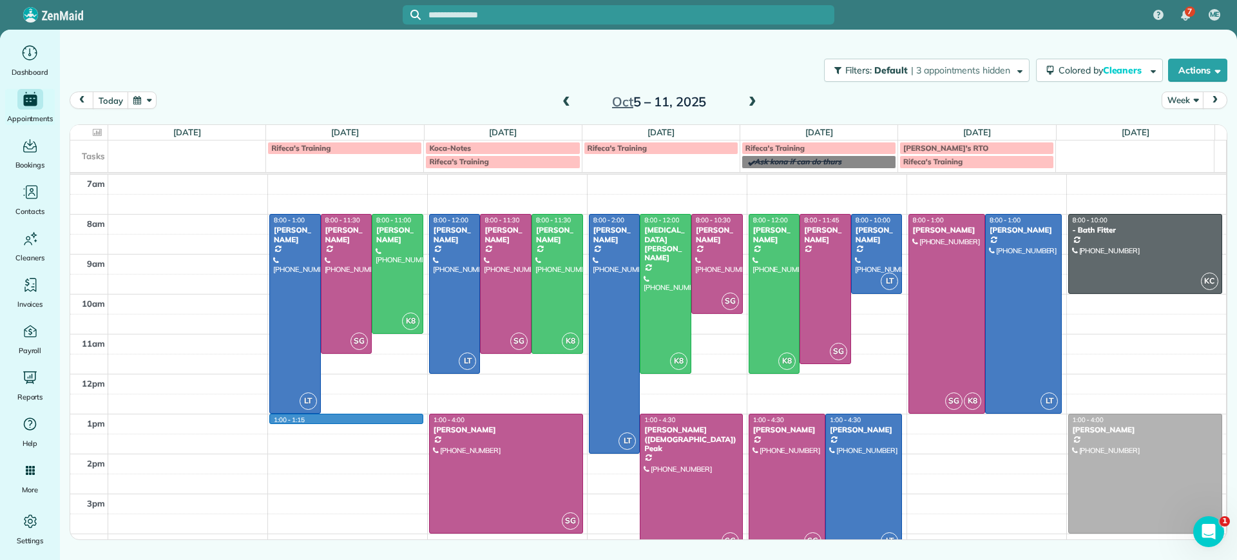
click at [339, 417] on div "7am 8am 9am 10am 11am 12pm 1pm 2pm 3pm 4pm 5pm 1:00 - 1:15 LT 8:00 - 1:00 Danie…" at bounding box center [648, 394] width 1156 height 439
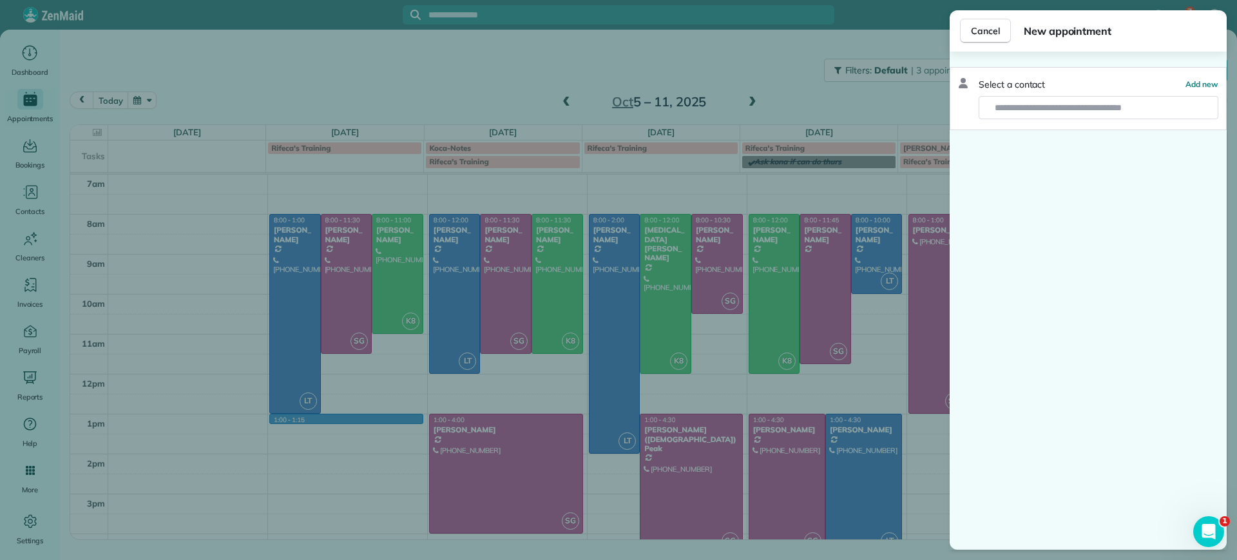
click at [347, 433] on div "Cancel New appointment Select a contact Add new" at bounding box center [618, 280] width 1237 height 560
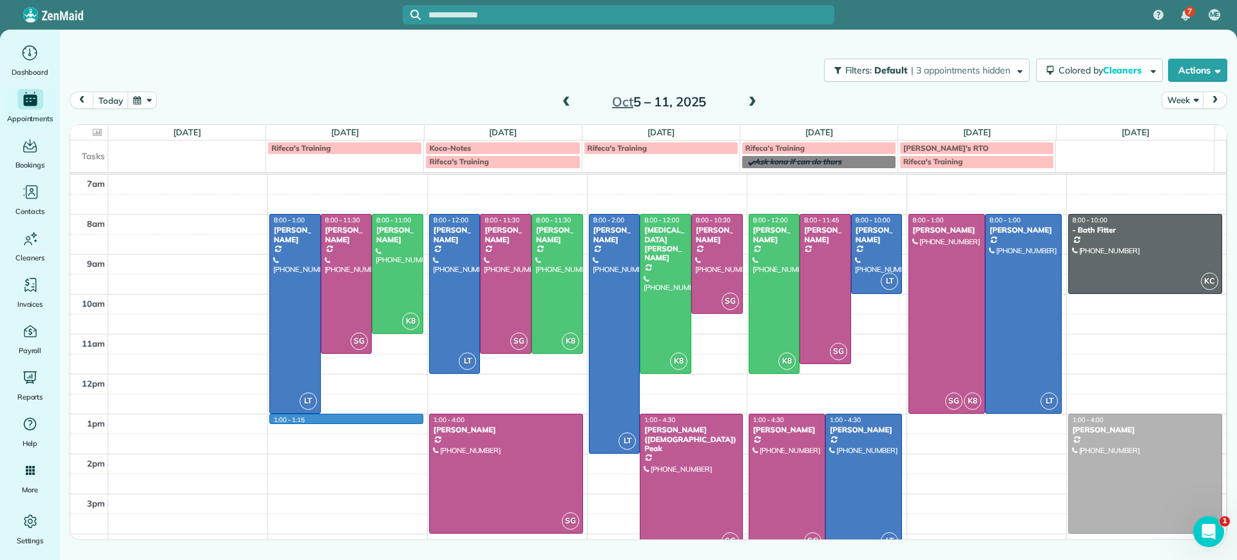
click at [321, 422] on div "7am 8am 9am 10am 11am 12pm 1pm 2pm 3pm 4pm 5pm 1:00 - 1:15 LT 8:00 - 1:00 Danie…" at bounding box center [648, 394] width 1156 height 439
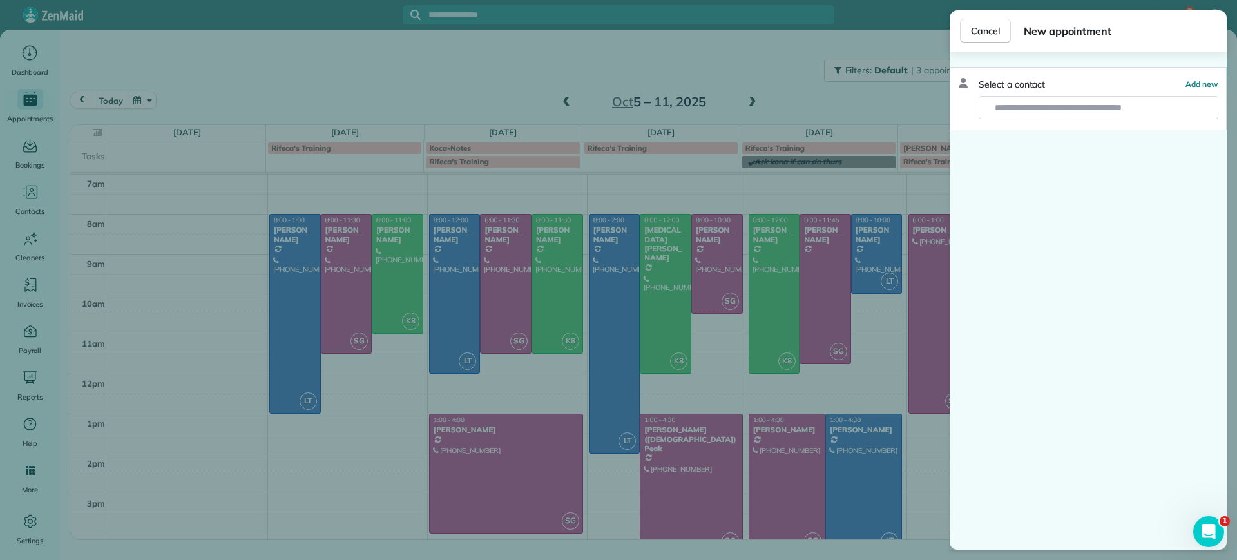
click at [335, 421] on div "Cancel New appointment Select a contact Add new" at bounding box center [618, 280] width 1237 height 560
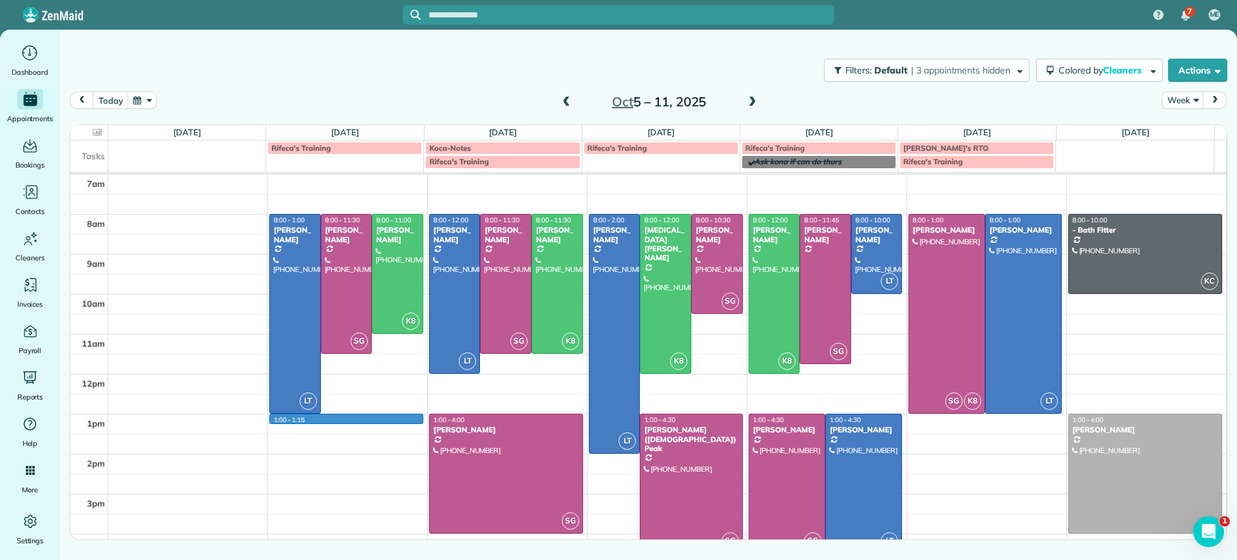
click at [335, 421] on div "7am 8am 9am 10am 11am 12pm 1pm 2pm 3pm 4pm 5pm 1:00 - 1:15 LT 8:00 - 1:00 Danie…" at bounding box center [648, 394] width 1156 height 439
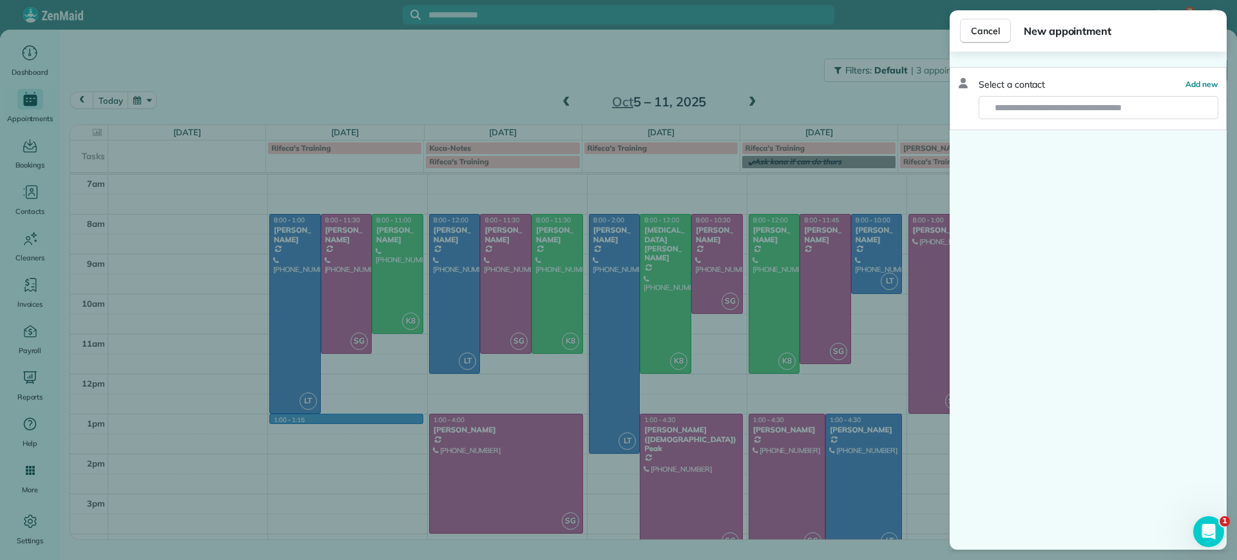
click at [330, 440] on div "Cancel New appointment Select a contact Add new" at bounding box center [618, 280] width 1237 height 560
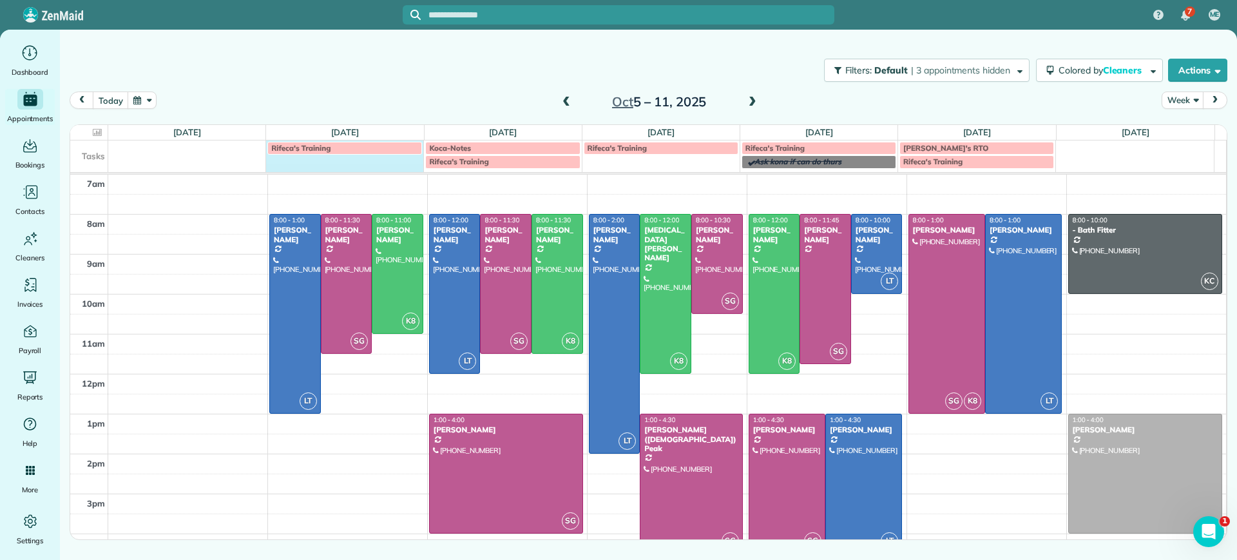
click at [327, 166] on td "Rifeca's Training" at bounding box center [345, 154] width 158 height 28
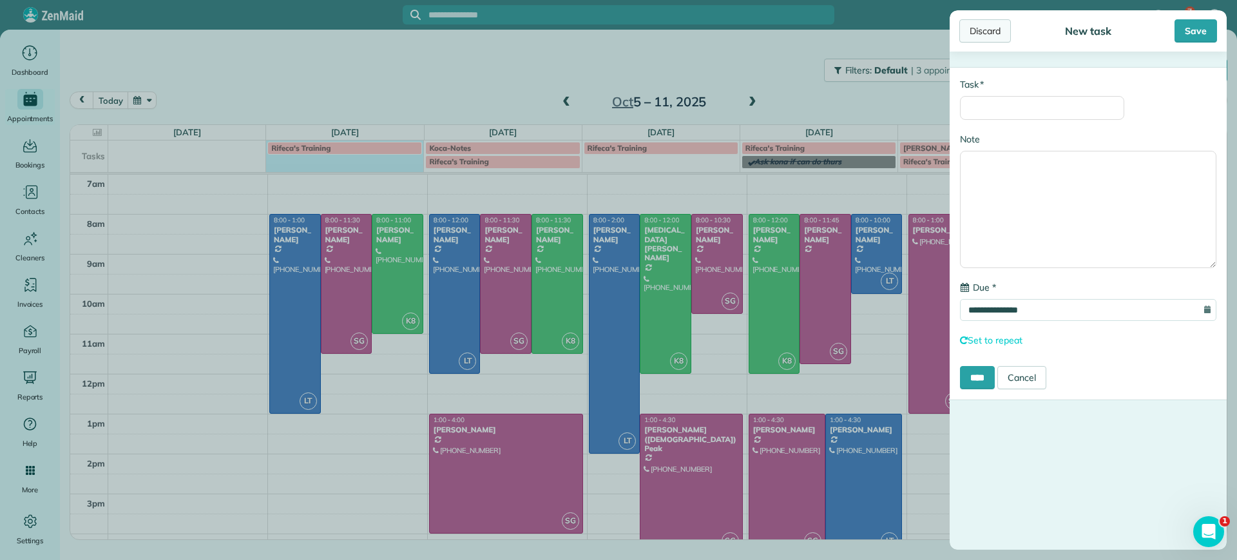
click at [968, 39] on div "Discard" at bounding box center [985, 30] width 52 height 23
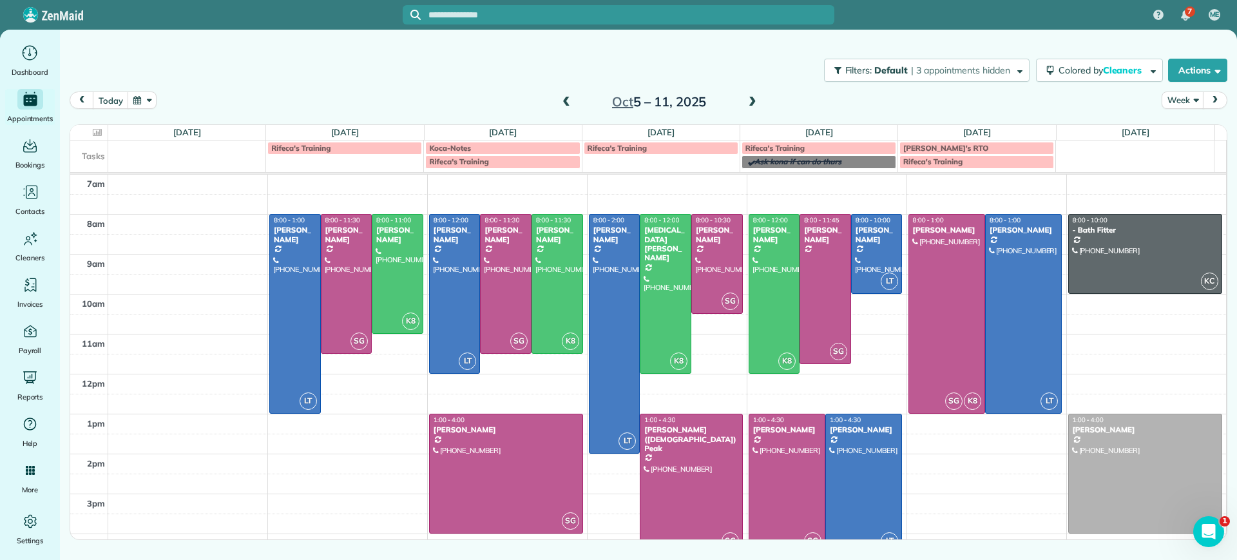
click at [318, 419] on div "7am 8am 9am 10am 11am 12pm 1pm 2pm 3pm 4pm 5pm LT 8:00 - 1:00 Danielle Leek (61…" at bounding box center [648, 394] width 1156 height 439
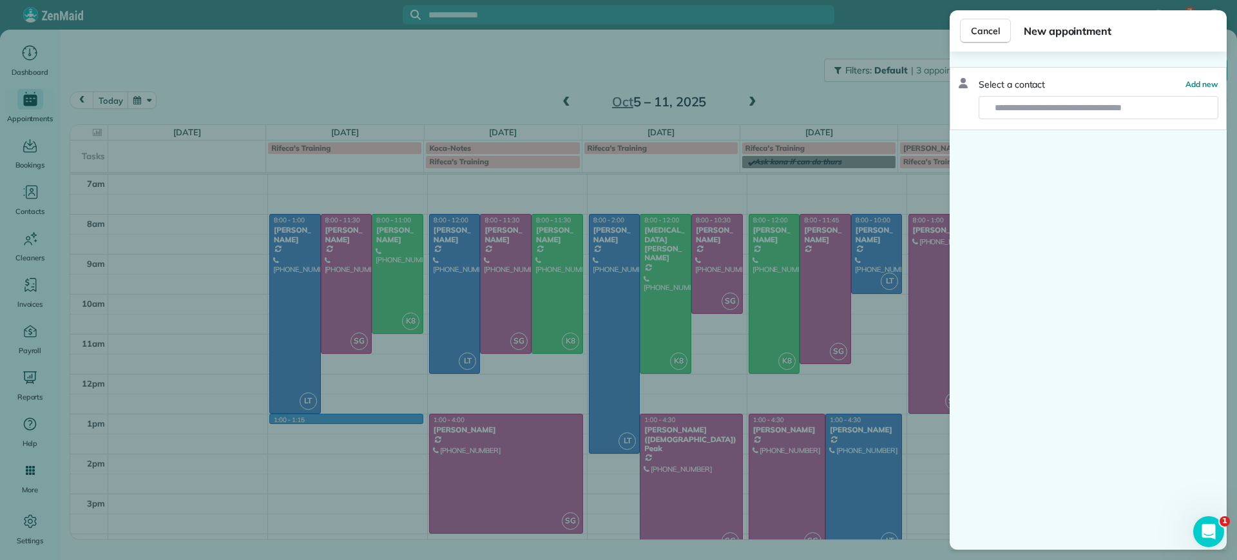
click at [310, 443] on div "Cancel New appointment Select a contact Add new" at bounding box center [618, 280] width 1237 height 560
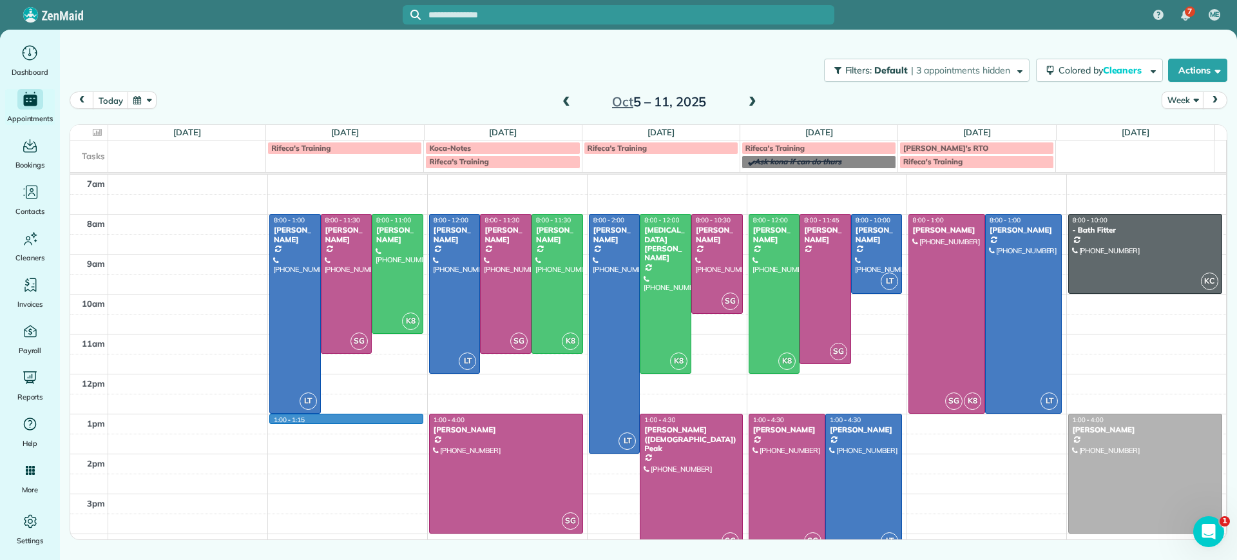
click at [311, 420] on div "7am 8am 9am 10am 11am 12pm 1pm 2pm 3pm 4pm 5pm 1:00 - 1:15 LT 8:00 - 1:00 Danie…" at bounding box center [648, 394] width 1156 height 439
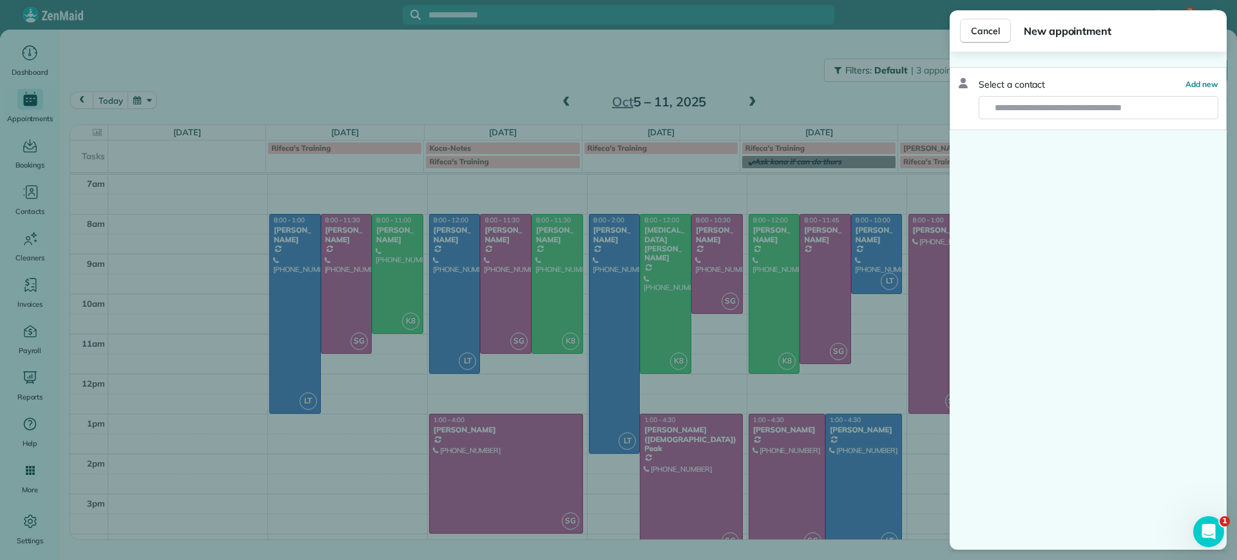
click at [396, 427] on div "Cancel New appointment Select a contact Add new" at bounding box center [618, 280] width 1237 height 560
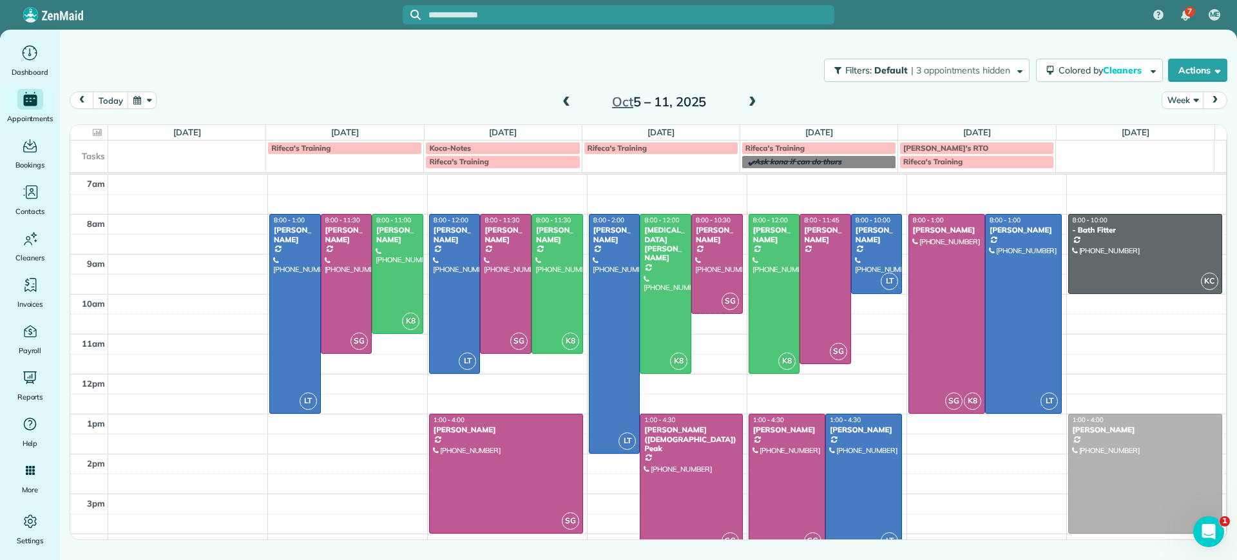
click at [754, 104] on span at bounding box center [752, 103] width 14 height 12
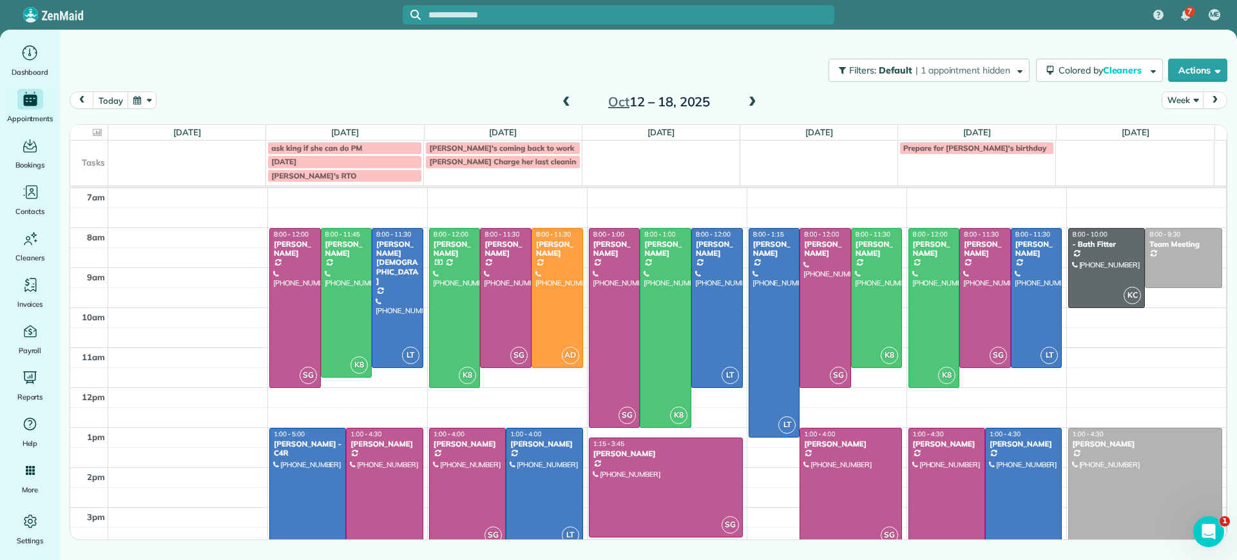
click at [557, 100] on div "Oct 12 – 18, 2025" at bounding box center [659, 101] width 206 height 21
click at [566, 99] on span at bounding box center [566, 103] width 14 height 12
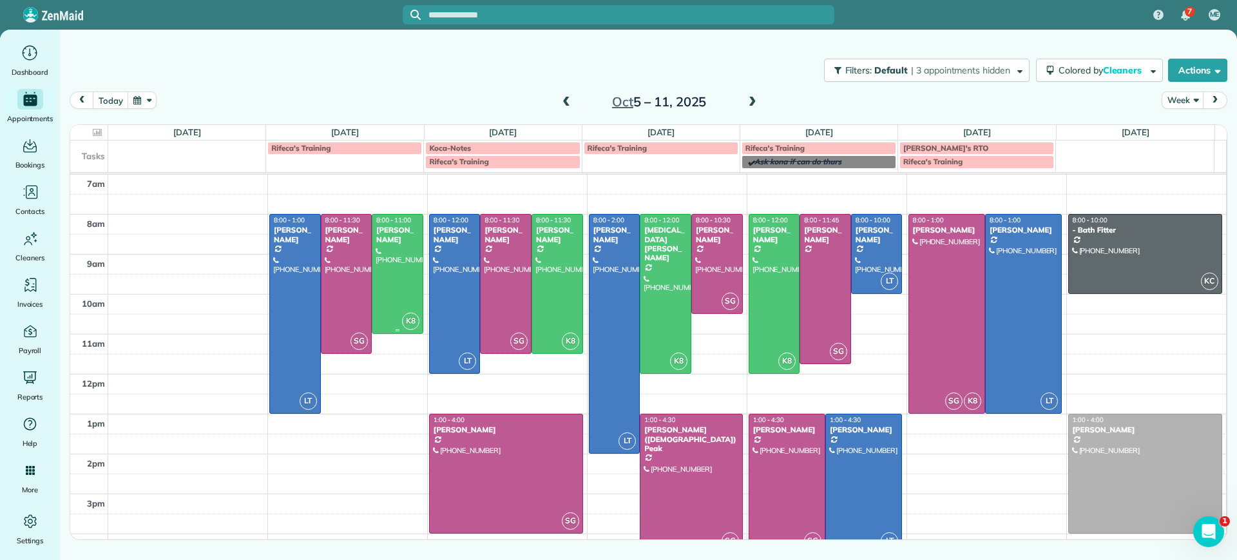
click at [397, 289] on div at bounding box center [397, 274] width 50 height 119
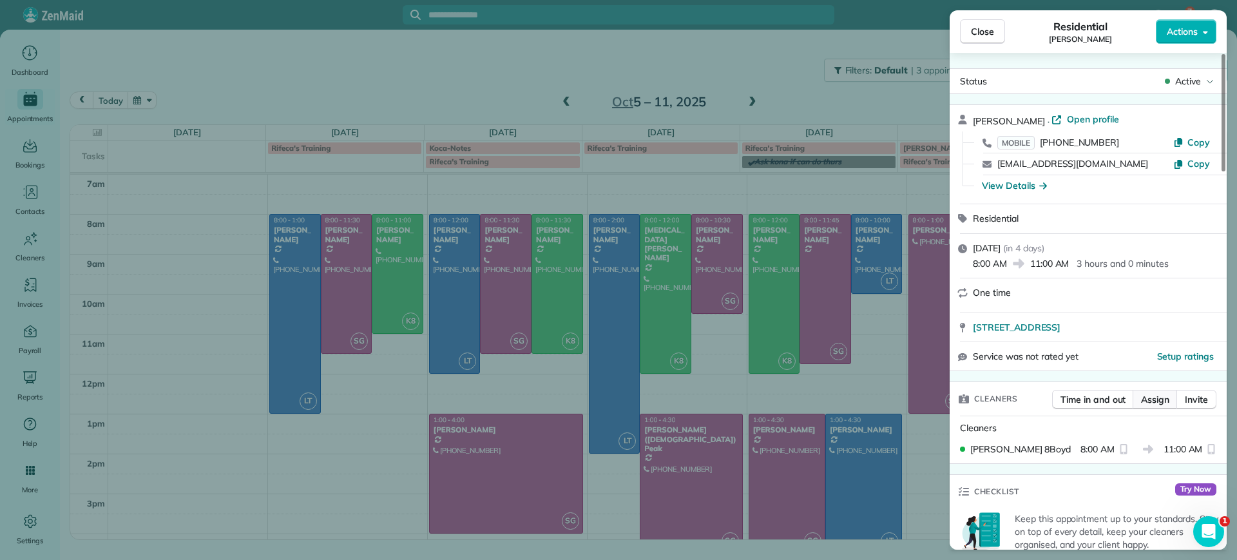
click at [1149, 394] on span "Assign" at bounding box center [1155, 399] width 28 height 13
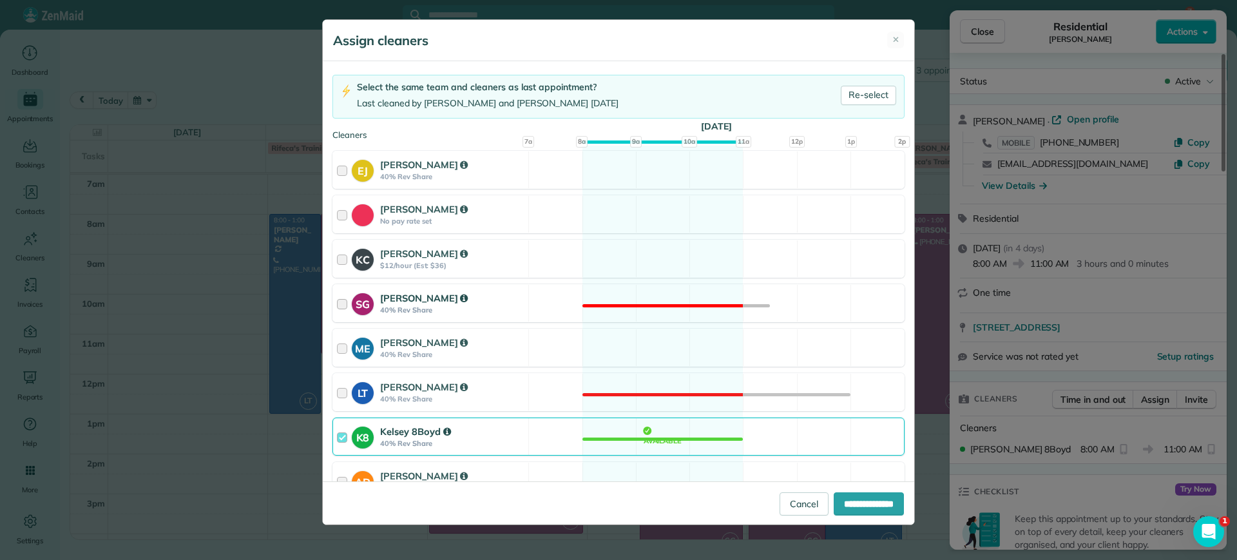
scroll to position [168, 0]
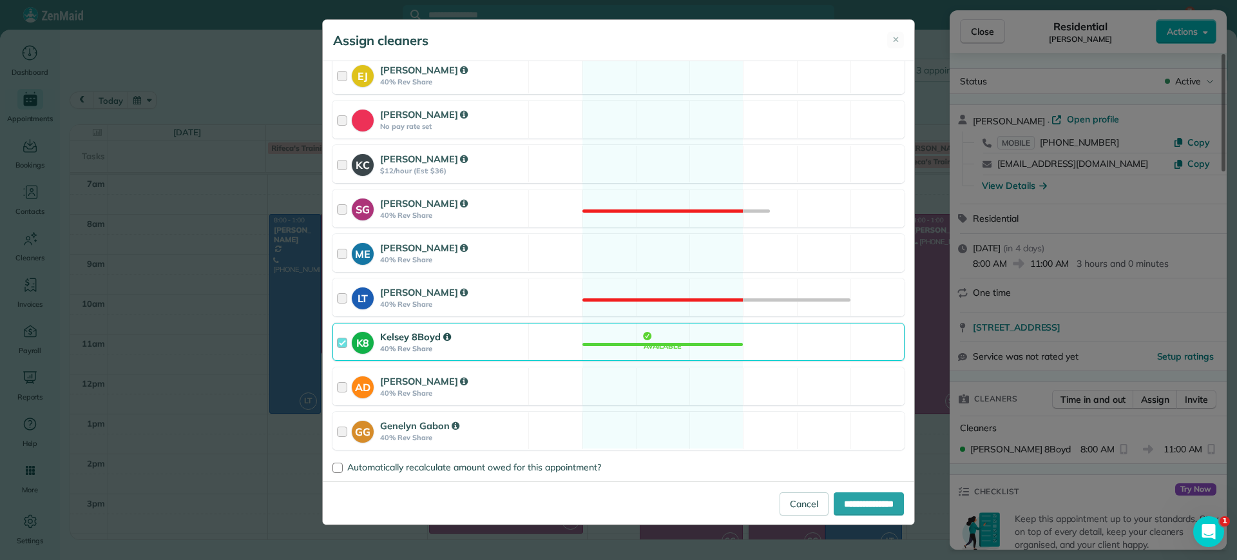
click at [651, 342] on div "K8 Kelsey 8Boyd 40% Rev Share Available" at bounding box center [618, 342] width 572 height 38
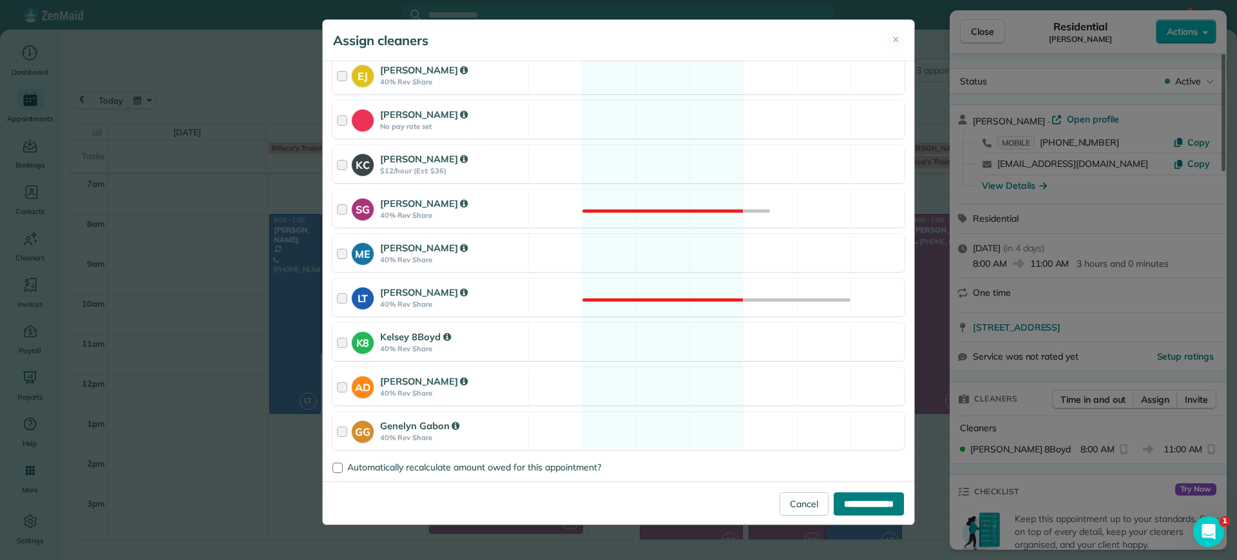
click at [839, 497] on input "**********" at bounding box center [869, 503] width 70 height 23
type input "**********"
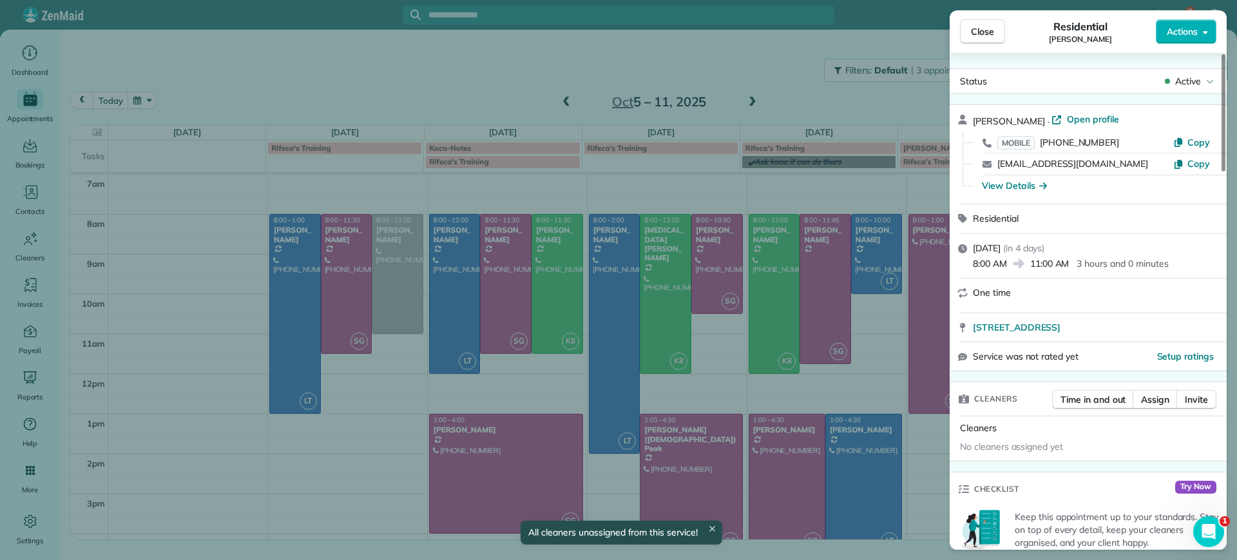
drag, startPoint x: 975, startPoint y: 32, endPoint x: 988, endPoint y: 39, distance: 15.0
click at [975, 32] on span "Close" at bounding box center [982, 31] width 23 height 13
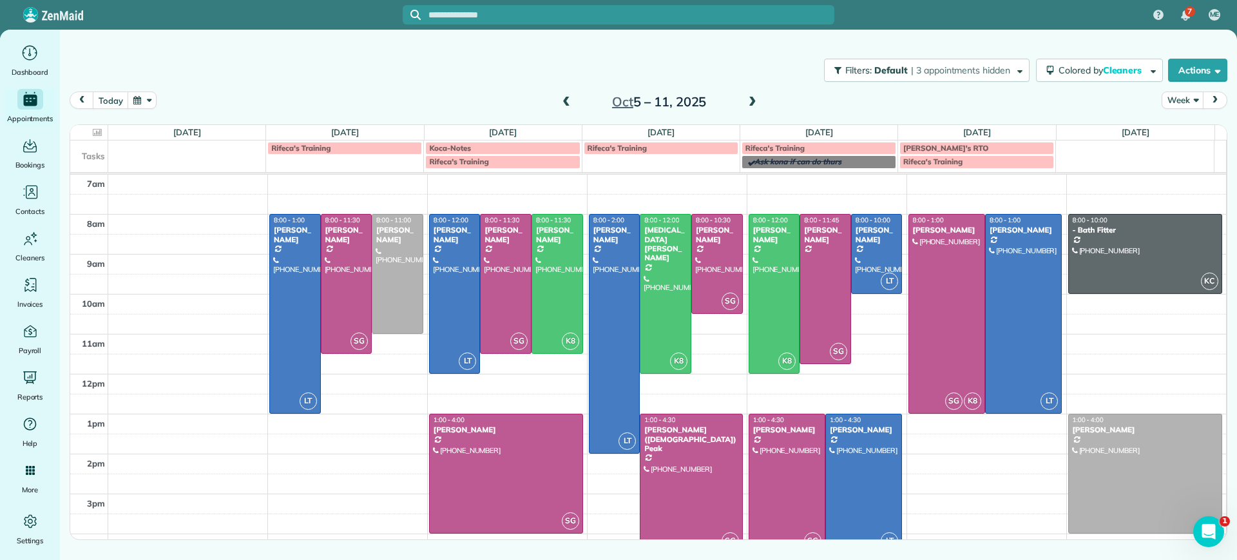
click at [312, 160] on td "Rifeca's Training" at bounding box center [345, 154] width 158 height 28
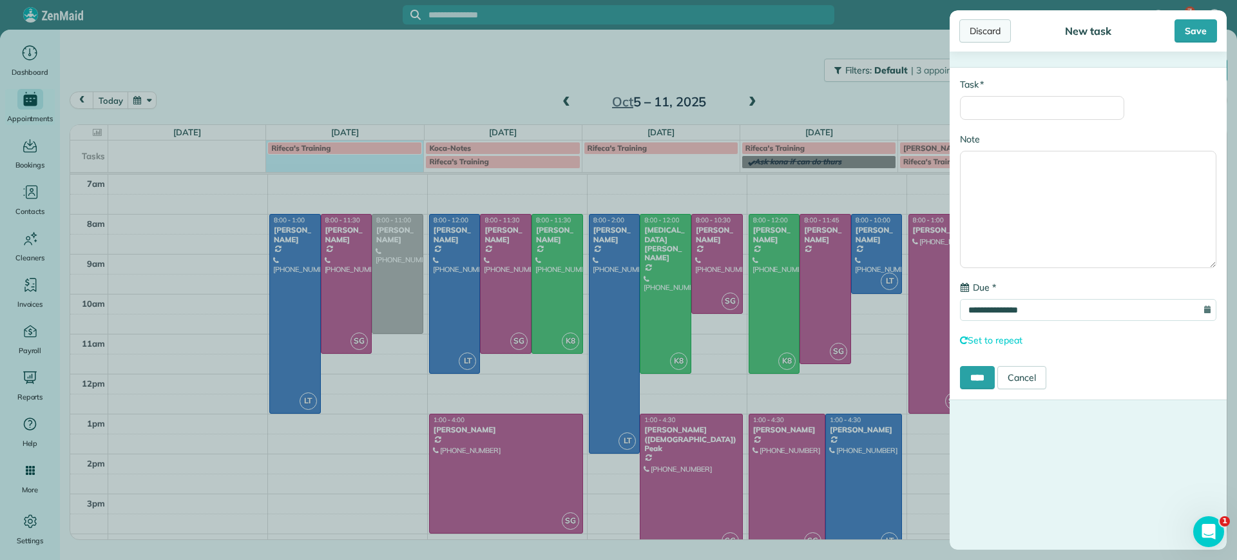
click at [982, 30] on div "Discard" at bounding box center [985, 30] width 52 height 23
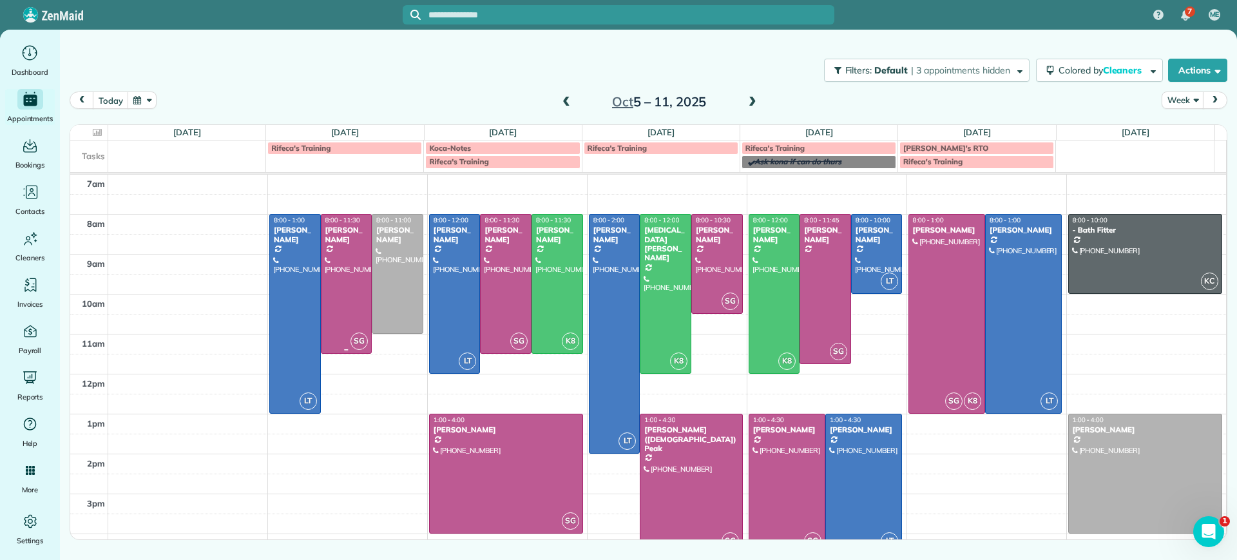
click at [356, 295] on div at bounding box center [346, 284] width 50 height 138
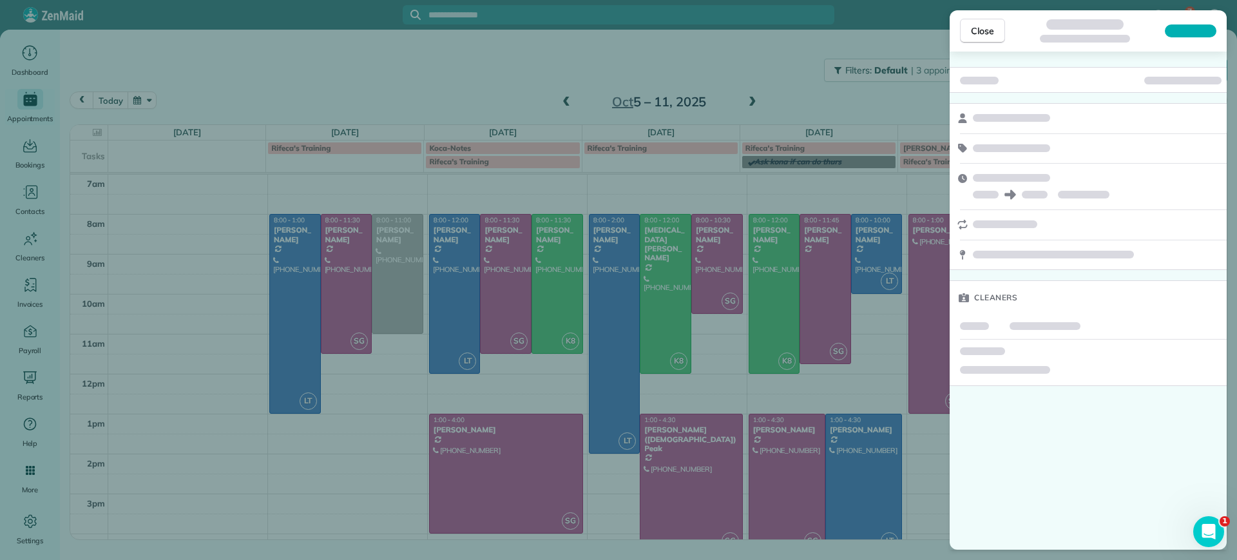
click at [336, 391] on div "Close Cleaners" at bounding box center [618, 280] width 1237 height 560
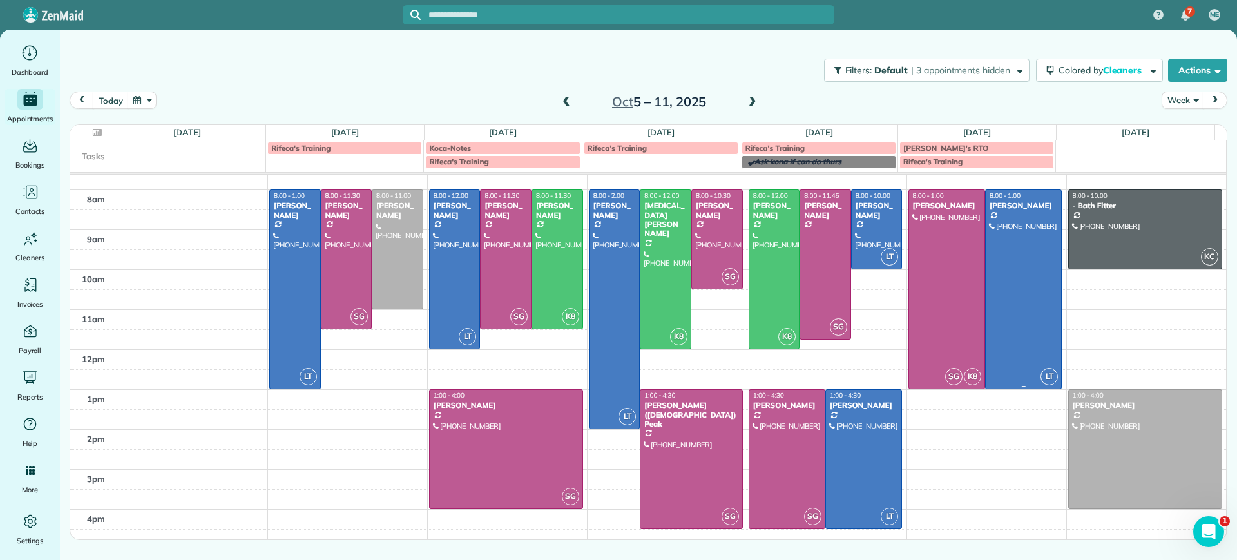
scroll to position [55, 0]
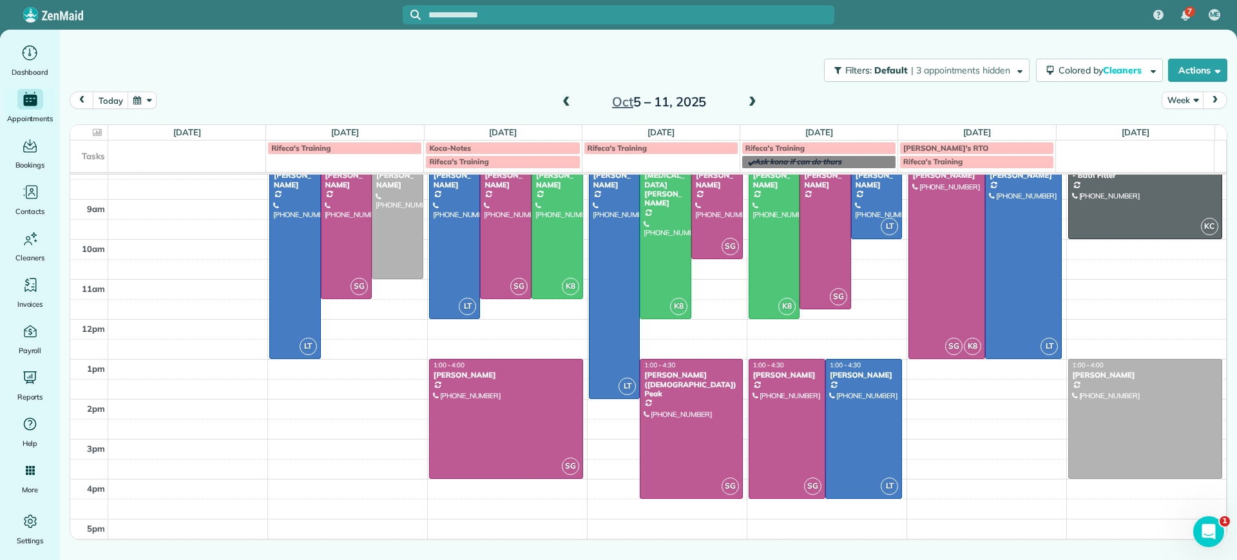
click at [959, 387] on div "7am 8am 9am 10am 11am 12pm 1pm 2pm 3pm 4pm 5pm LT 8:00 - 1:00 Danielle Leek (61…" at bounding box center [648, 339] width 1156 height 439
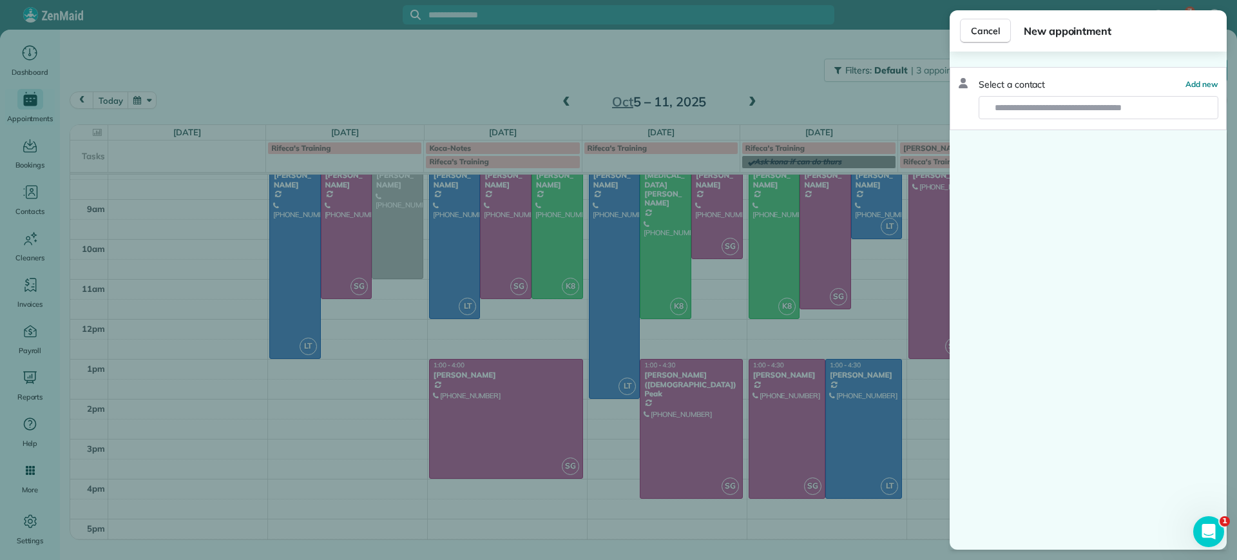
click at [931, 439] on div "Cancel New appointment Select a contact Add new" at bounding box center [618, 280] width 1237 height 560
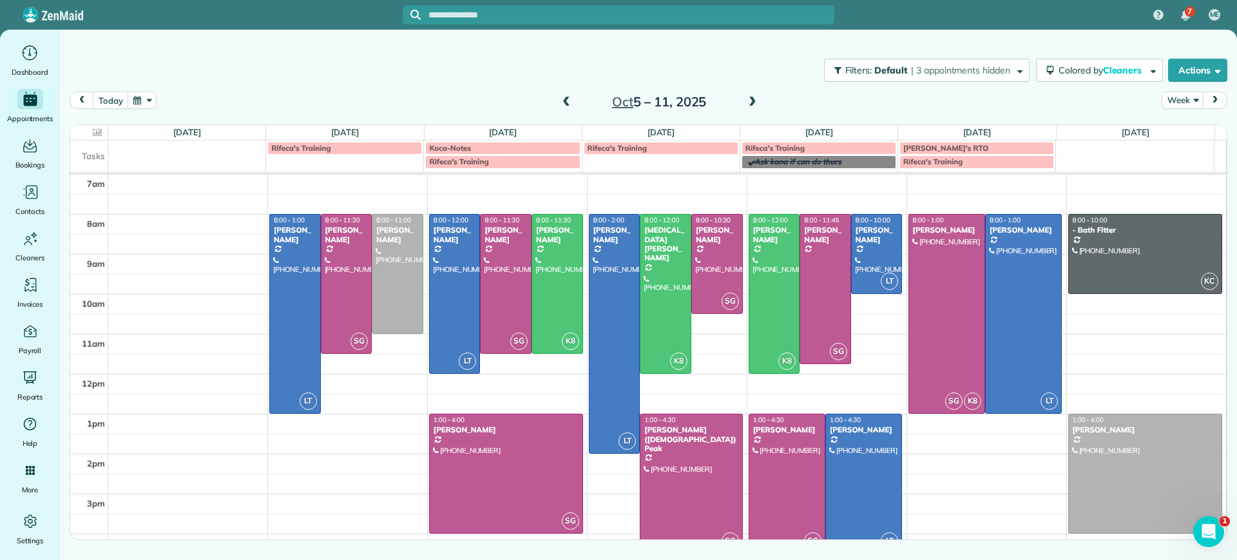
click at [756, 99] on span at bounding box center [752, 103] width 14 height 12
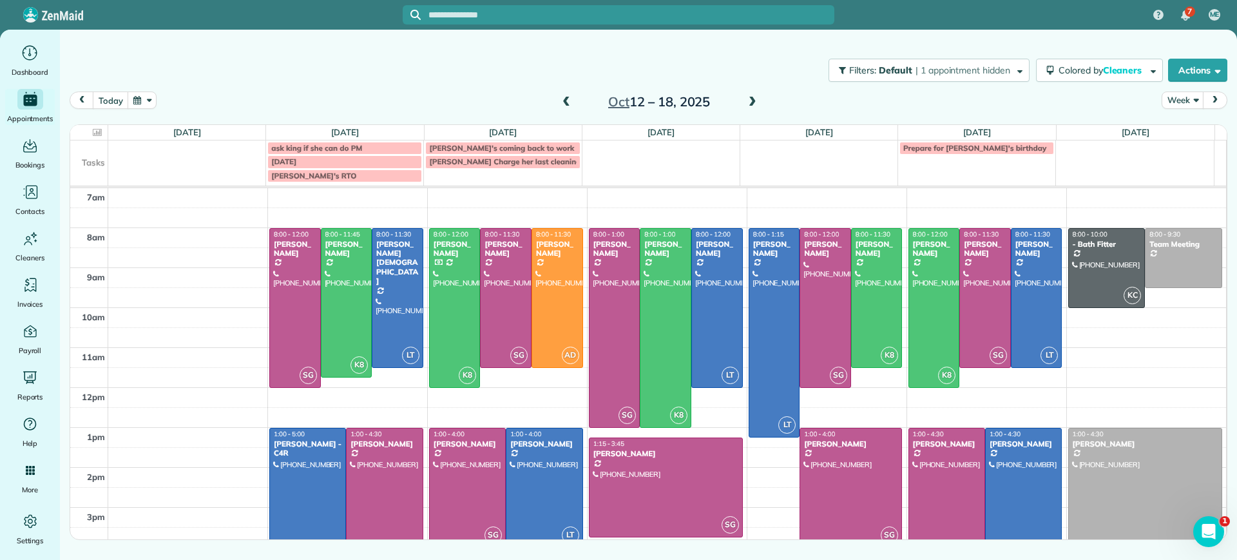
click at [571, 95] on span at bounding box center [566, 102] width 14 height 19
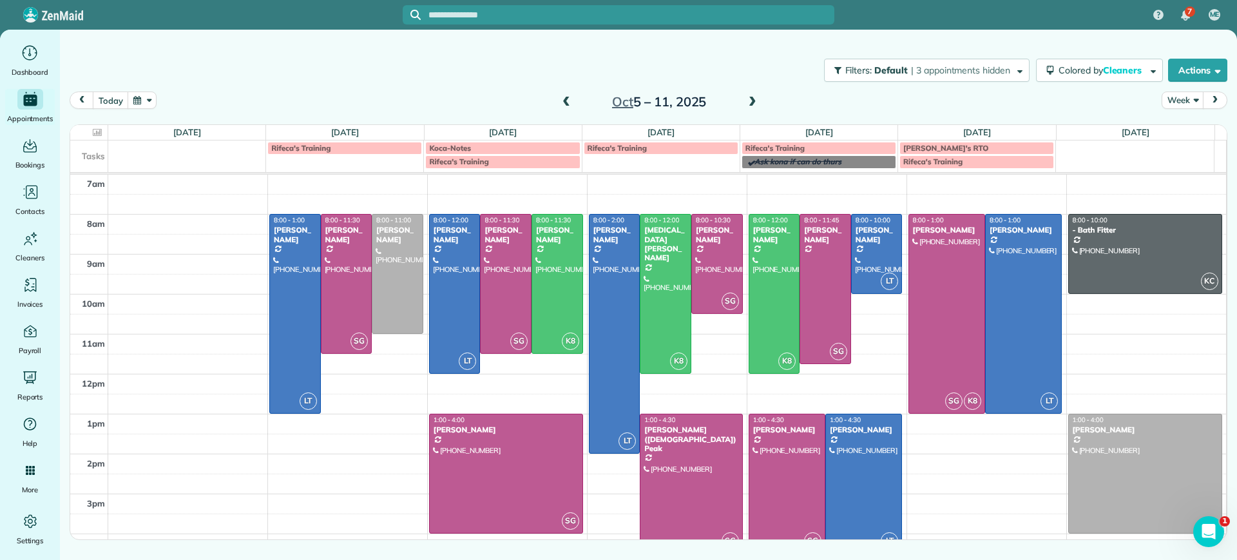
click at [568, 99] on span at bounding box center [566, 103] width 14 height 12
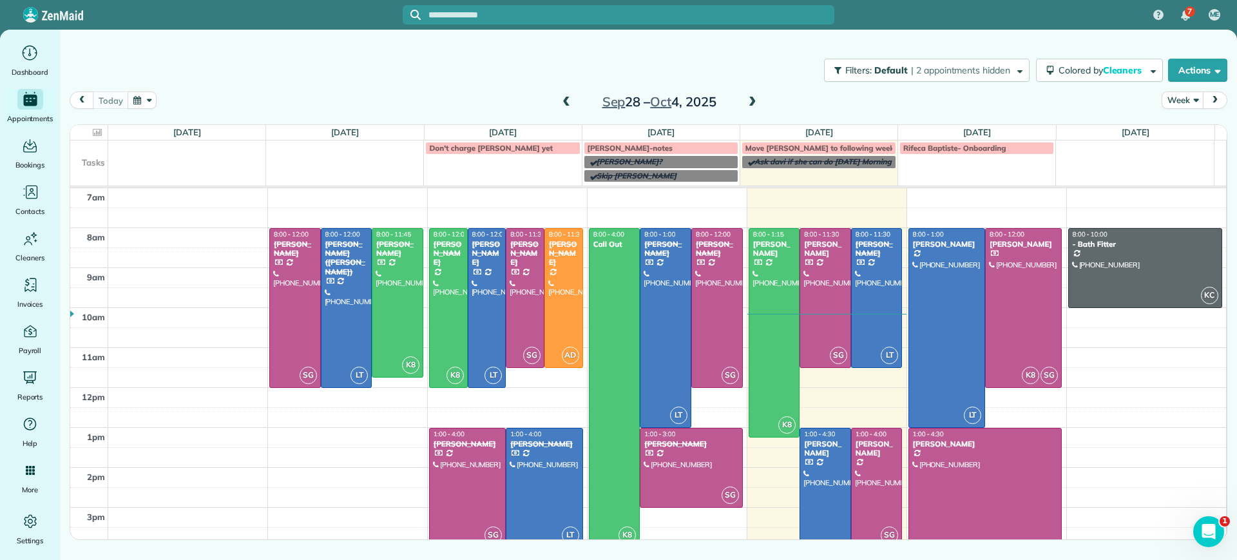
click at [752, 104] on span at bounding box center [752, 103] width 14 height 12
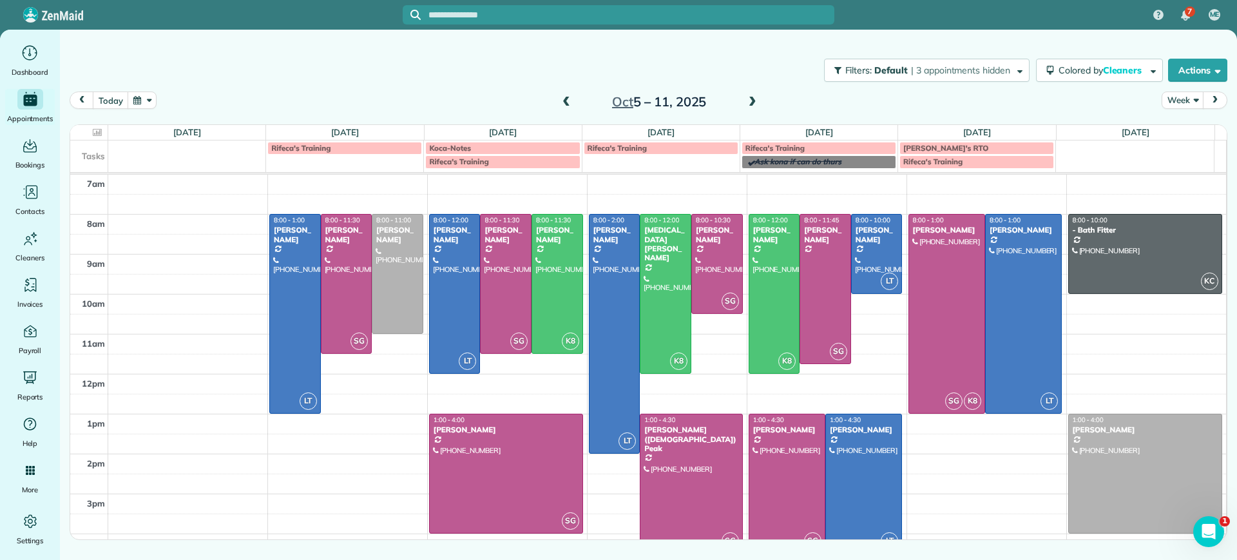
click at [752, 103] on span at bounding box center [752, 103] width 14 height 12
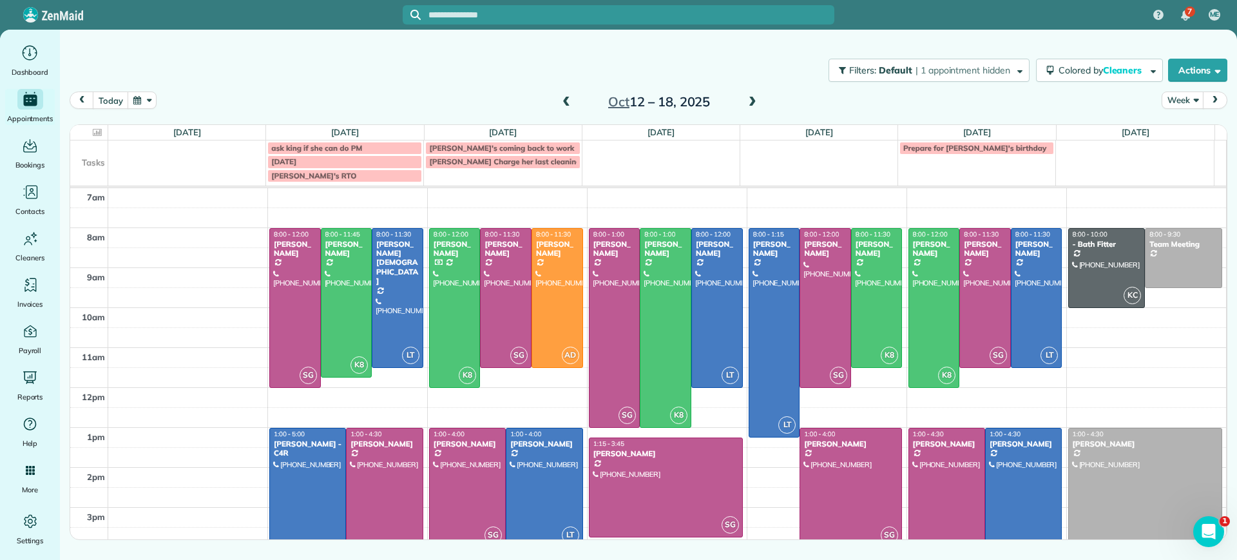
click at [752, 103] on span at bounding box center [752, 103] width 14 height 12
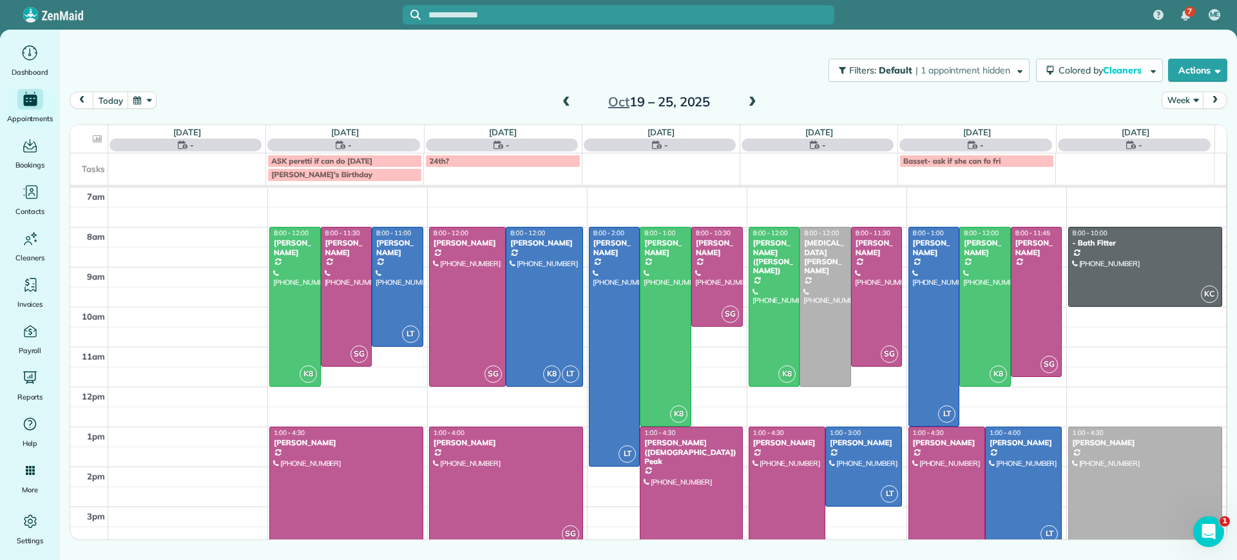
click at [752, 103] on span at bounding box center [752, 103] width 14 height 12
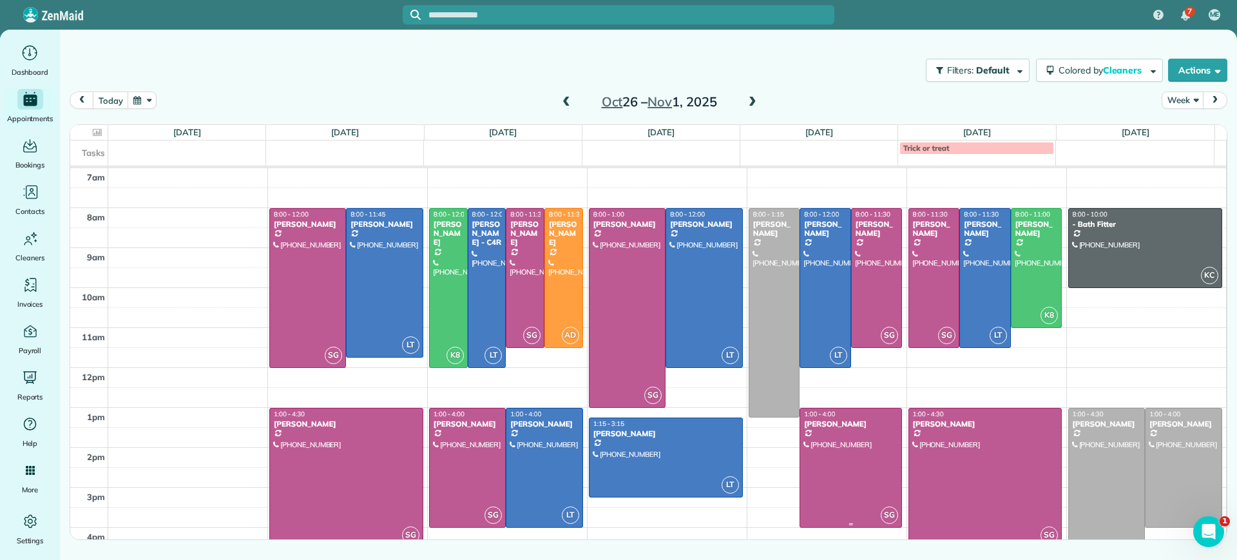
click at [819, 492] on div at bounding box center [850, 467] width 101 height 119
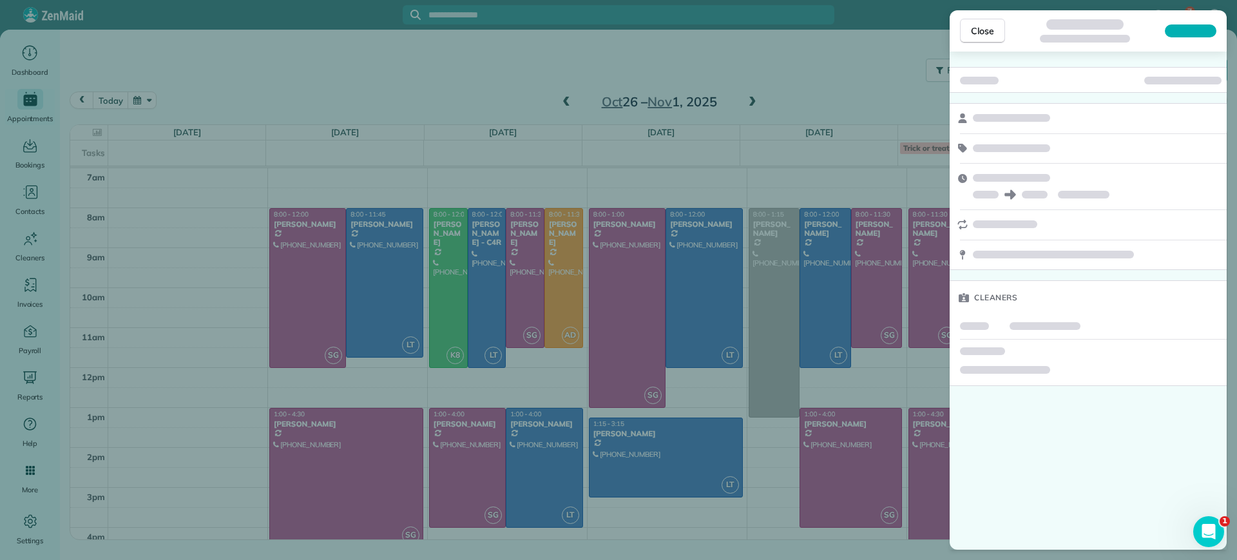
click at [819, 492] on div "Close Cleaners" at bounding box center [618, 280] width 1237 height 560
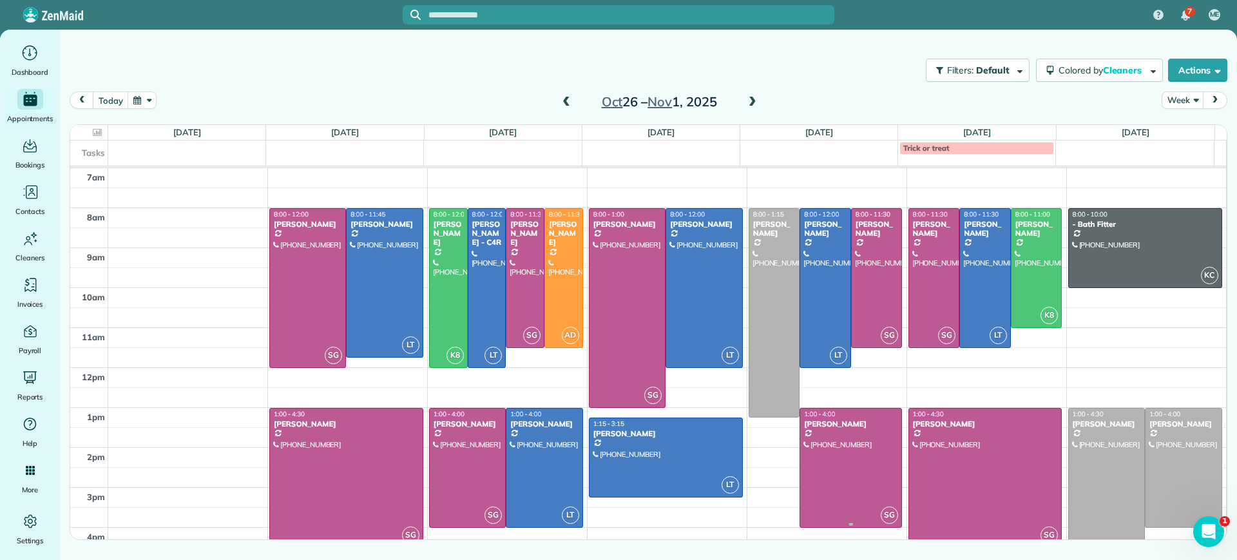
click at [845, 459] on div at bounding box center [850, 467] width 101 height 119
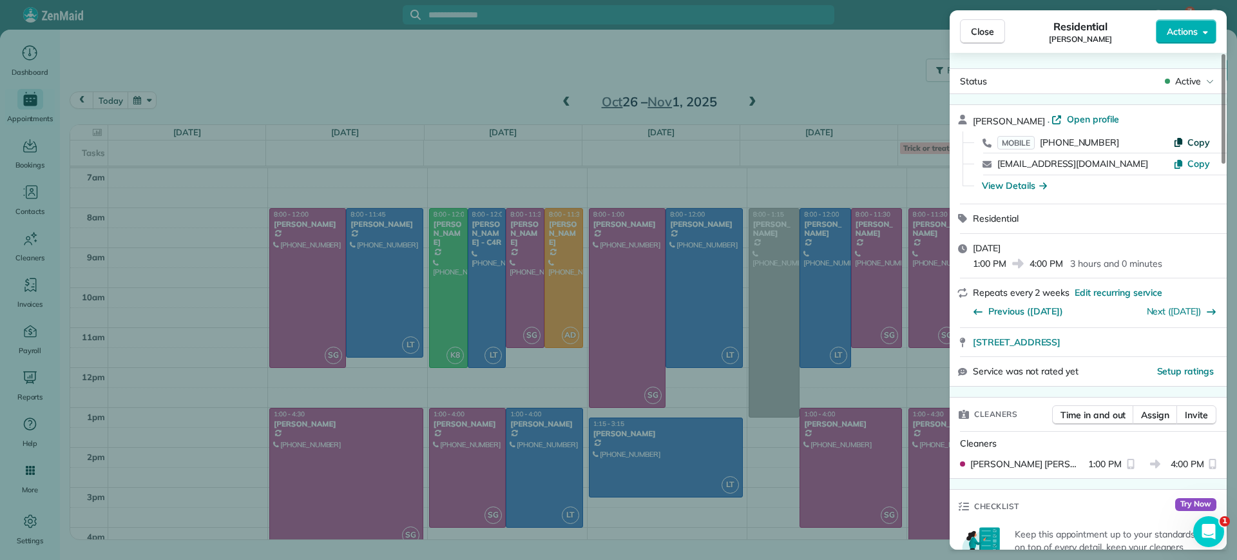
click at [1196, 146] on span "Copy" at bounding box center [1198, 143] width 23 height 12
click at [268, 124] on div "Close Residential Hilary Begleiter Actions Status Active Hilary Begleiter · Ope…" at bounding box center [618, 280] width 1237 height 560
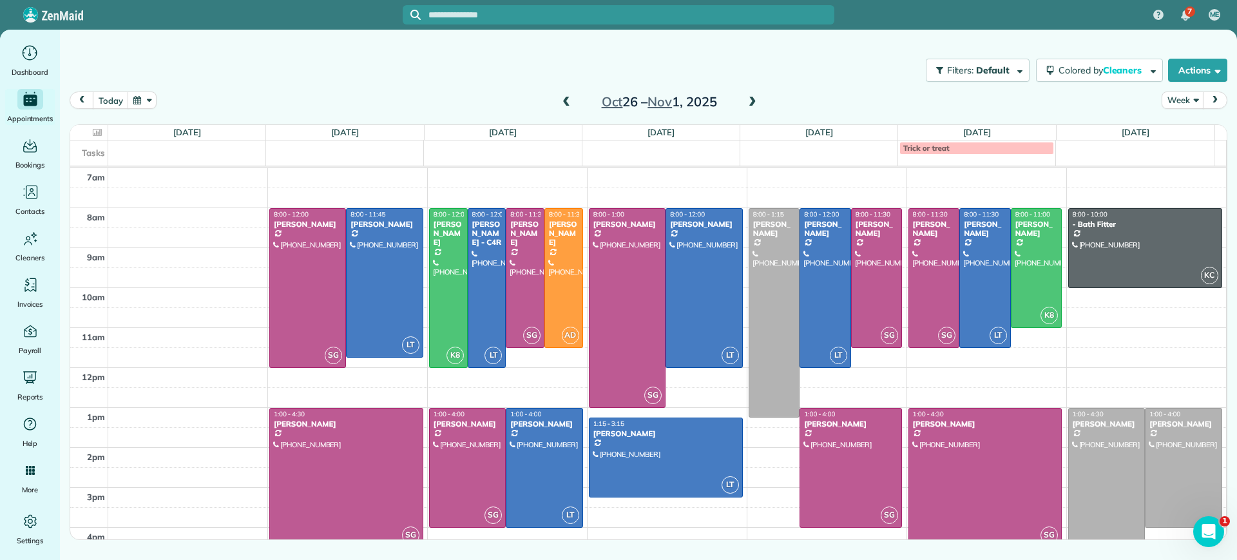
click at [566, 99] on span at bounding box center [566, 103] width 14 height 12
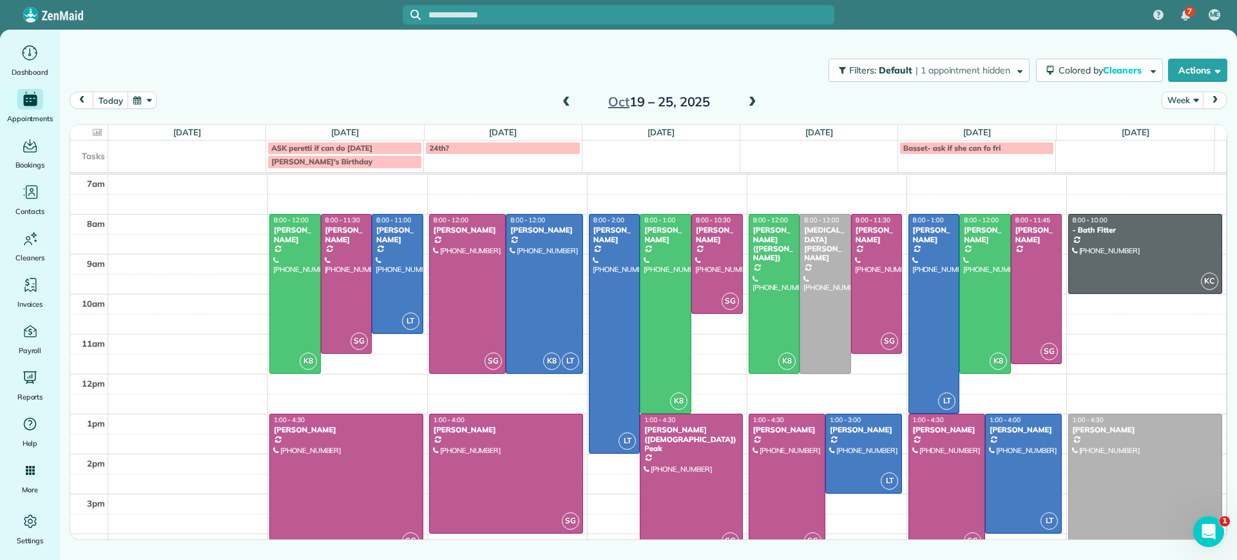
click at [566, 97] on span at bounding box center [566, 103] width 14 height 12
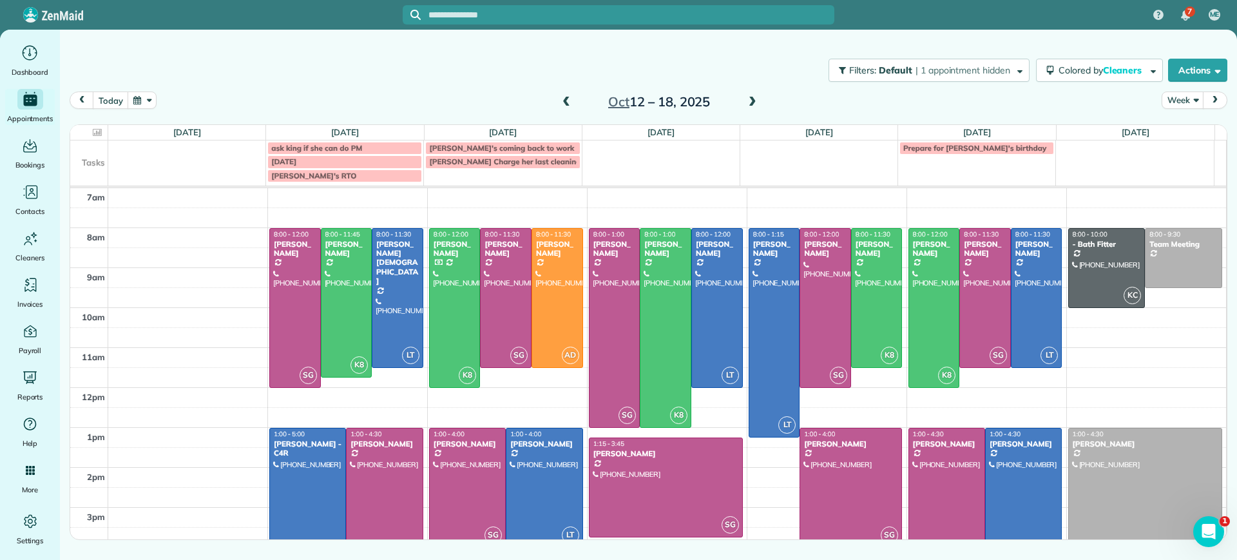
click at [567, 99] on span at bounding box center [566, 103] width 14 height 12
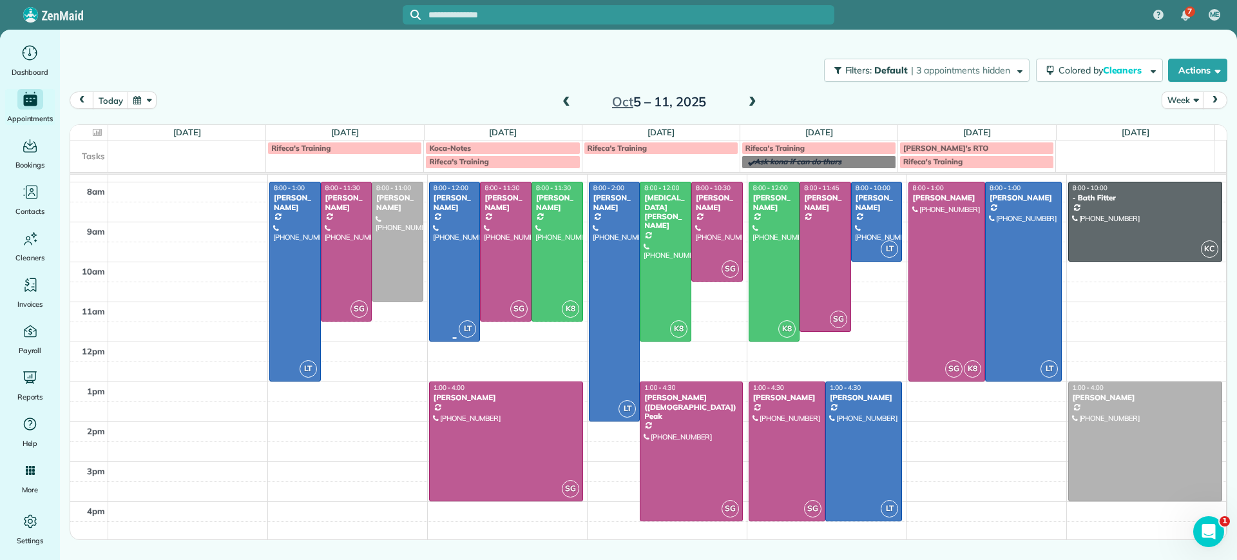
scroll to position [68, 0]
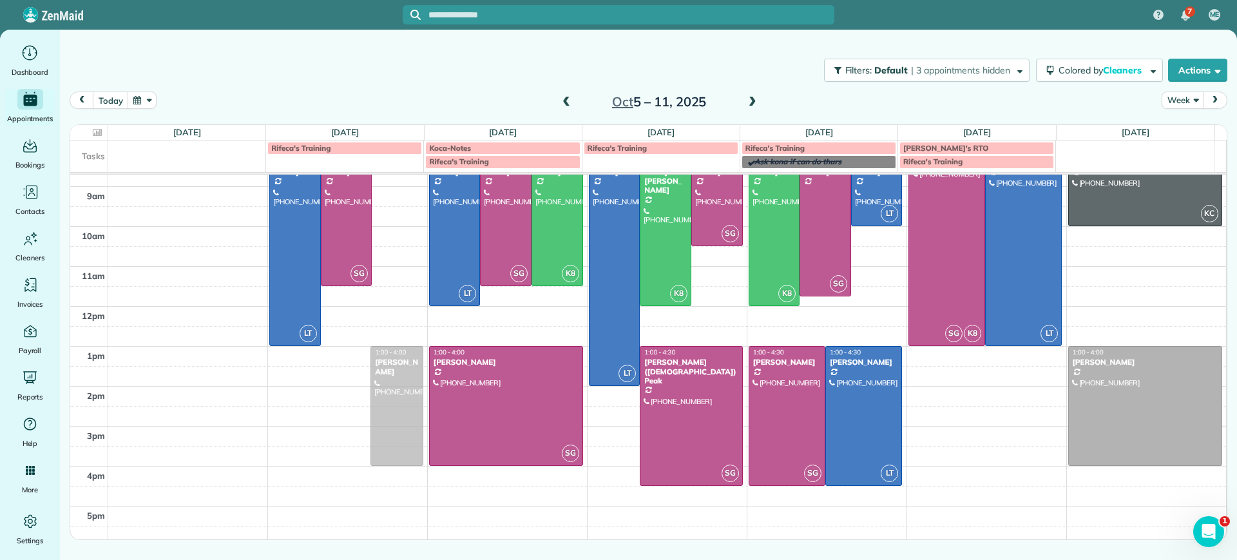
drag, startPoint x: 386, startPoint y: 193, endPoint x: 300, endPoint y: 383, distance: 209.3
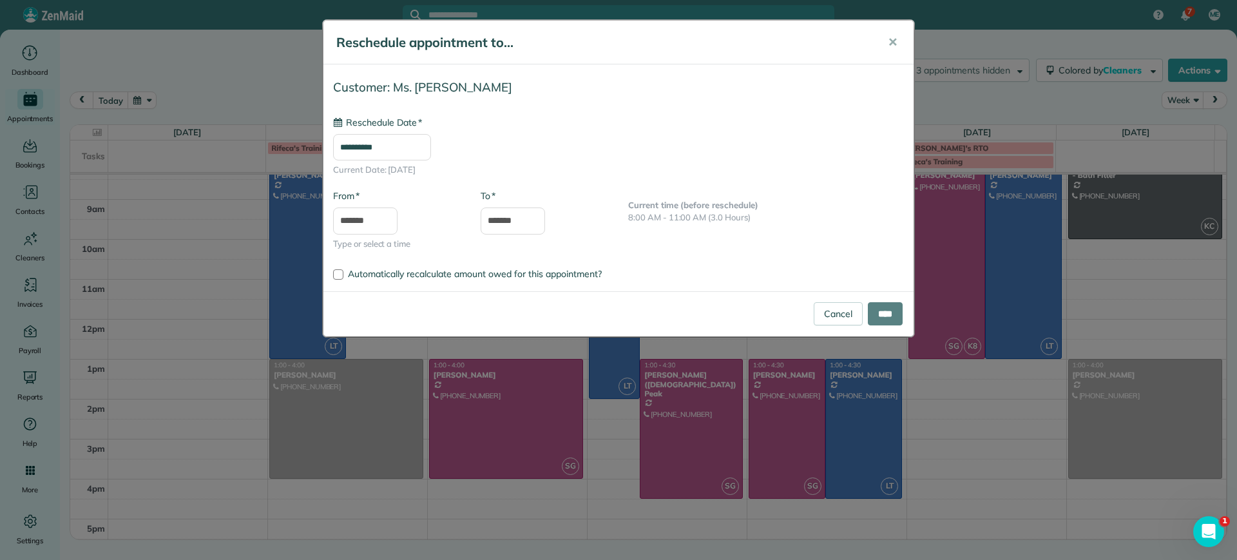
type input "**********"
click at [893, 314] on input "****" at bounding box center [885, 313] width 35 height 23
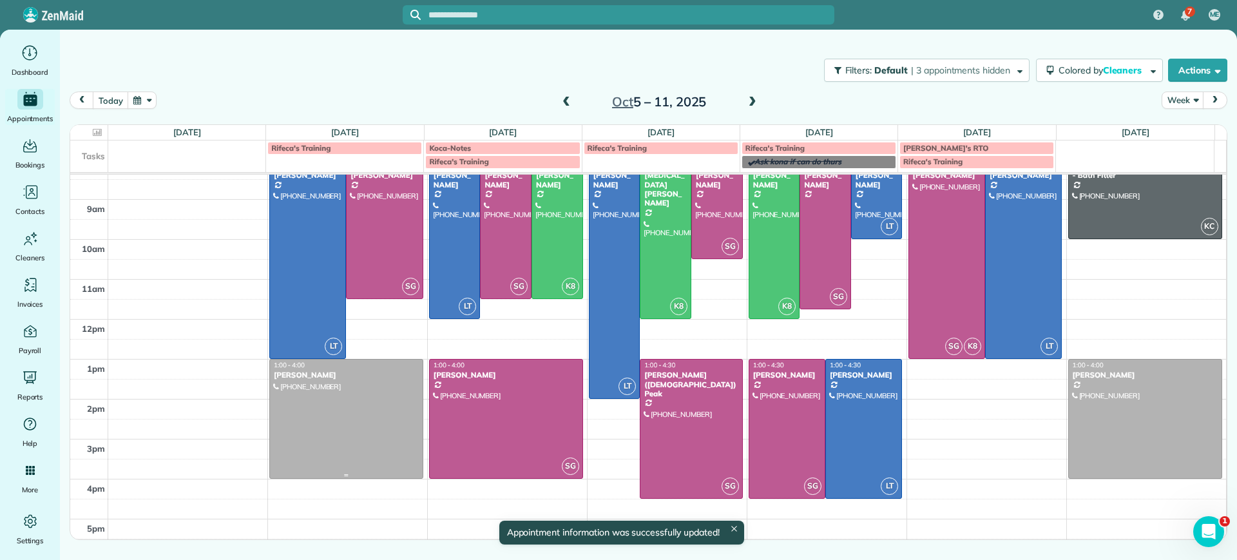
click at [334, 418] on div at bounding box center [346, 418] width 153 height 119
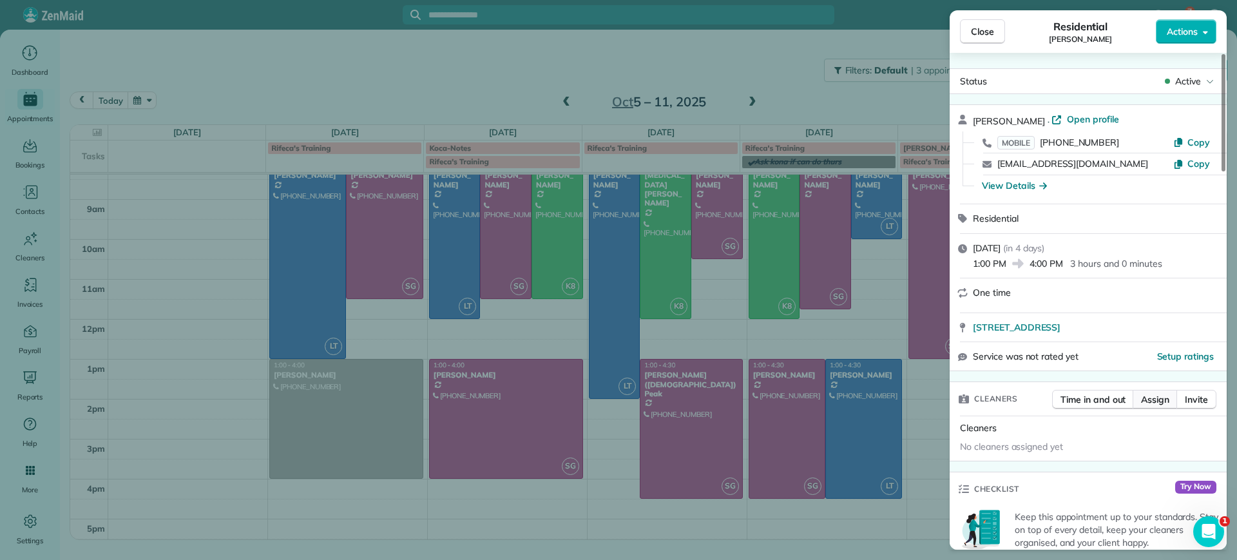
click at [1149, 396] on span "Assign" at bounding box center [1155, 399] width 28 height 13
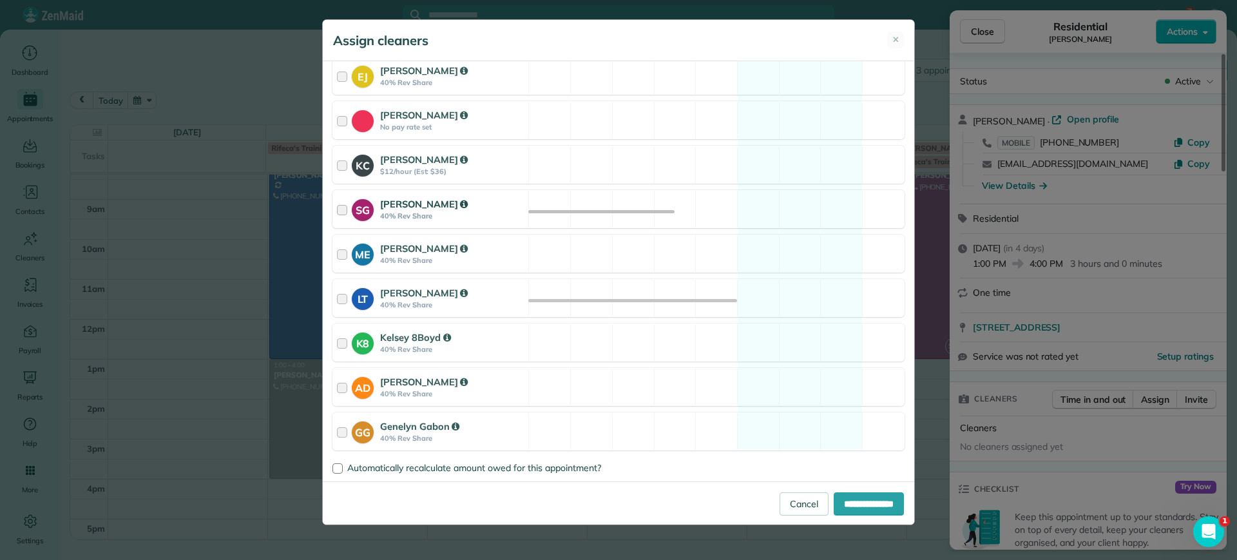
scroll to position [168, 0]
click at [785, 202] on div "SG Sophie Gibbs 40% Rev Share Available" at bounding box center [618, 208] width 572 height 38
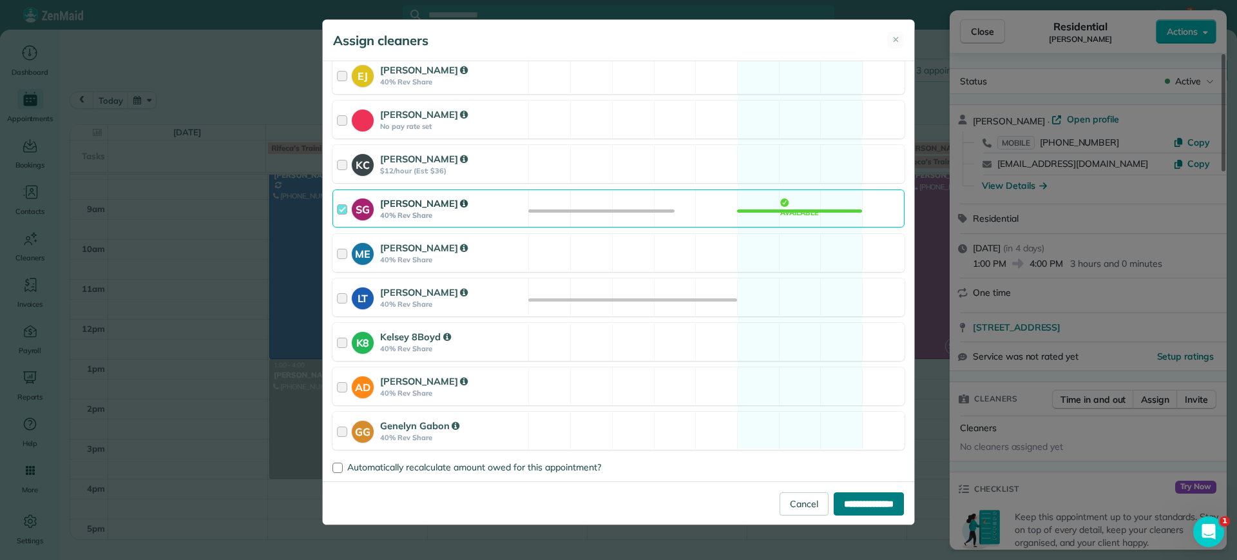
click at [861, 504] on input "**********" at bounding box center [869, 503] width 70 height 23
type input "**********"
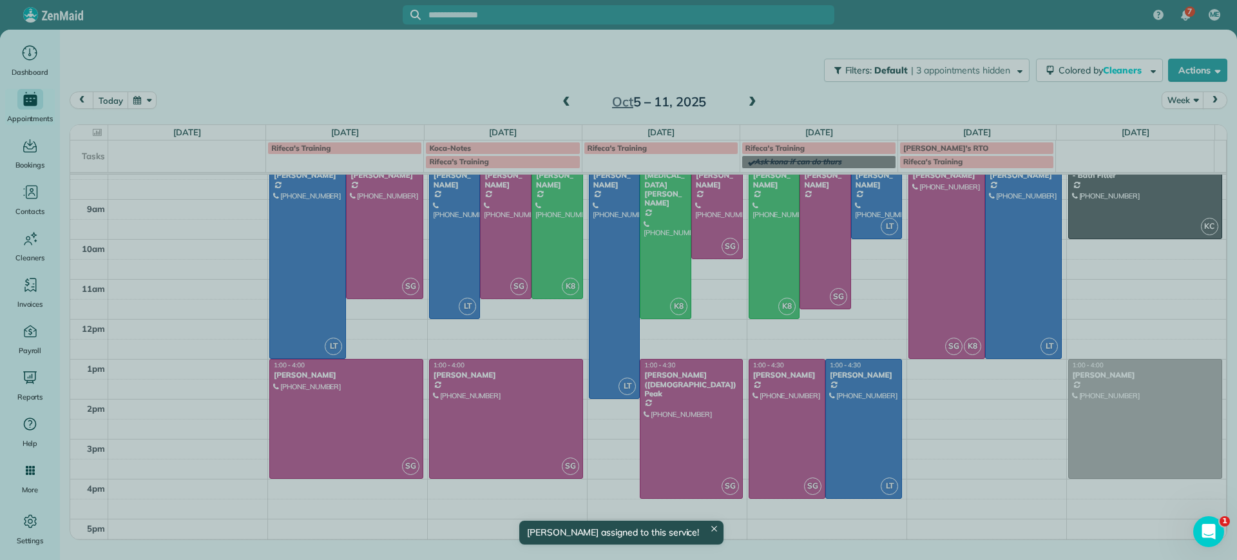
scroll to position [55, 0]
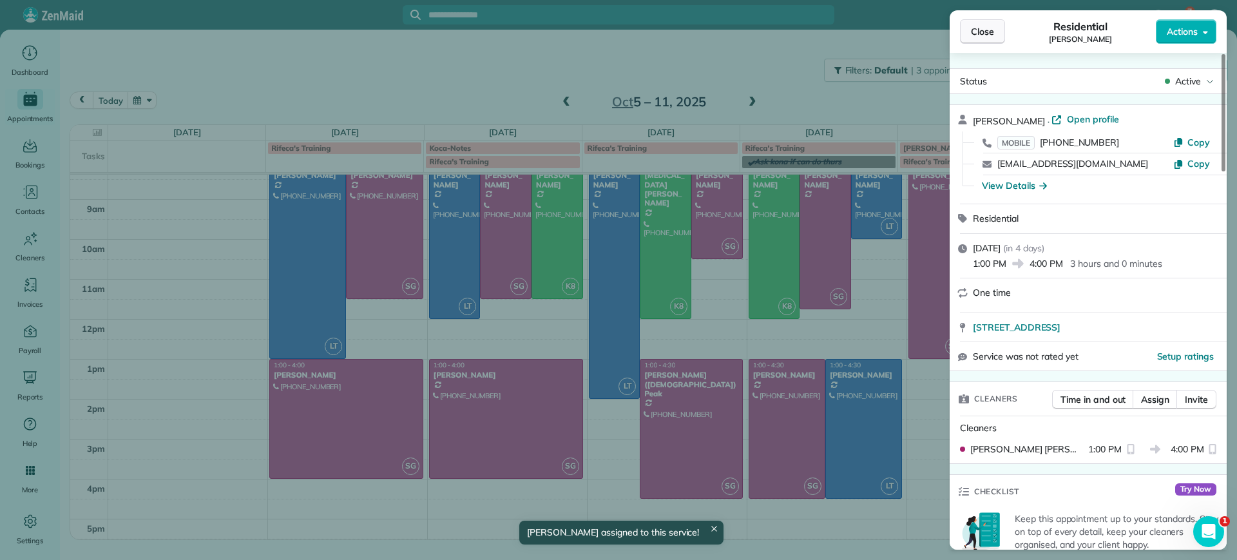
click at [988, 30] on span "Close" at bounding box center [982, 31] width 23 height 13
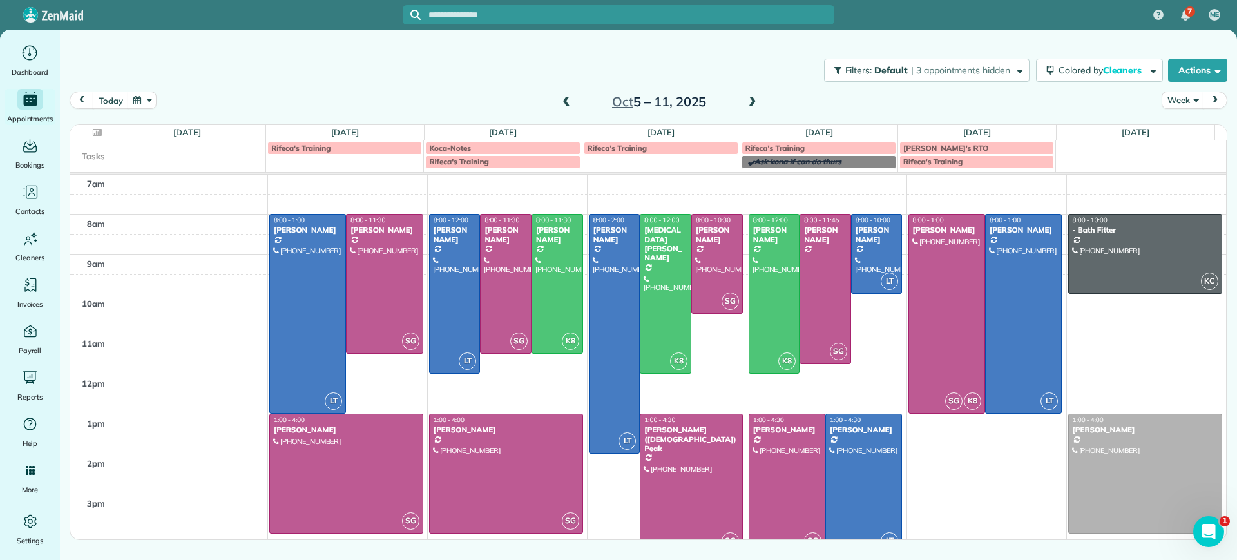
click at [755, 103] on span at bounding box center [752, 103] width 14 height 12
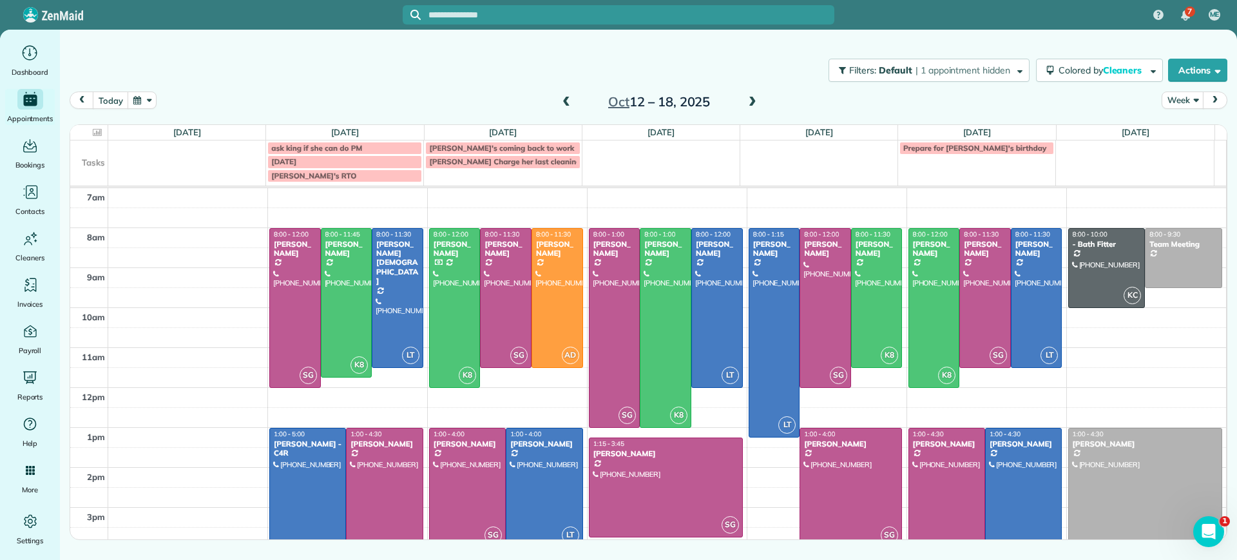
click at [568, 106] on span at bounding box center [566, 103] width 14 height 12
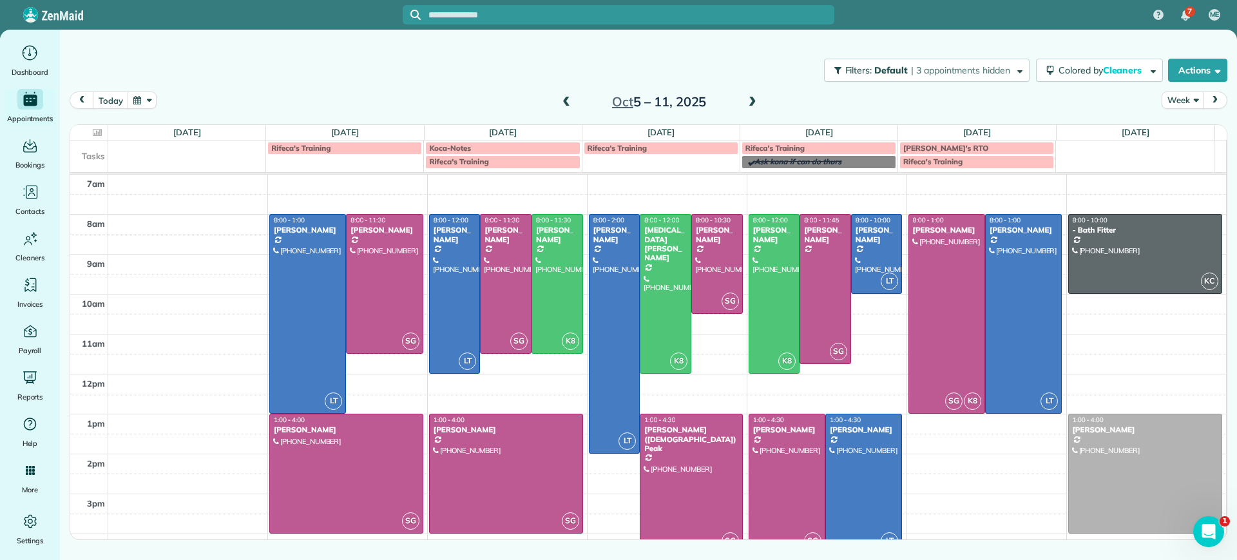
click at [749, 102] on span at bounding box center [752, 103] width 14 height 12
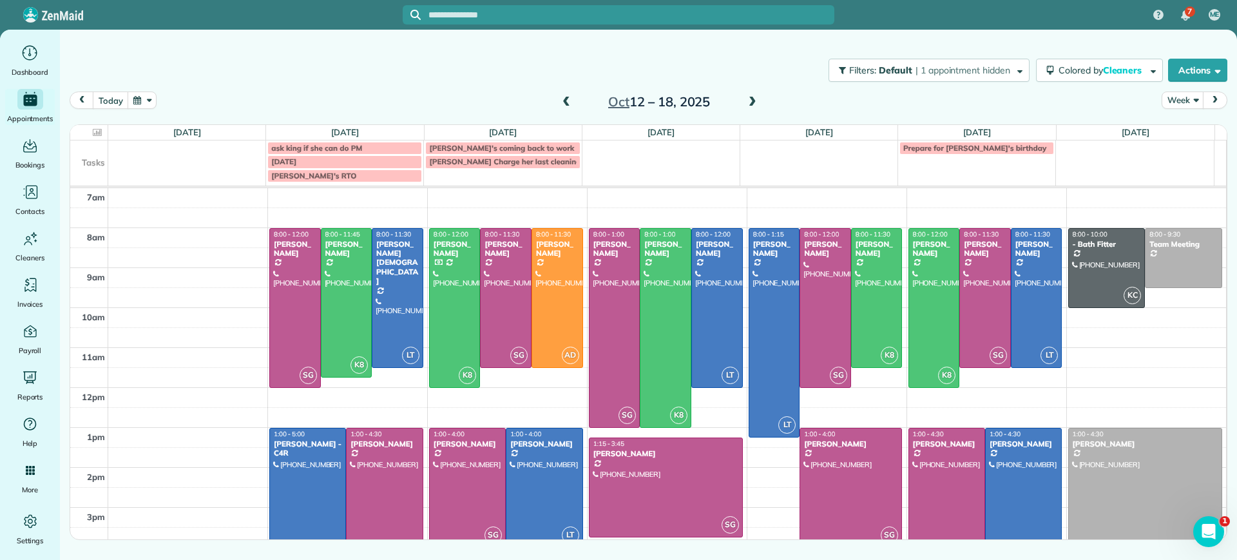
click at [568, 106] on span at bounding box center [566, 103] width 14 height 12
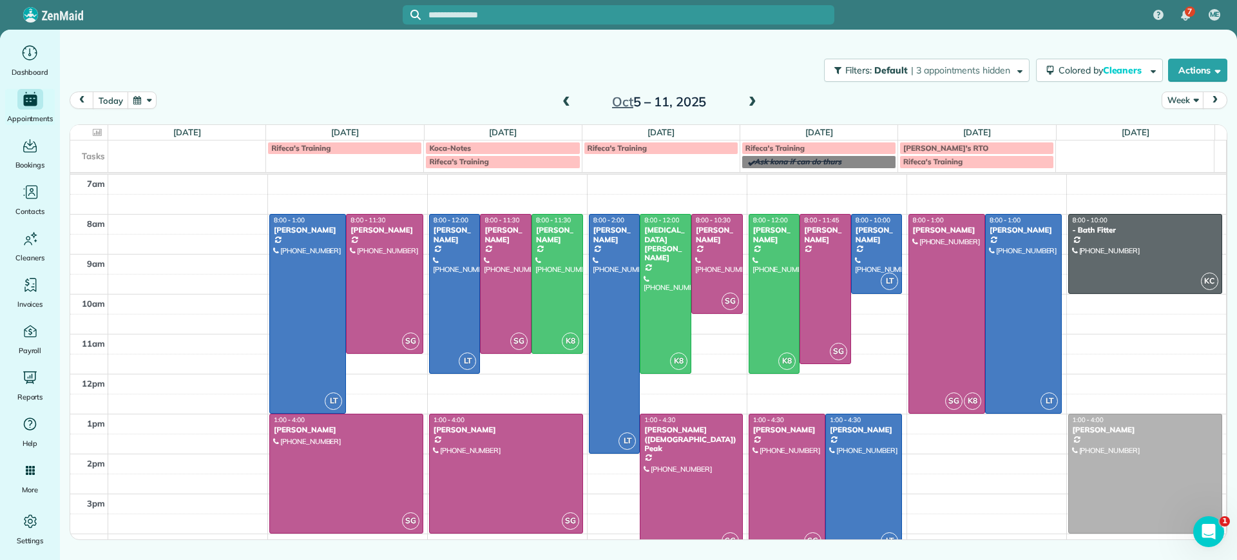
click at [752, 107] on span at bounding box center [752, 103] width 14 height 12
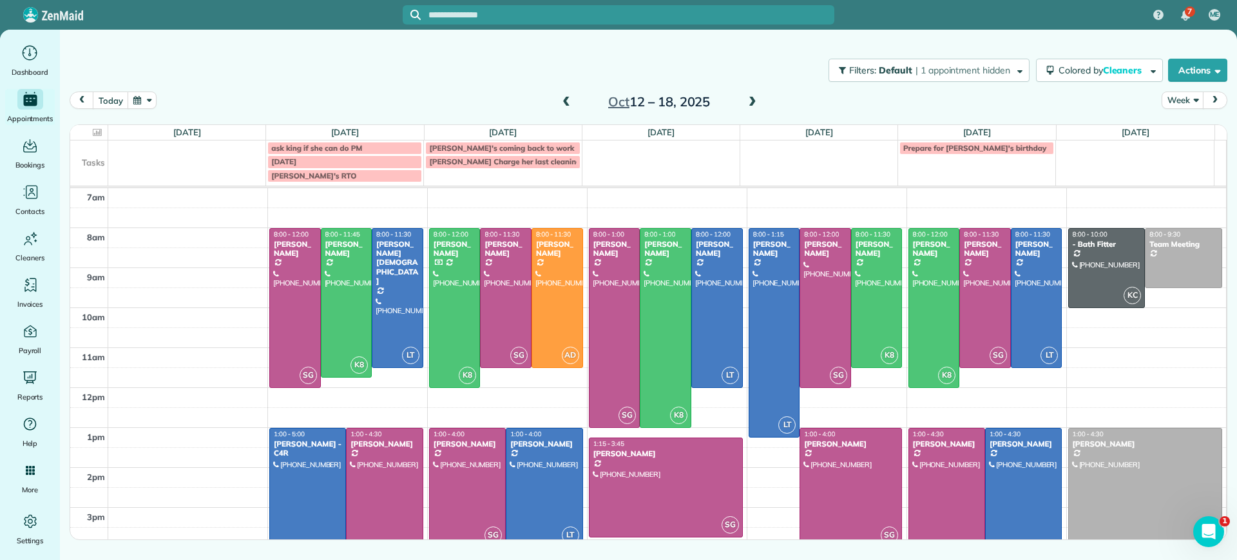
click at [566, 106] on span at bounding box center [566, 103] width 14 height 12
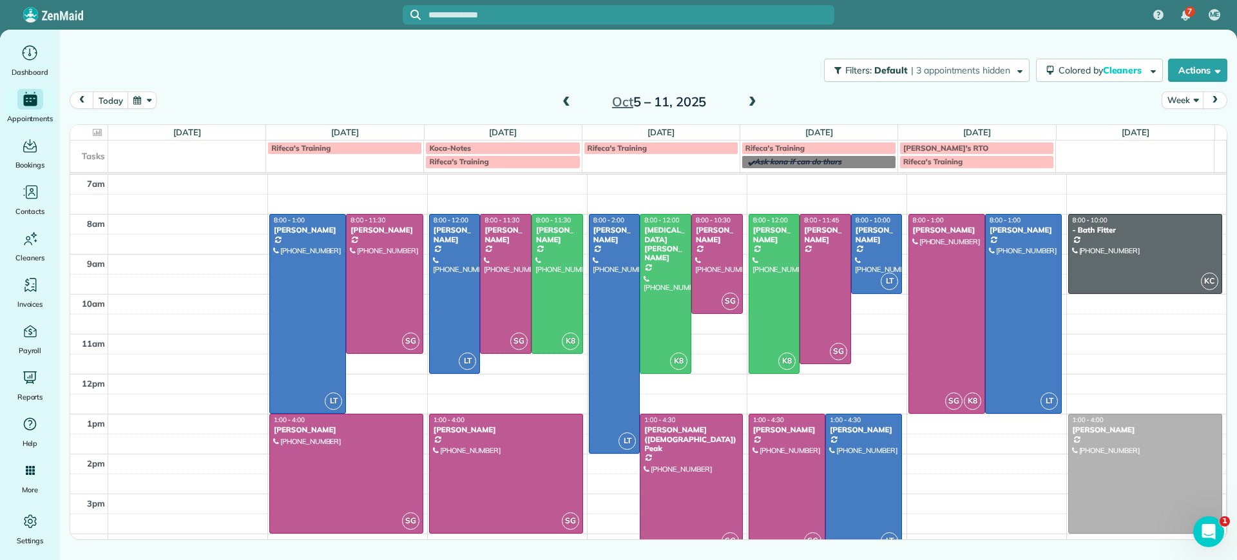
click at [752, 100] on span at bounding box center [752, 103] width 14 height 12
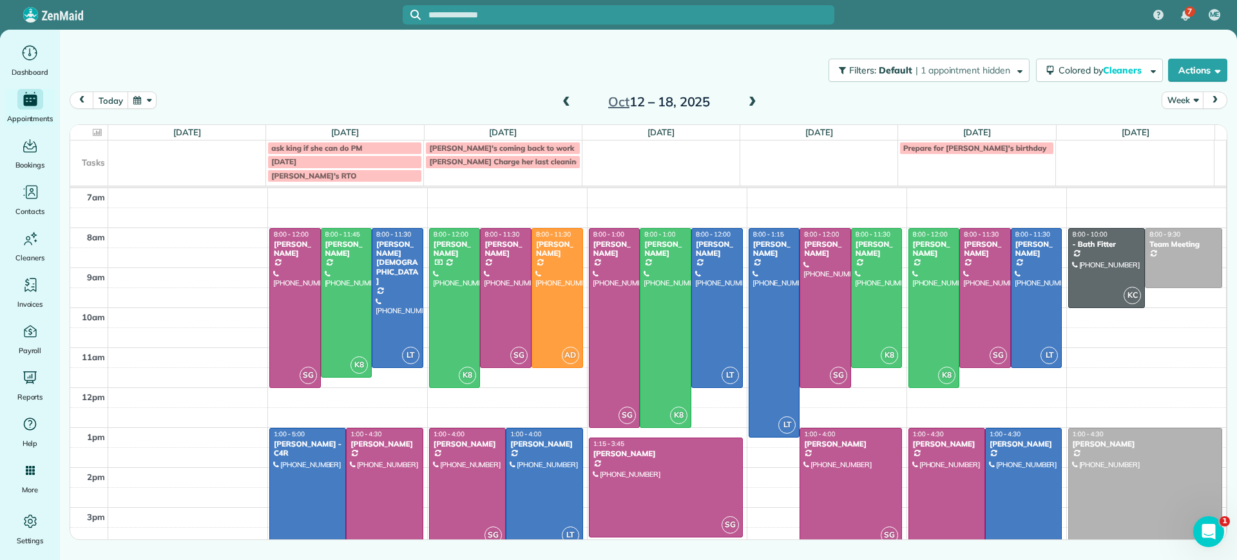
click at [568, 103] on span at bounding box center [566, 103] width 14 height 12
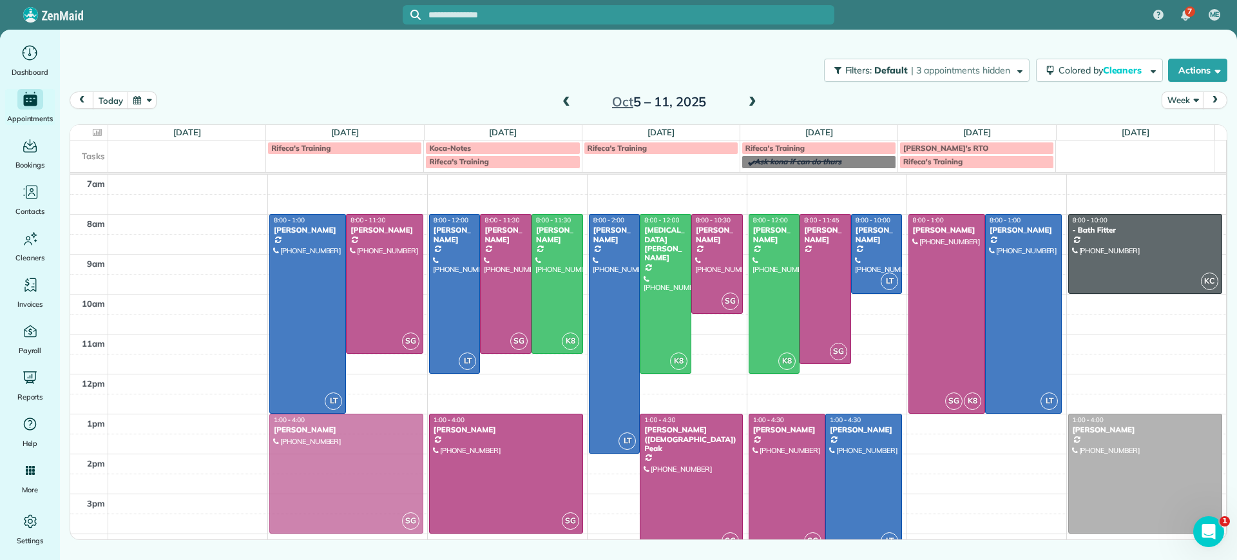
drag, startPoint x: 373, startPoint y: 484, endPoint x: 394, endPoint y: 470, distance: 25.0
